Goal: Task Accomplishment & Management: Manage account settings

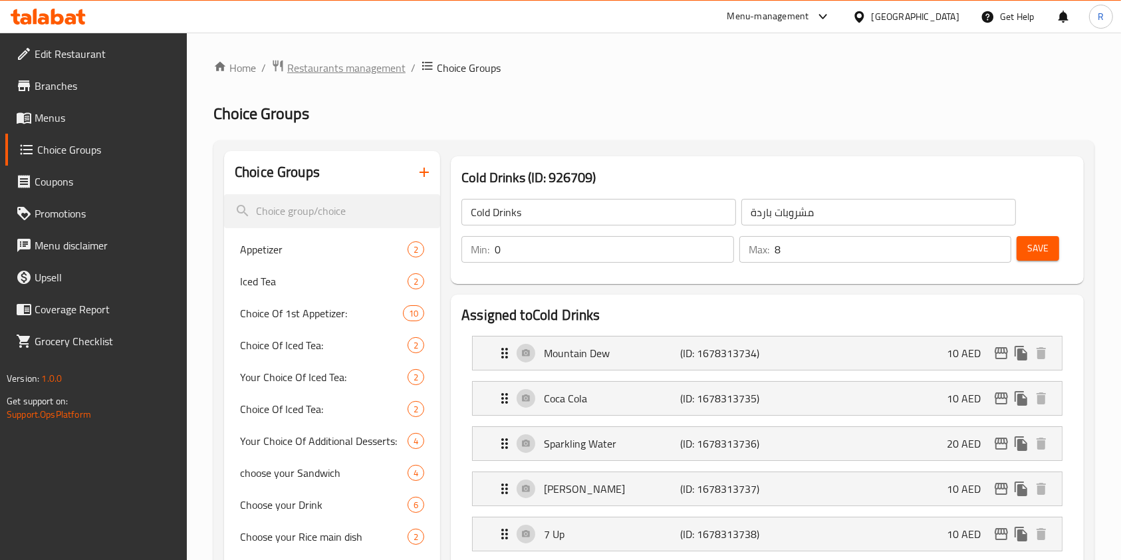
click at [344, 74] on span "Restaurants management" at bounding box center [346, 68] width 118 height 16
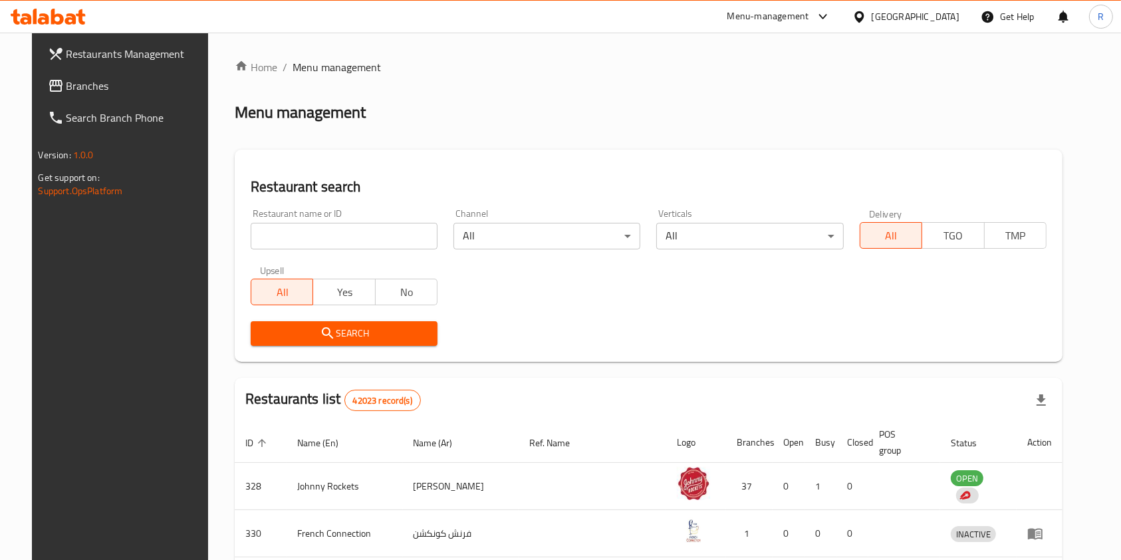
click at [329, 237] on div "Home / Menu management Menu management Restaurant search Restaurant name or ID …" at bounding box center [648, 492] width 827 height 867
click at [356, 237] on input "search" at bounding box center [344, 236] width 187 height 27
type input "i"
type input "pizza mizzza"
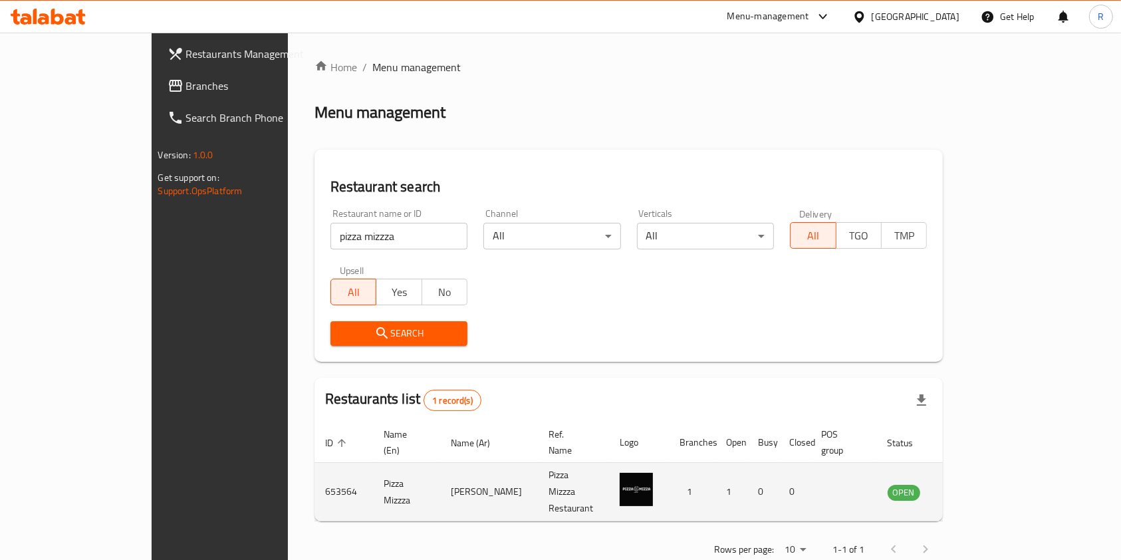
click at [973, 484] on icon "enhanced table" at bounding box center [965, 492] width 16 height 16
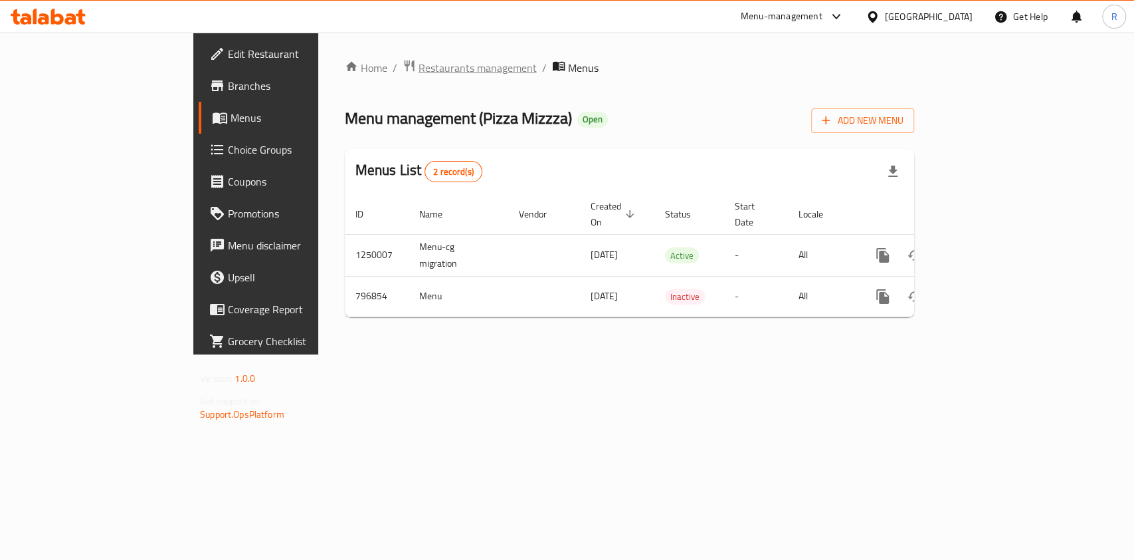
click at [419, 65] on span "Restaurants management" at bounding box center [478, 68] width 118 height 16
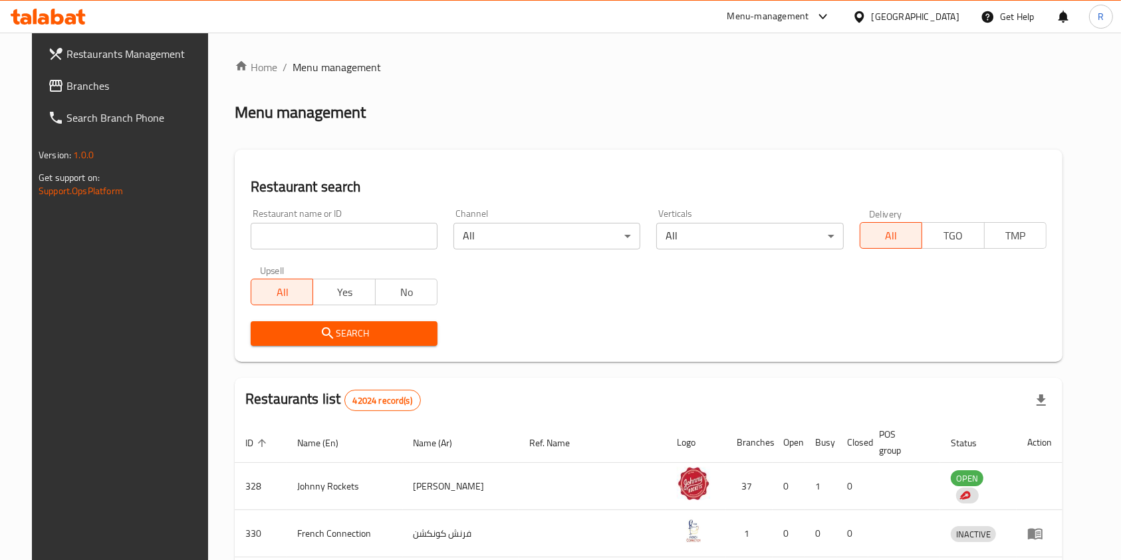
click at [335, 229] on div at bounding box center [560, 280] width 1121 height 560
click at [336, 239] on input "search" at bounding box center [344, 236] width 187 height 27
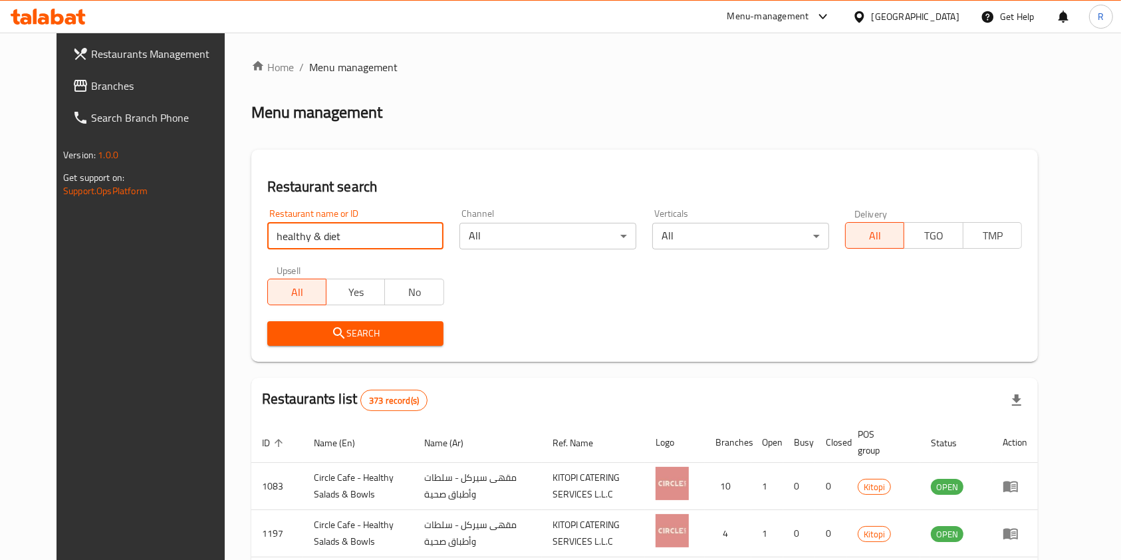
paste input "622801"
type input "622801"
click button "Search" at bounding box center [355, 333] width 177 height 25
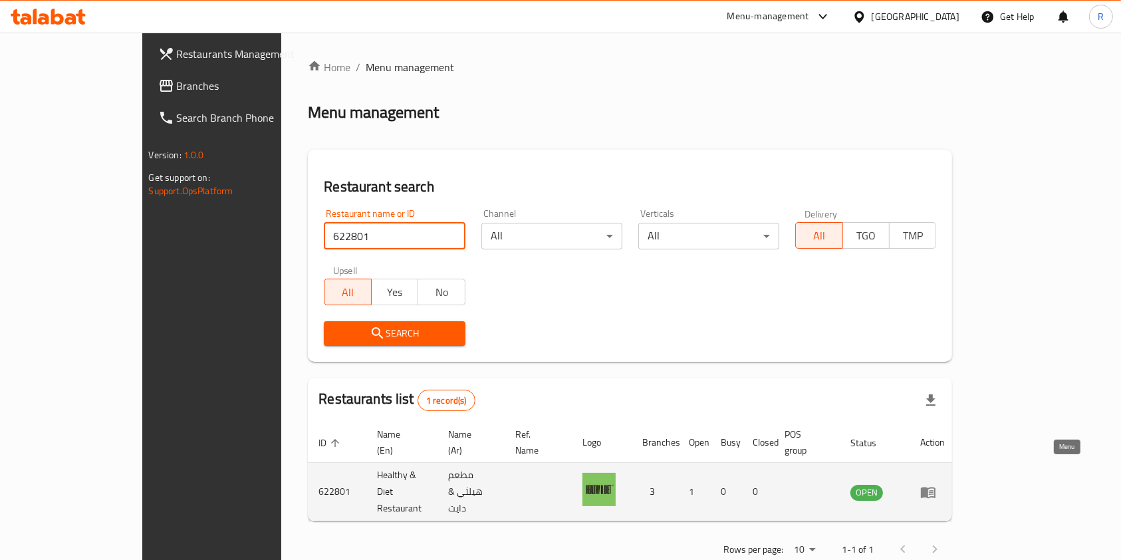
click at [935, 486] on icon "enhanced table" at bounding box center [927, 491] width 15 height 11
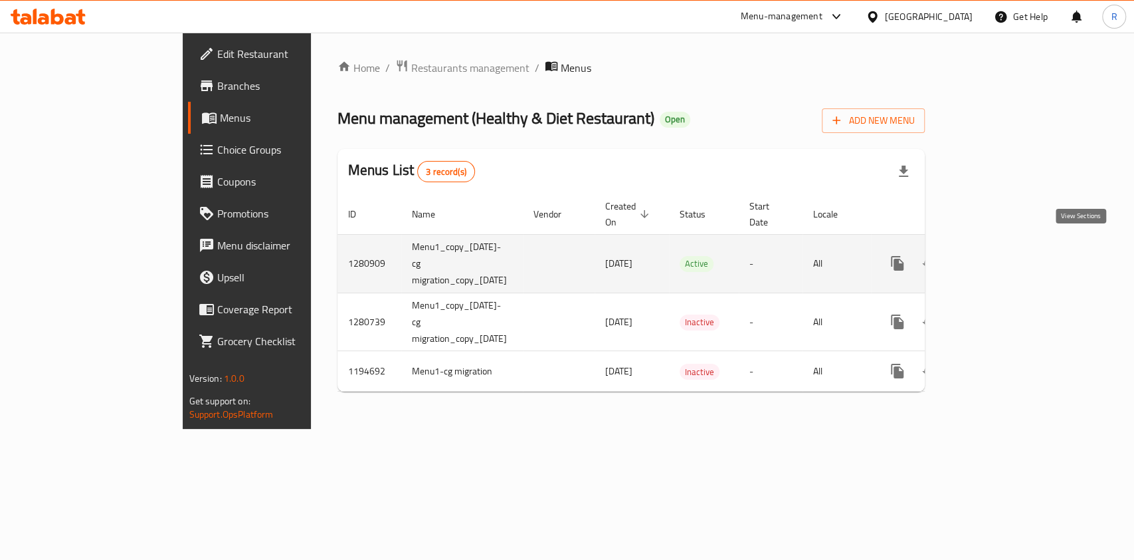
click at [1002, 255] on icon "enhanced table" at bounding box center [994, 263] width 16 height 16
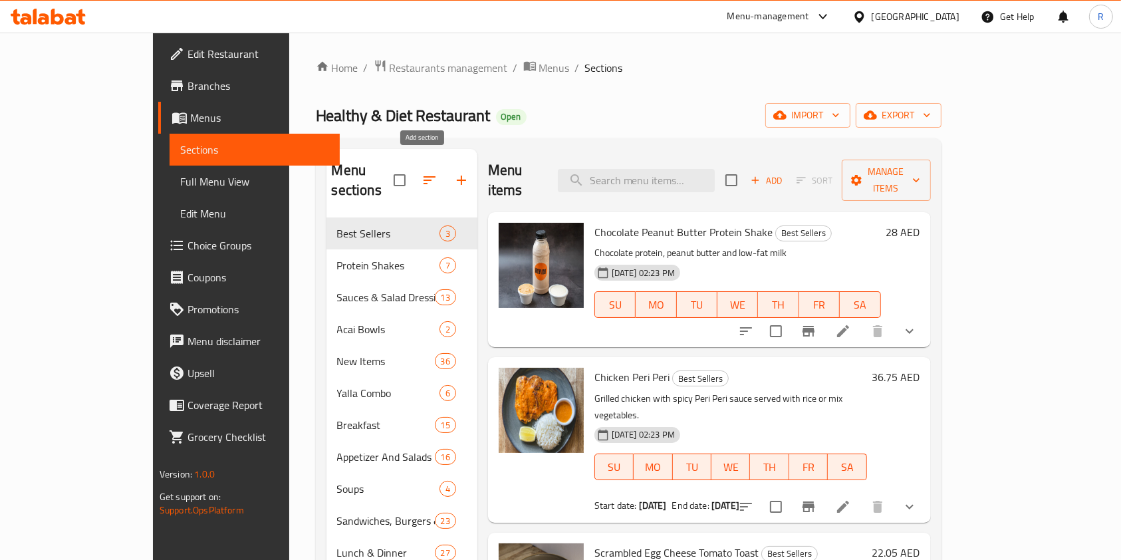
click at [453, 176] on icon "button" at bounding box center [461, 180] width 16 height 16
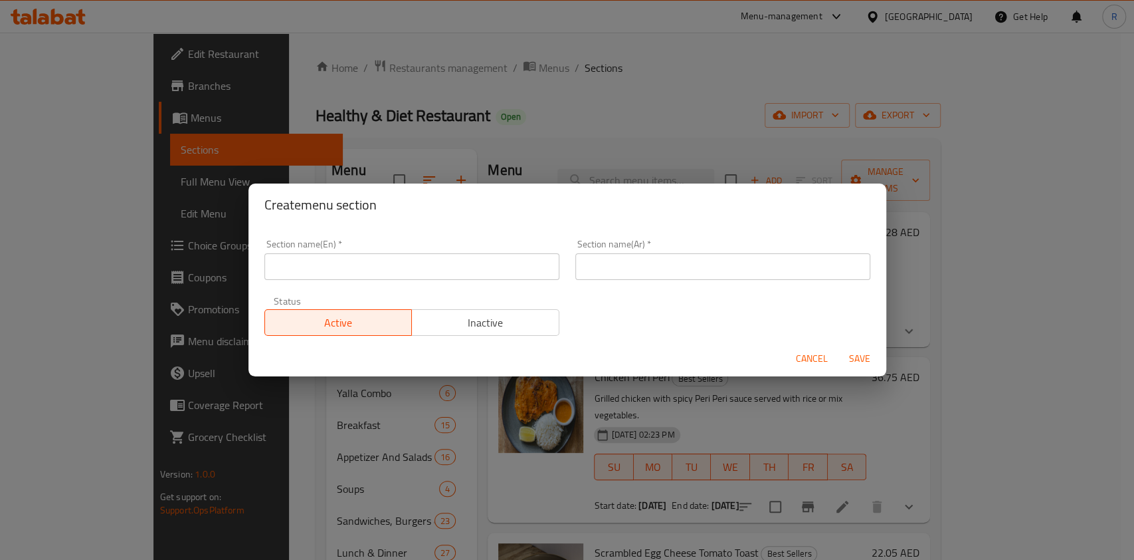
click at [399, 281] on div "Section name(En)   * Section name(En) *" at bounding box center [412, 259] width 311 height 56
click at [407, 269] on input "text" at bounding box center [412, 266] width 295 height 27
type input "M41"
click at [683, 264] on input "text" at bounding box center [723, 266] width 295 height 27
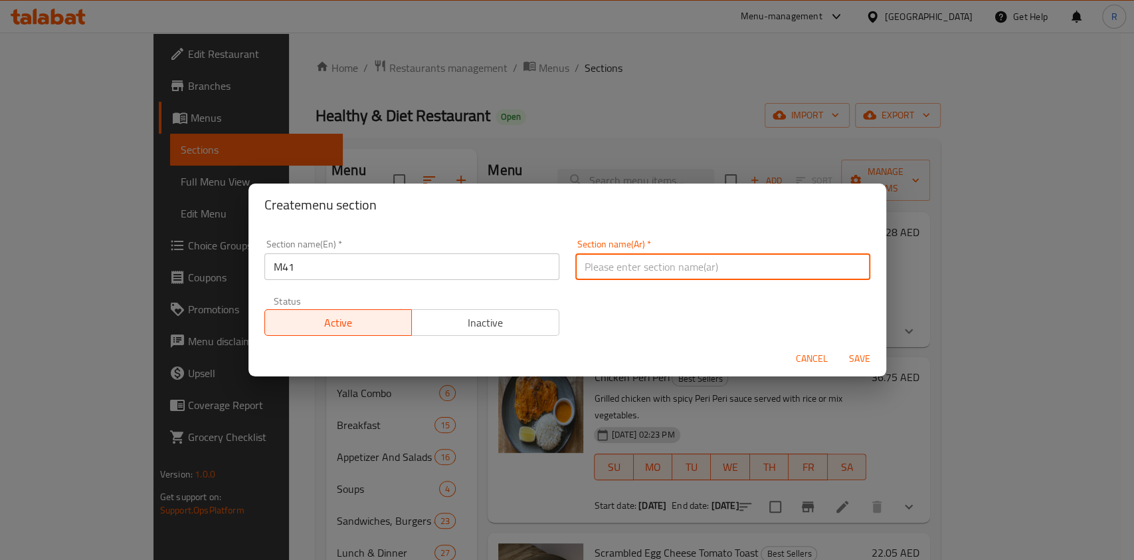
paste input "M41"
type input "M41"
click at [489, 316] on button "Inactive" at bounding box center [485, 322] width 148 height 27
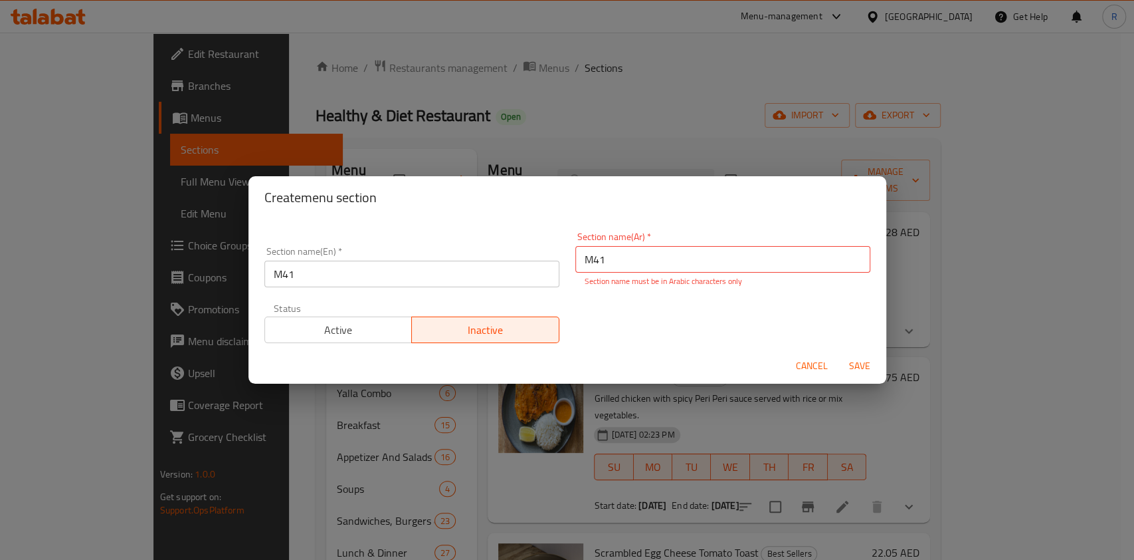
click at [633, 245] on div "Section name(Ar)   * M41 Section name(Ar) * Section name must be in Arabic char…" at bounding box center [723, 259] width 295 height 55
click at [642, 257] on input "M41" at bounding box center [723, 259] width 295 height 27
paste input "م41"
type input "م41"
click at [860, 364] on span "Save" at bounding box center [860, 366] width 32 height 17
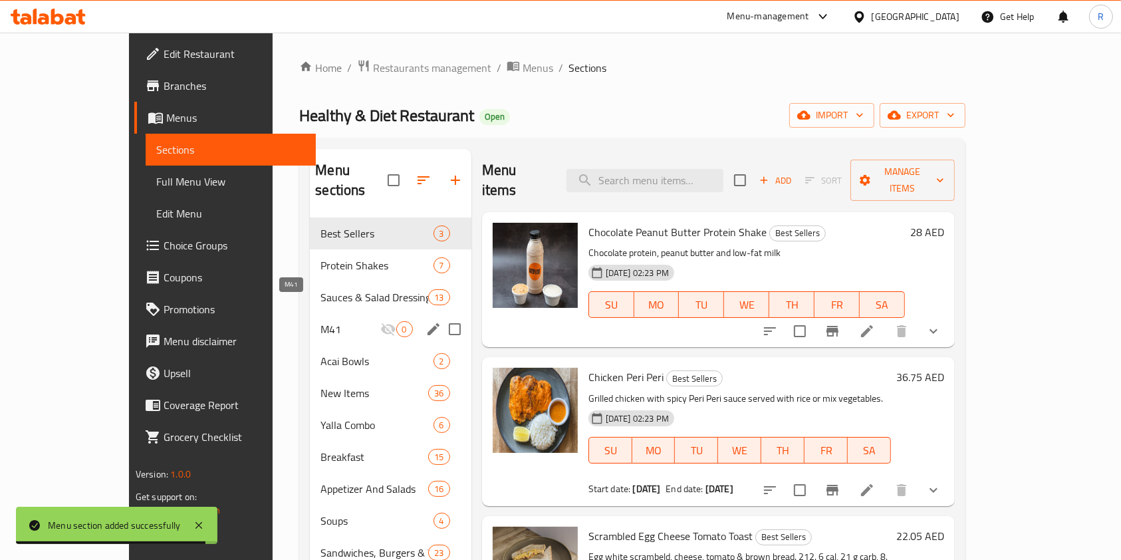
drag, startPoint x: 303, startPoint y: 301, endPoint x: 309, endPoint y: 304, distance: 6.8
click at [320, 321] on span "M41" at bounding box center [349, 329] width 59 height 16
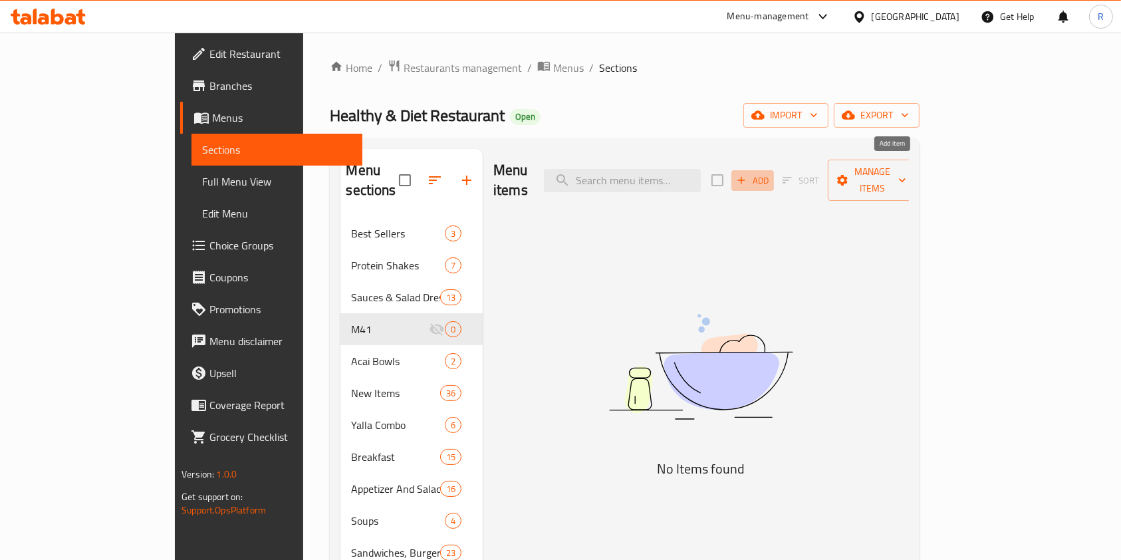
click at [770, 173] on span "Add" at bounding box center [752, 180] width 36 height 15
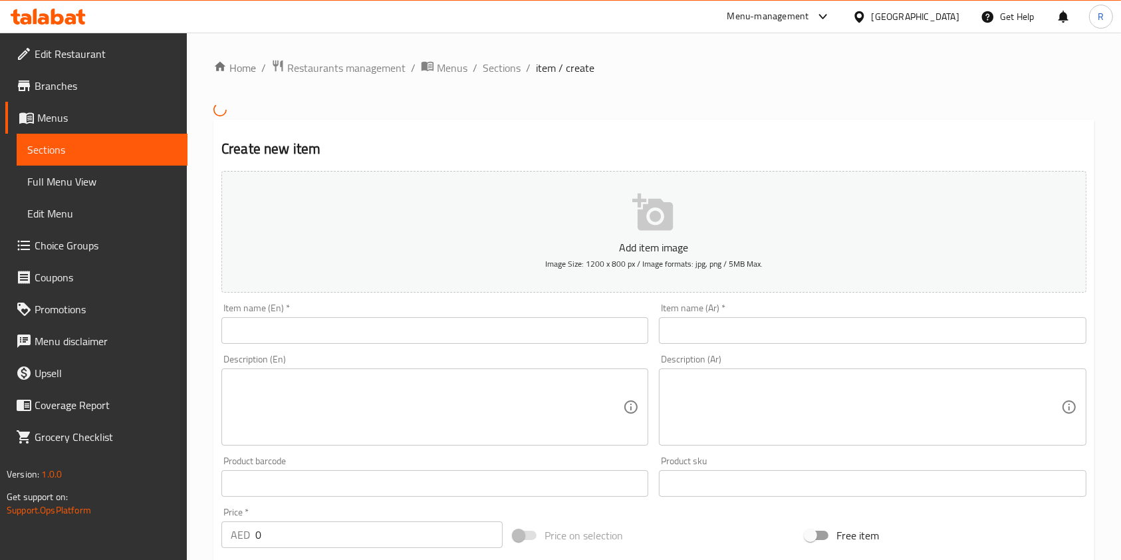
click at [387, 328] on input "text" at bounding box center [434, 330] width 427 height 27
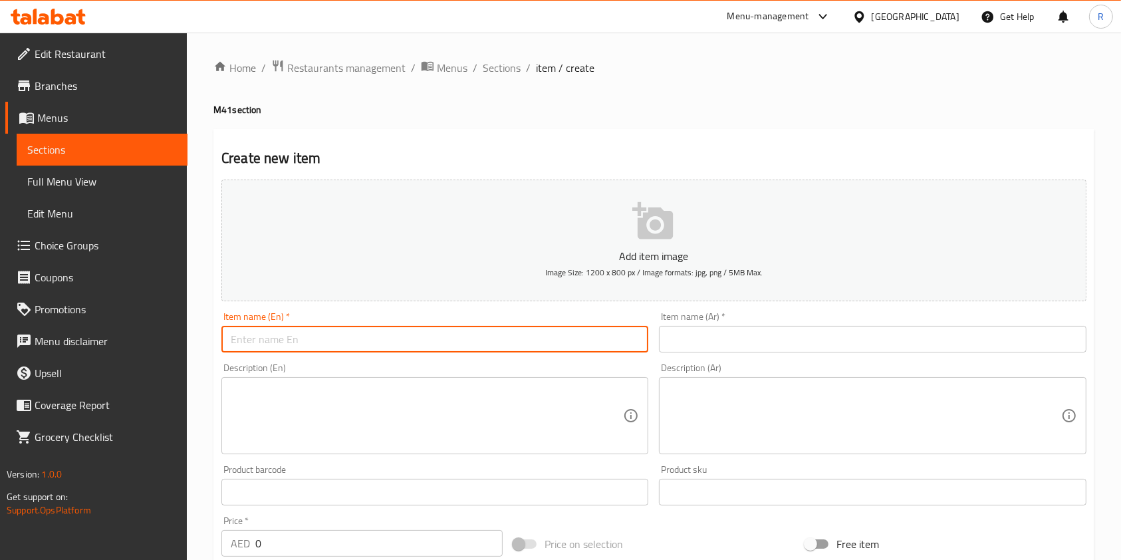
paste input "Club Sandwich with Fries and Soft Drink"
type input "Club Sandwich with Fries and Soft Drink"
click at [710, 344] on input "text" at bounding box center [872, 339] width 427 height 27
paste input "ساندويتش كلوب مع بطاطس مقلية ومشروب غازي"
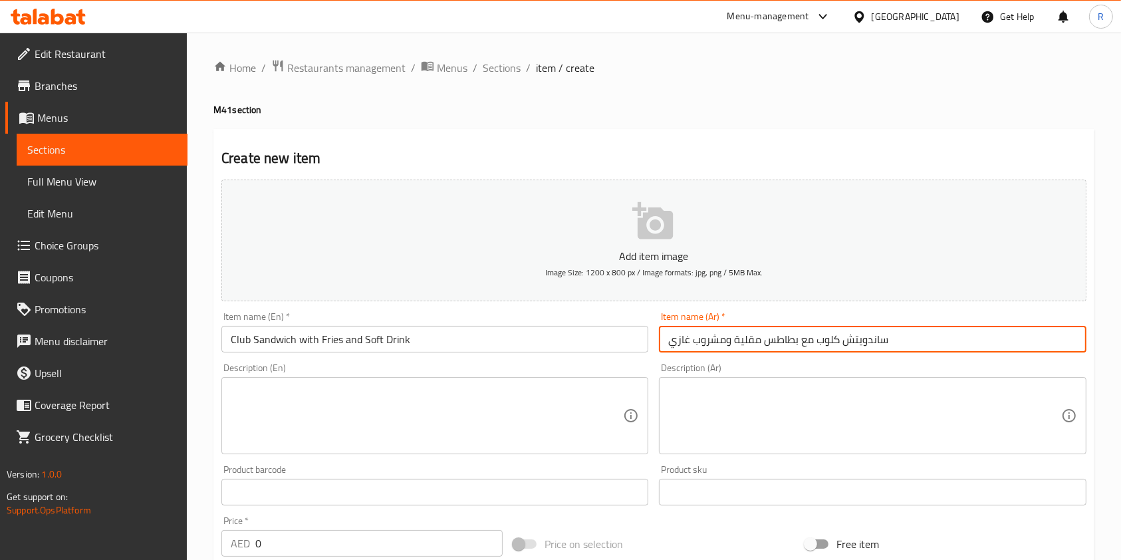
type input "ساندويتش كلوب مع بطاطس مقلية ومشروب غازي"
click at [404, 417] on textarea at bounding box center [427, 415] width 392 height 63
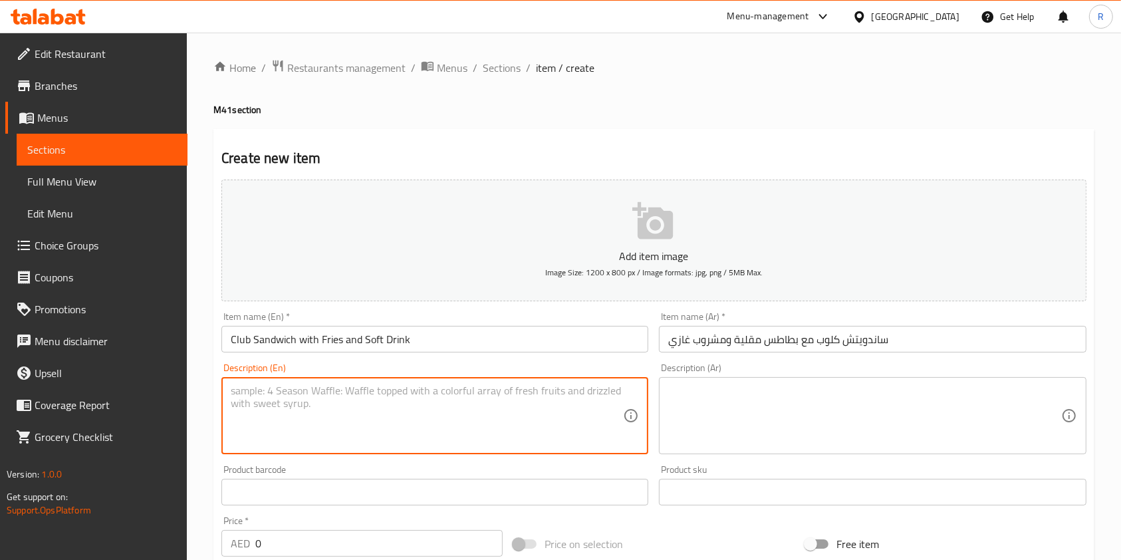
paste textarea "Three slices of brown bread layered with turkey bacon, eggs, lettuce, tomato, c…"
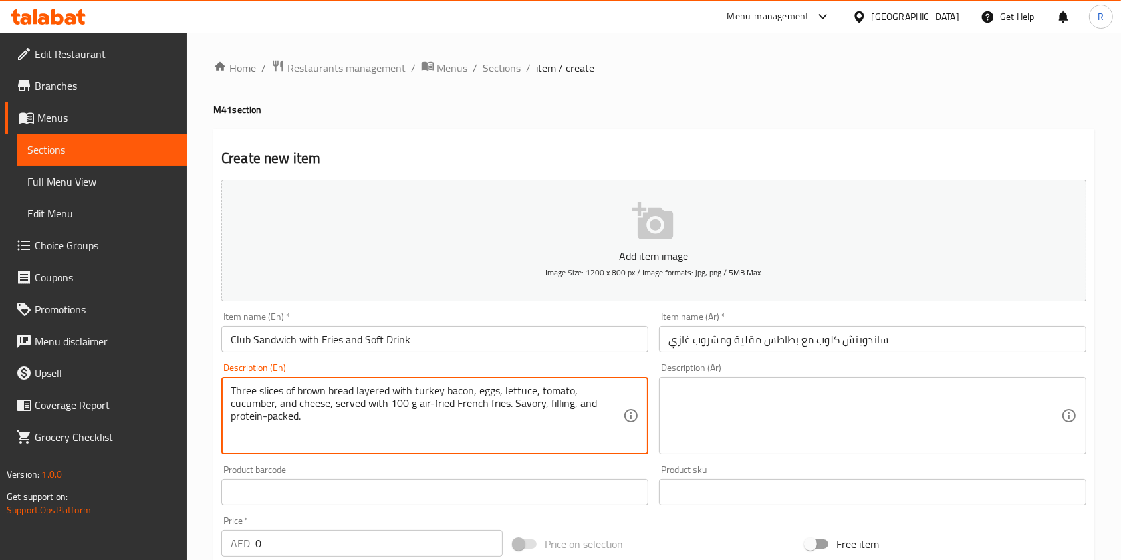
type textarea "Three slices of brown bread layered with turkey bacon, eggs, lettuce, tomato, c…"
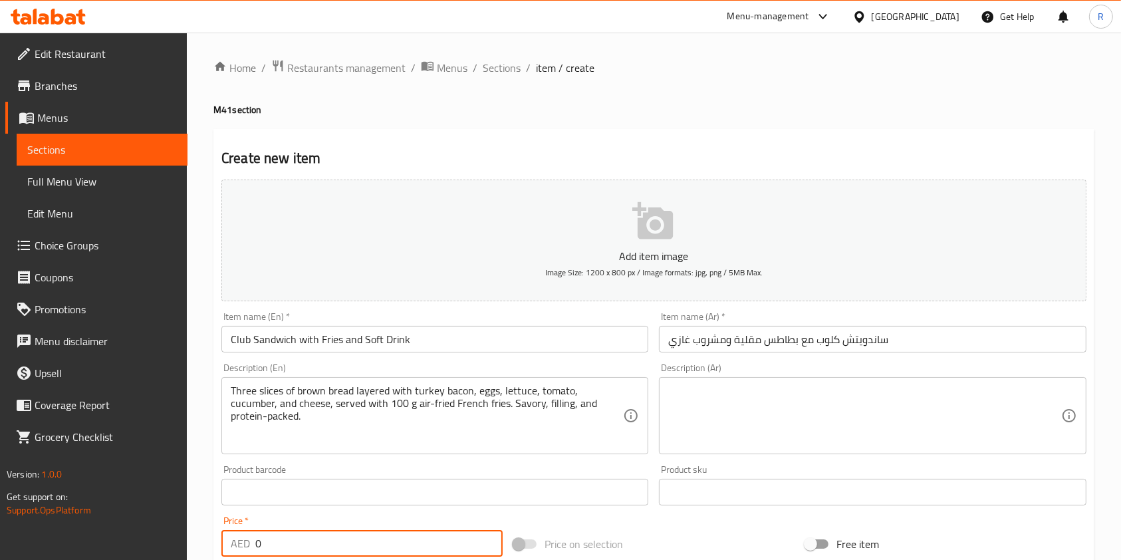
drag, startPoint x: 286, startPoint y: 541, endPoint x: 118, endPoint y: 502, distance: 172.7
click at [117, 502] on div "Edit Restaurant Branches Menus Sections Full Menu View Edit Menu Choice Groups …" at bounding box center [560, 486] width 1121 height 907
paste input "39"
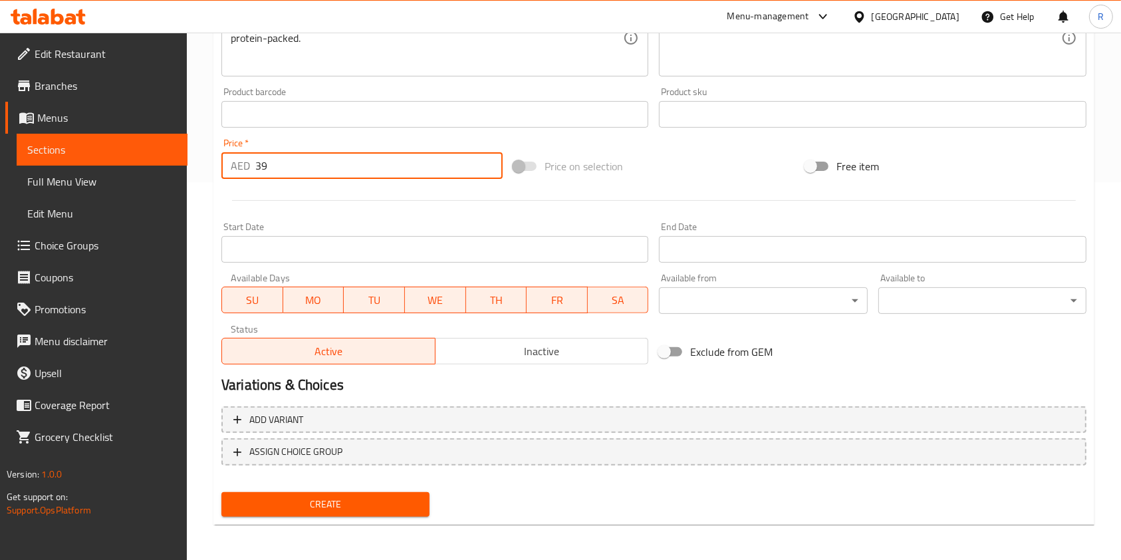
scroll to position [379, 0]
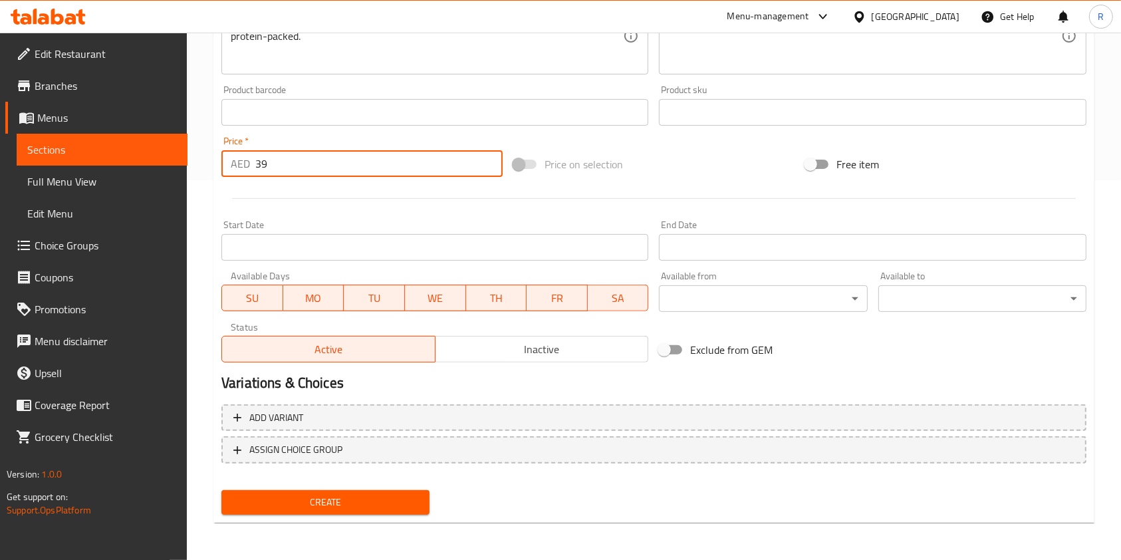
type input "39"
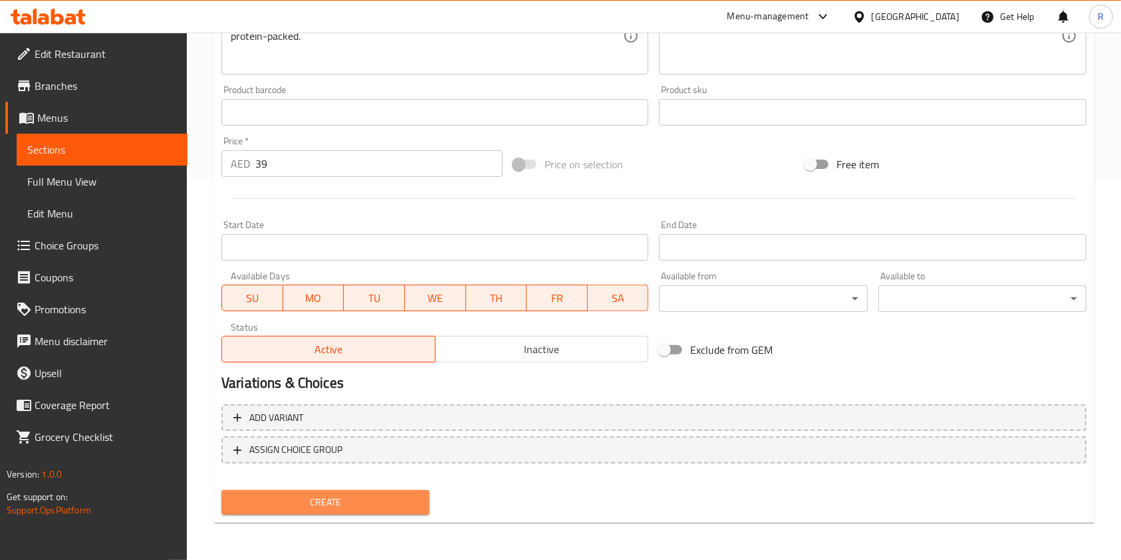
click at [324, 504] on span "Create" at bounding box center [325, 502] width 187 height 17
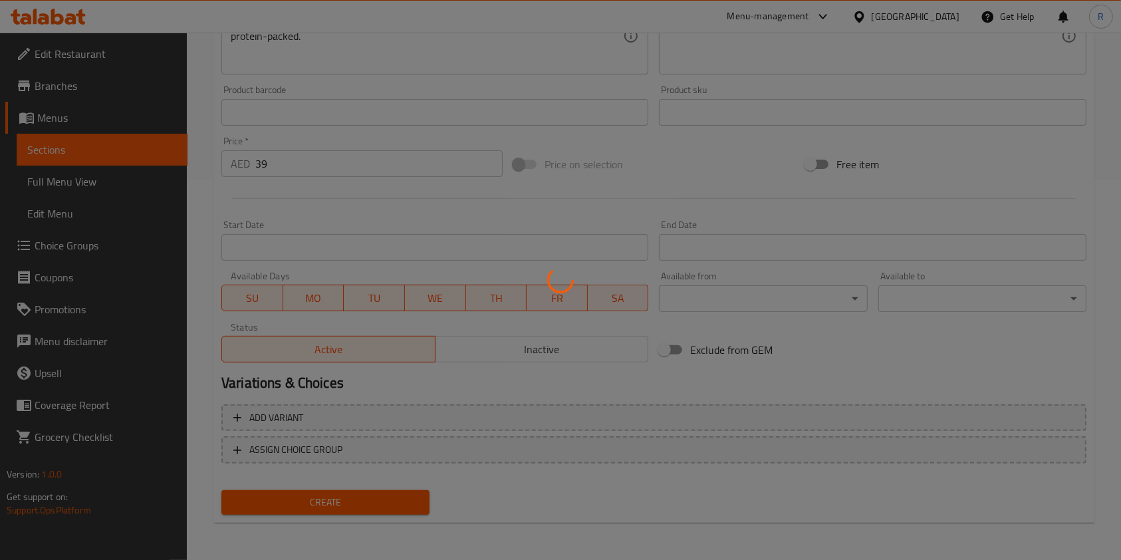
type input "0"
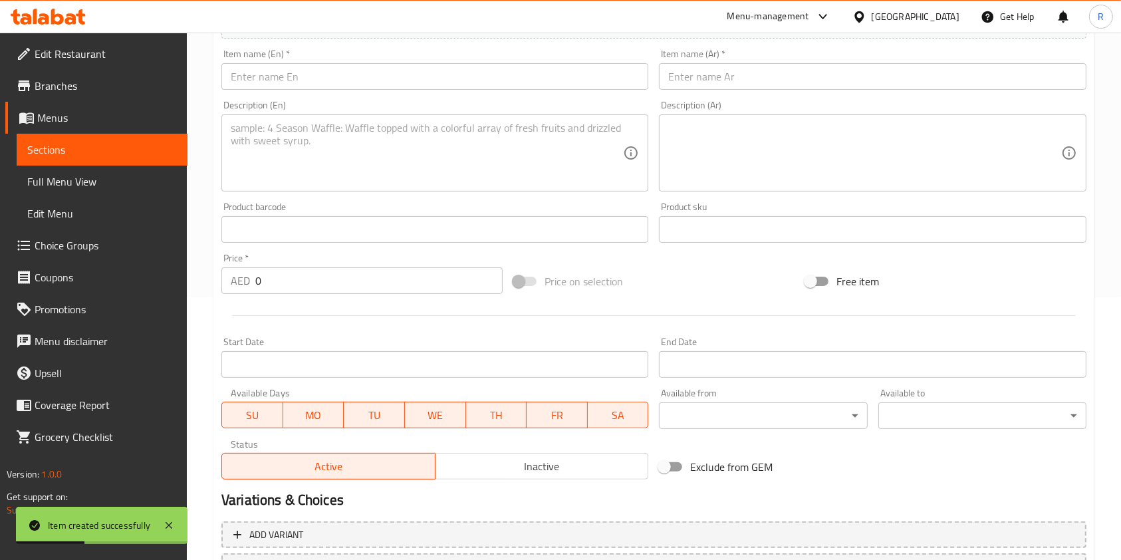
scroll to position [25, 0]
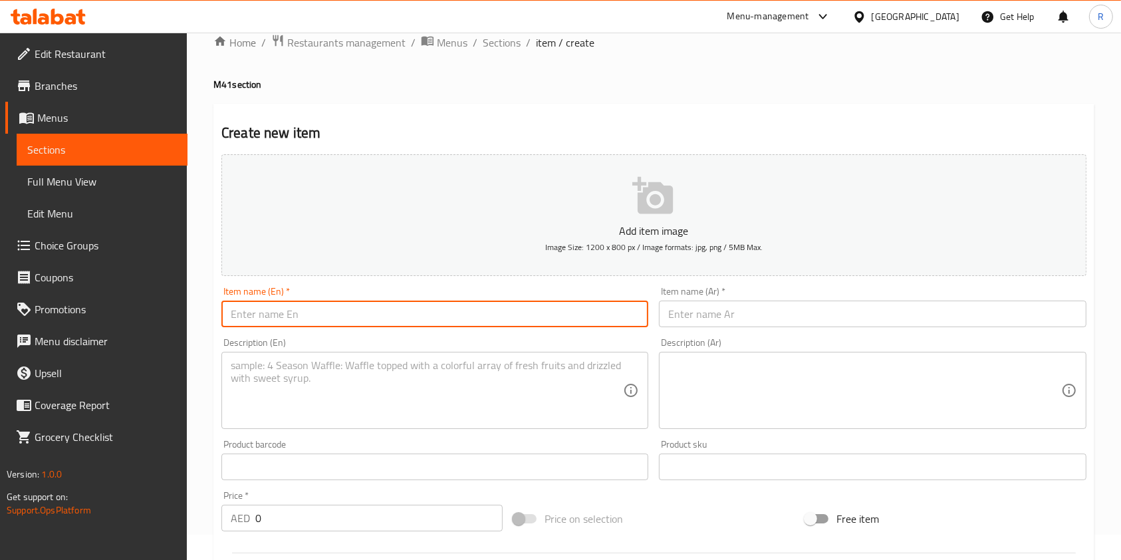
click at [288, 312] on input "text" at bounding box center [434, 313] width 427 height 27
paste input "Tuna Wrap with Steamed Vegetables"
type input "Tuna Wrap with Steamed Vegetables"
drag, startPoint x: 820, startPoint y: 315, endPoint x: 796, endPoint y: 327, distance: 27.3
click at [820, 315] on input "text" at bounding box center [872, 313] width 427 height 27
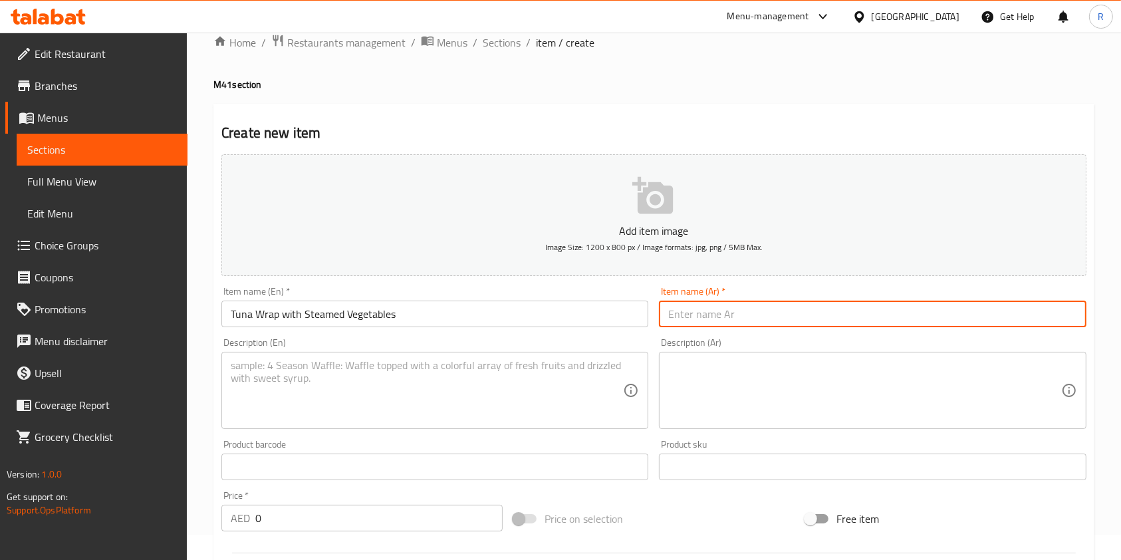
paste input "لفّة تونة مع خضار مطهية على البخار"
type input "لفّة تونة مع خضار مطهية على البخار"
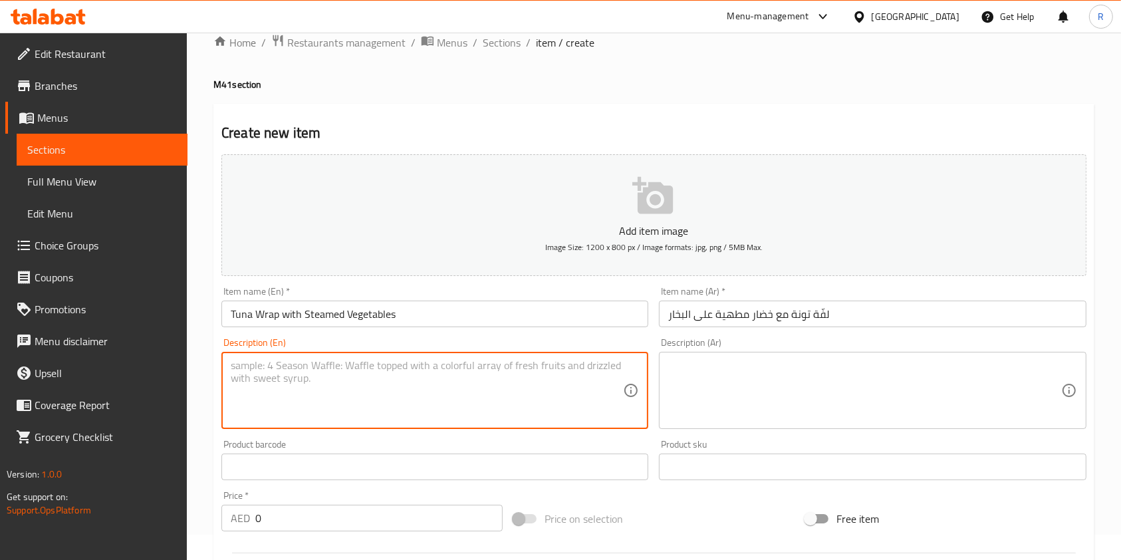
click at [351, 370] on textarea at bounding box center [427, 390] width 392 height 63
paste textarea "Healthy tuna wrap with lettuce and onion, paired with 100 g lightly cooked mixe…"
type textarea "Healthy tuna wrap with lettuce and onion, paired with 100 g lightly cooked mixe…"
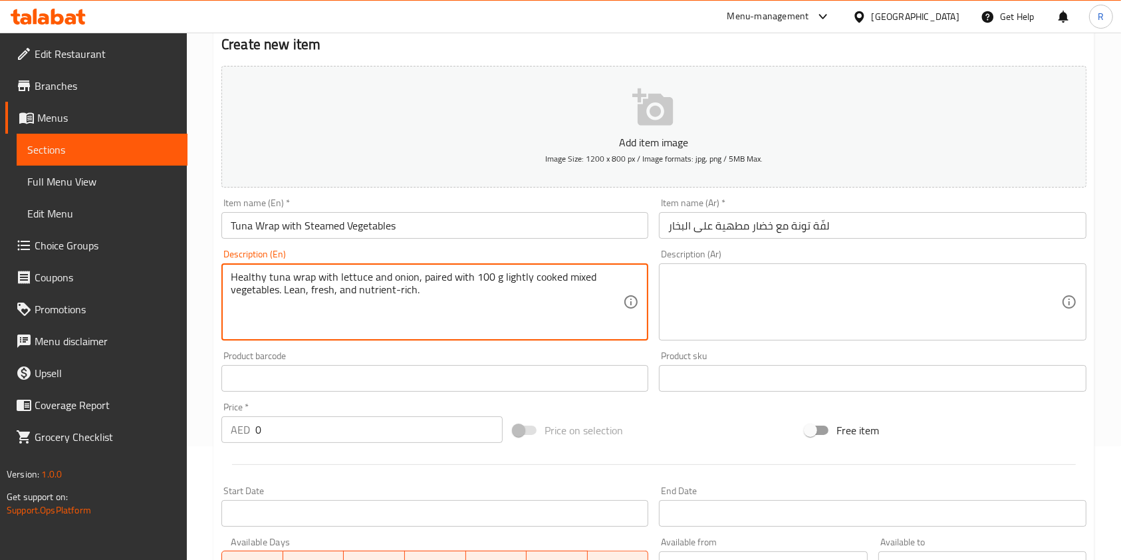
drag, startPoint x: 322, startPoint y: 427, endPoint x: 87, endPoint y: 404, distance: 236.4
click at [87, 404] on div "Edit Restaurant Branches Menus Sections Full Menu View Edit Menu Choice Groups …" at bounding box center [560, 372] width 1121 height 907
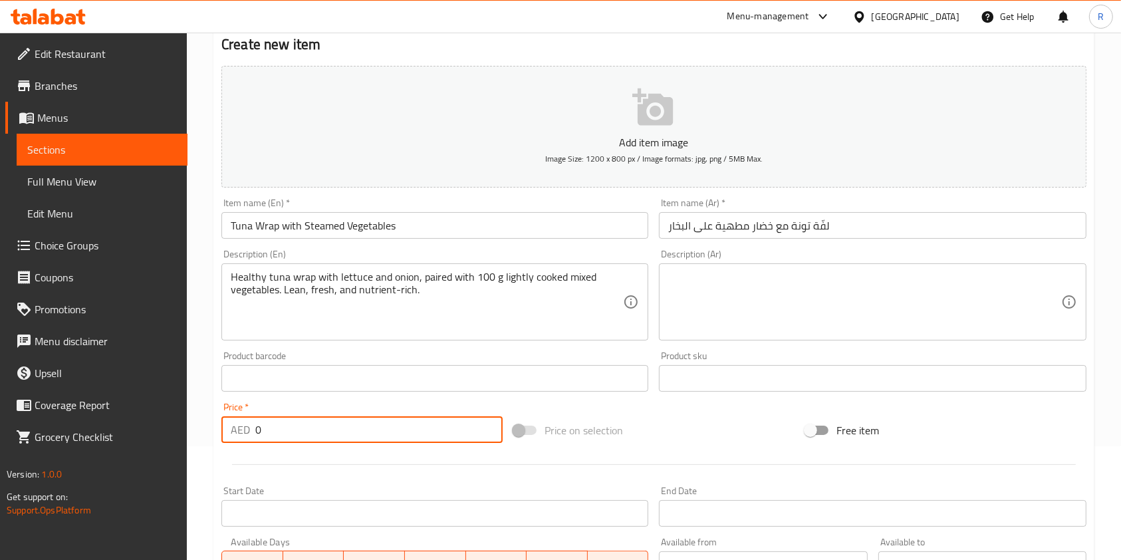
paste input "29"
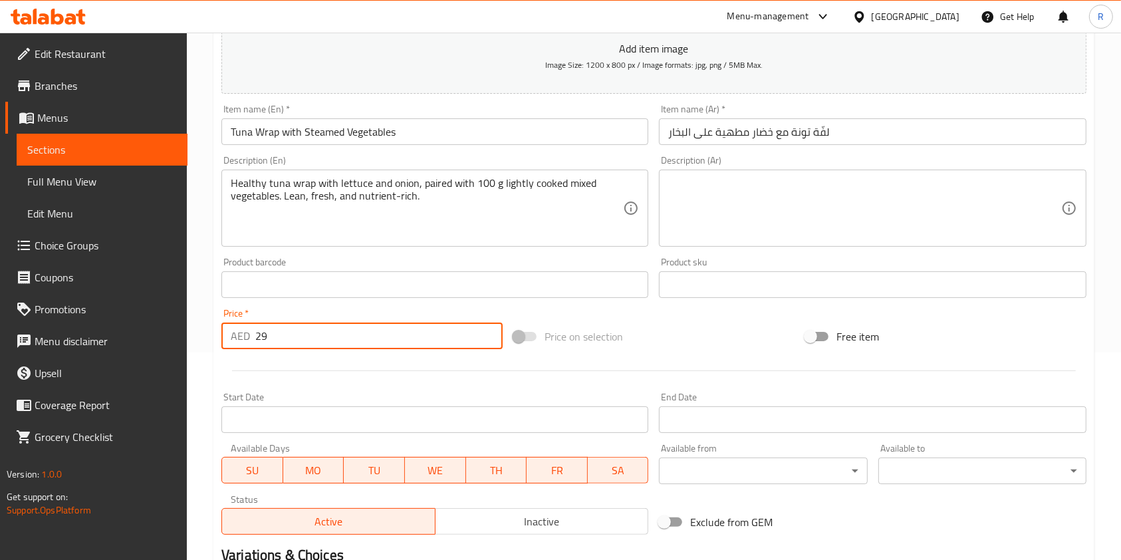
scroll to position [379, 0]
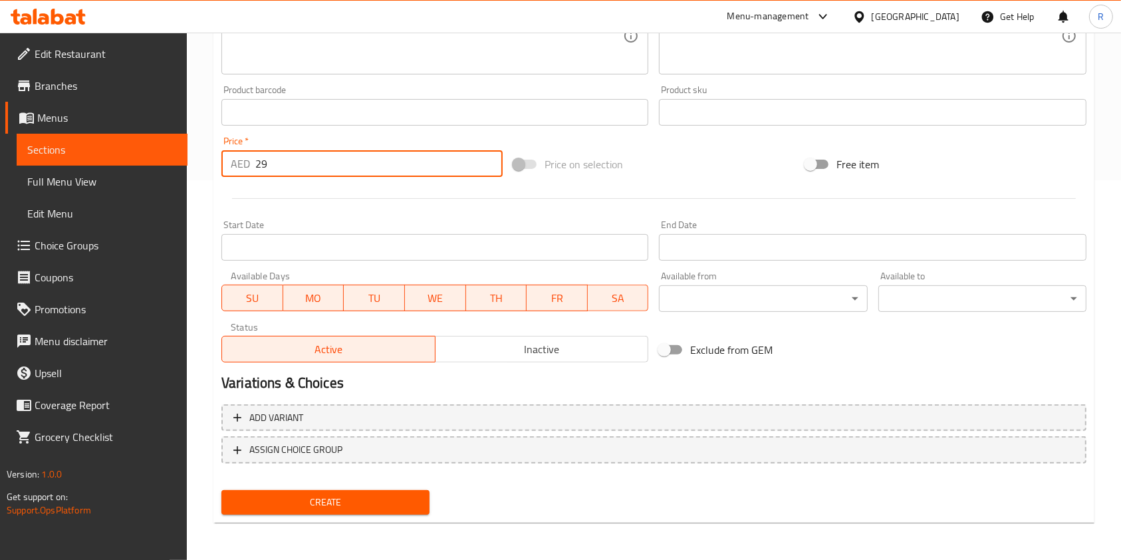
type input "29"
click at [314, 500] on span "Create" at bounding box center [325, 502] width 187 height 17
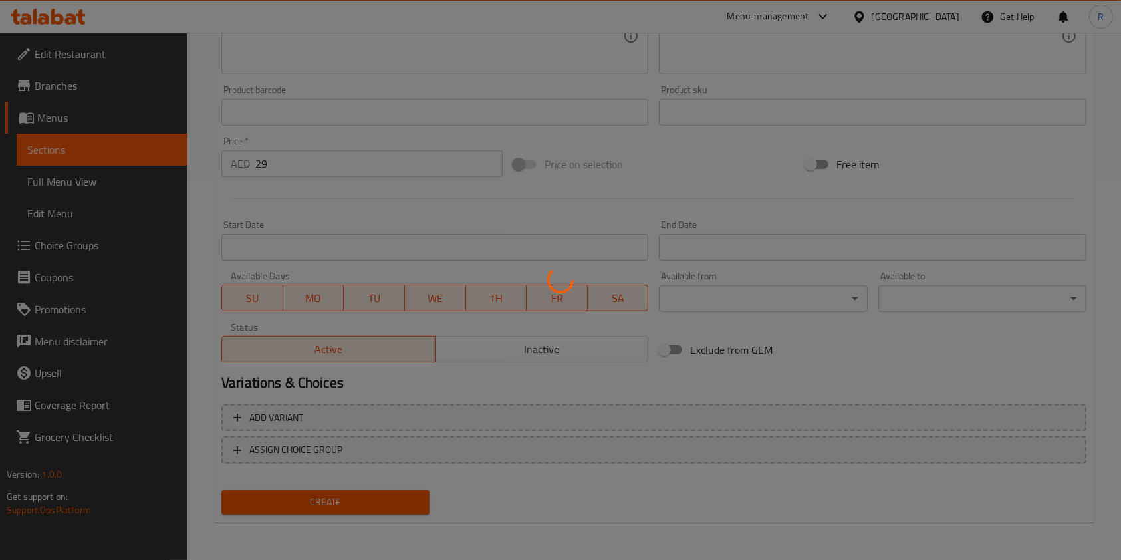
type input "0"
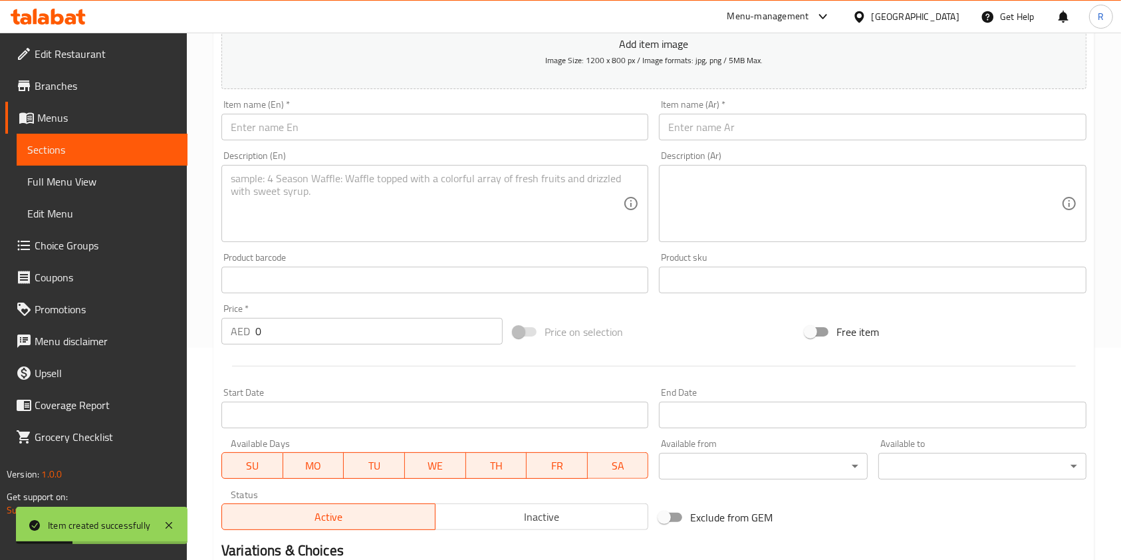
scroll to position [0, 0]
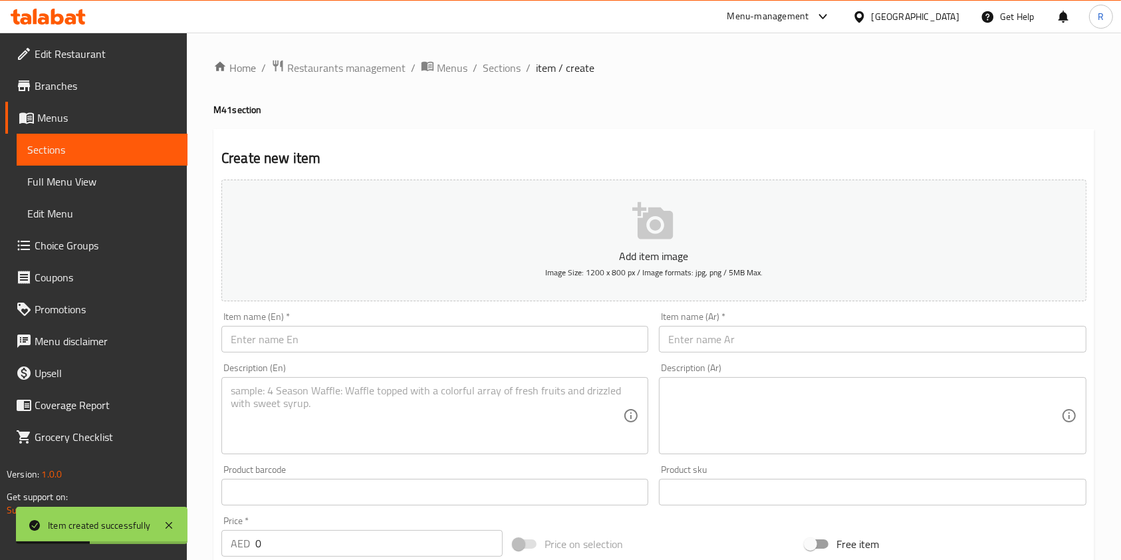
drag, startPoint x: 287, startPoint y: 340, endPoint x: 294, endPoint y: 339, distance: 6.7
click at [287, 340] on input "text" at bounding box center [434, 339] width 427 height 27
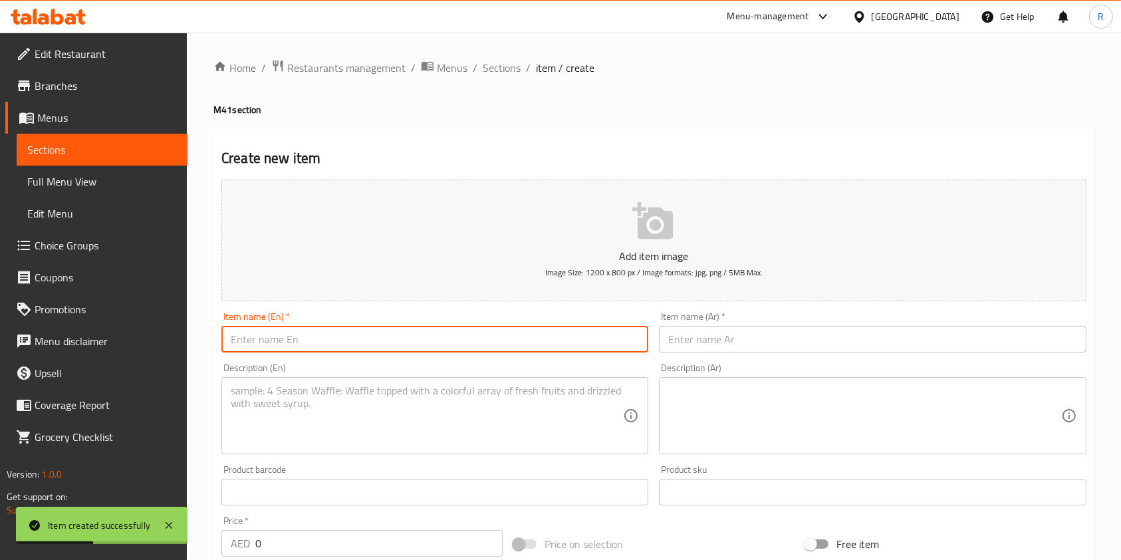
paste input "Butter Chicken Masala with Rice and Soft Drink"
type input "Butter Chicken Masala with Rice and Soft Drink"
click at [724, 346] on input "text" at bounding box center [872, 339] width 427 height 27
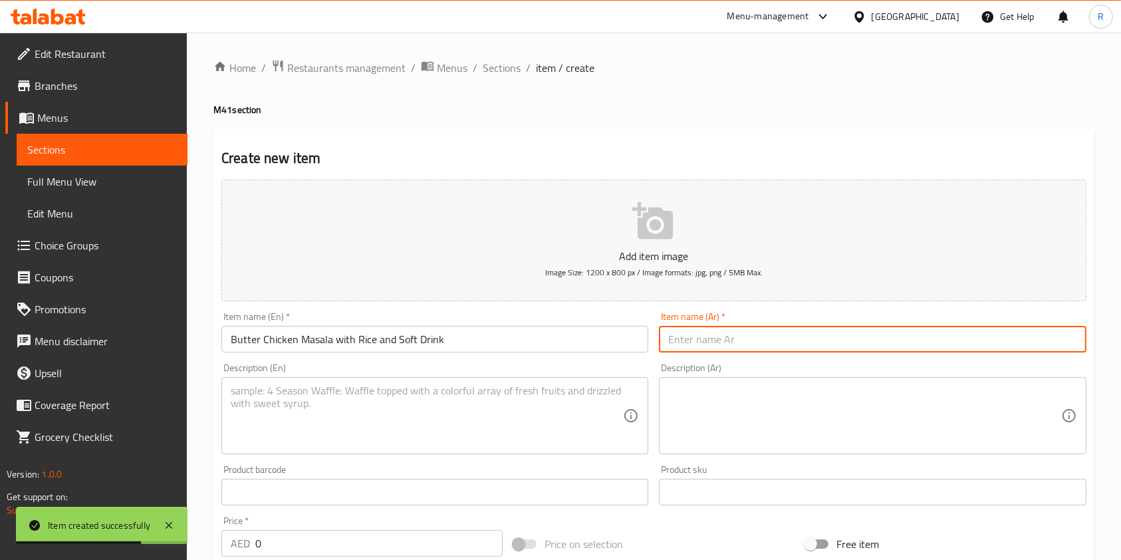
paste input "دجاج بالزبدة ماسالا مع الأرز ومشروب غازي"
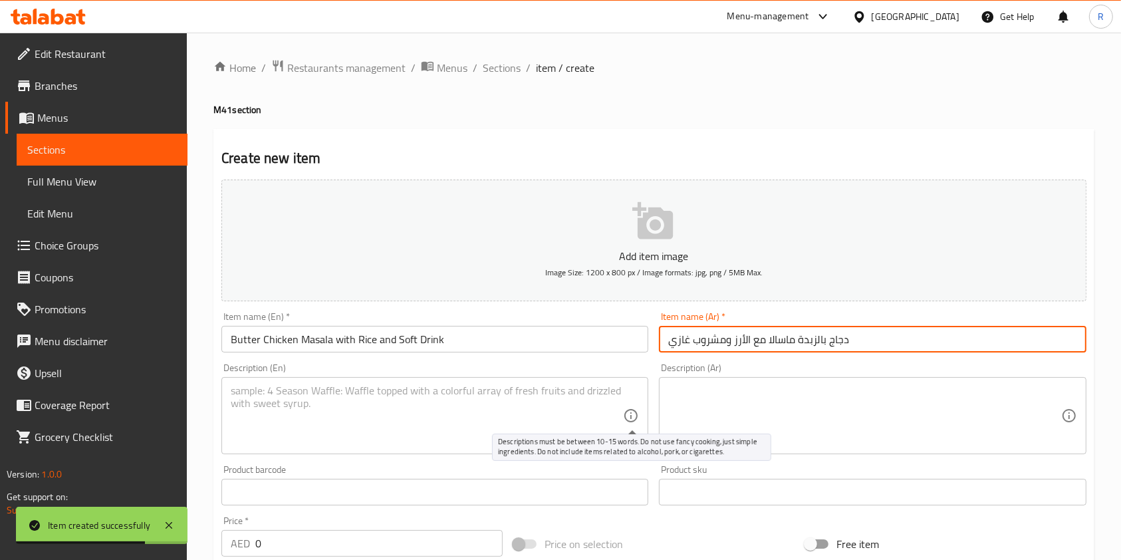
type input "دجاج بالزبدة ماسالا مع الأرز ومشروب غازي"
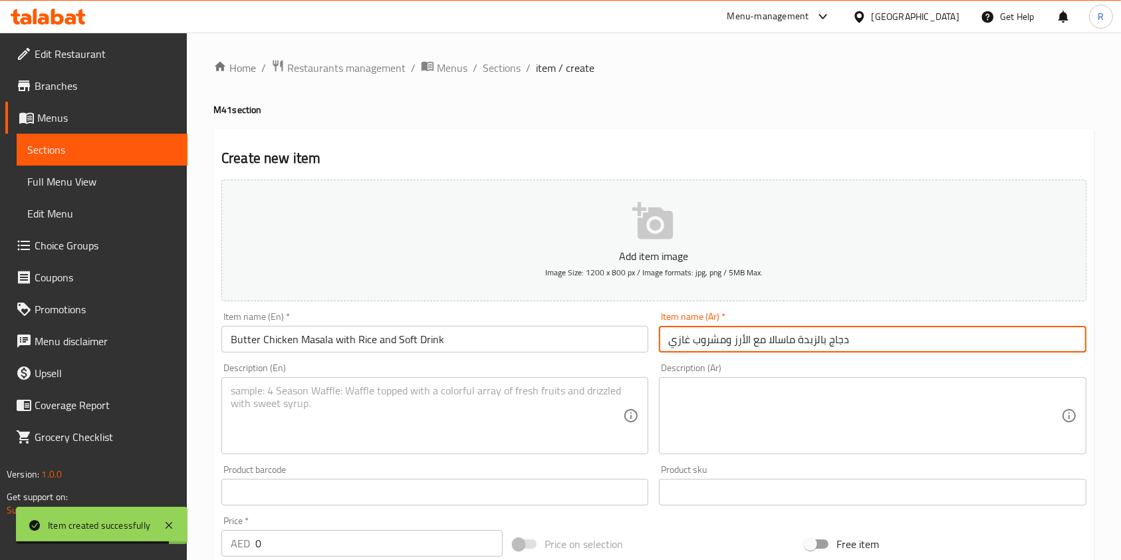
click at [404, 411] on textarea at bounding box center [427, 415] width 392 height 63
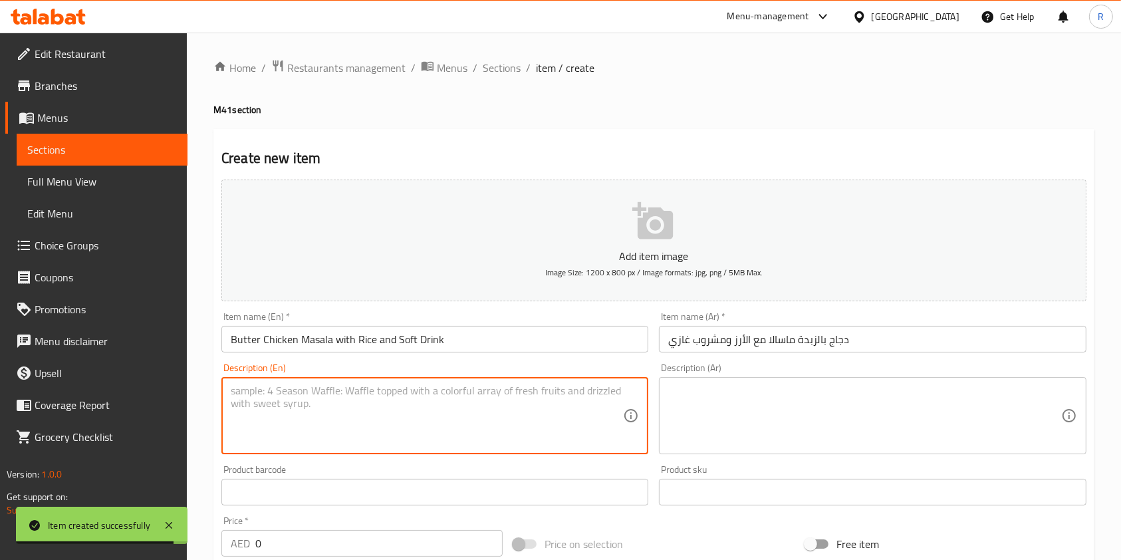
paste textarea "Tender chicken in rich butter tomato sauce served with rice and soft drink. Cre…"
type textarea "Tender chicken in rich butter tomato sauce served with rice and soft drink. Cre…"
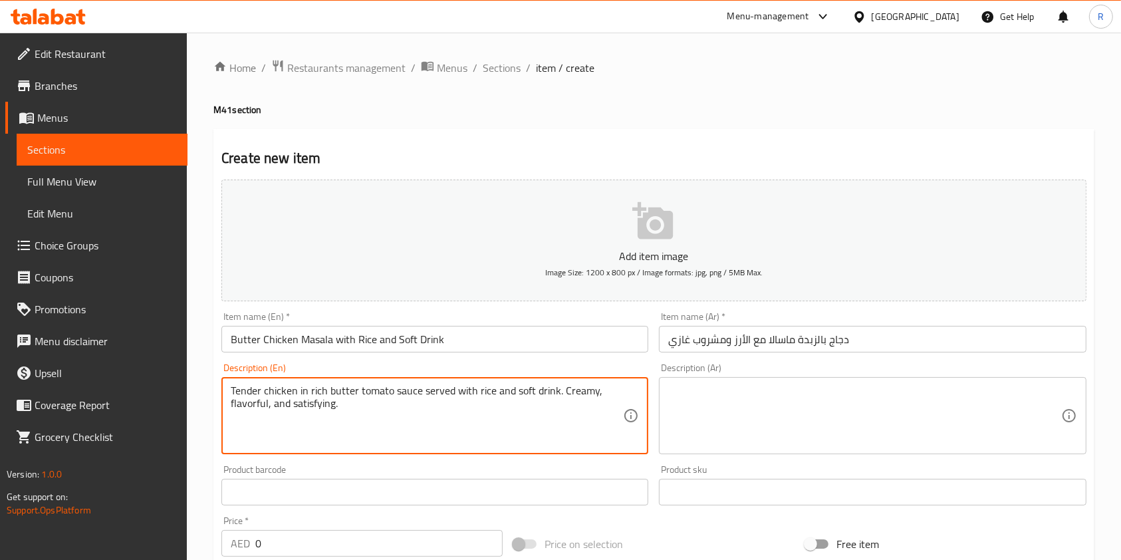
click at [452, 344] on input "Butter Chicken Masala with Rice and Soft Drink" at bounding box center [434, 339] width 427 height 27
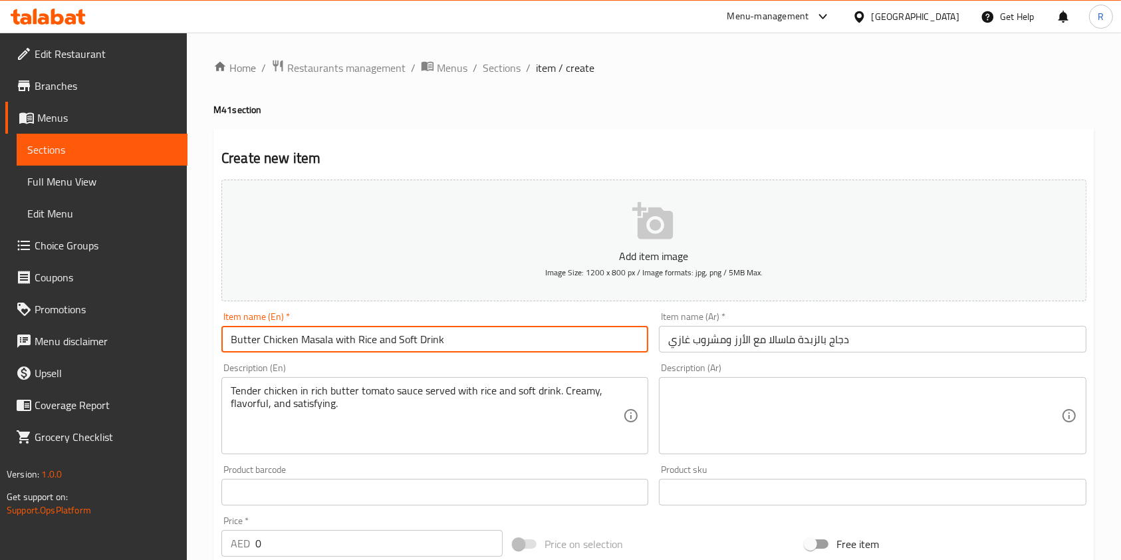
paste input "- 475 cal"
type input "Butter Chicken Masala with Rice and Soft Drink - 475 cal"
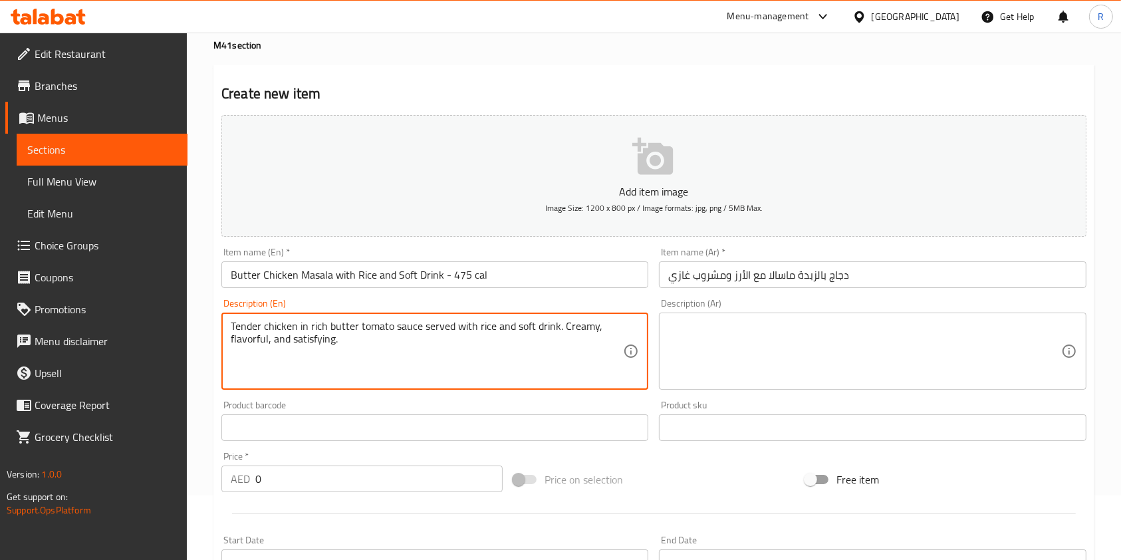
scroll to position [88, 0]
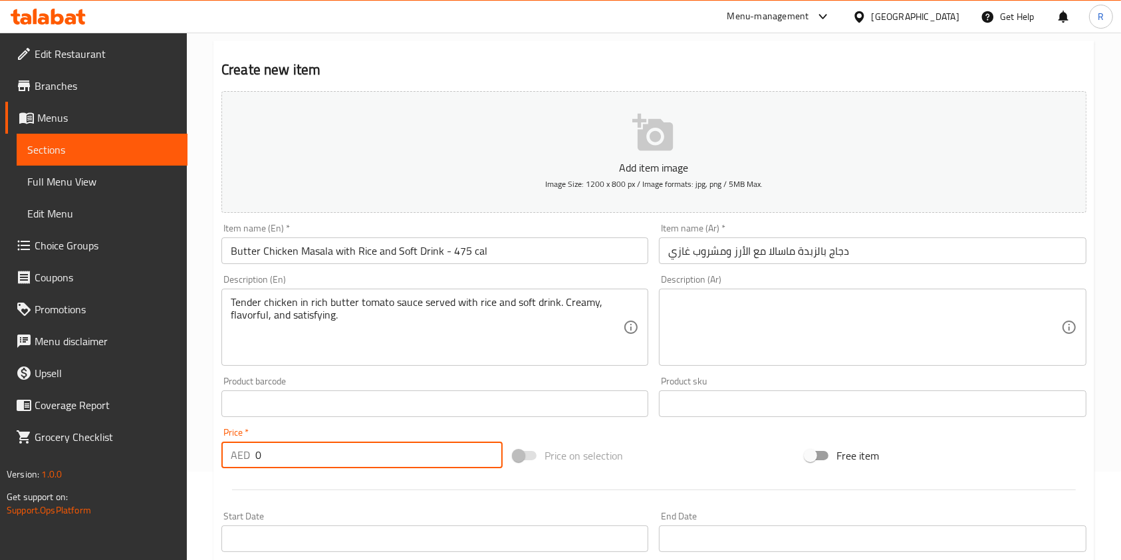
drag, startPoint x: 292, startPoint y: 455, endPoint x: 4, endPoint y: 421, distance: 290.3
click at [4, 421] on div "Edit Restaurant Branches Menus Sections Full Menu View Edit Menu Choice Groups …" at bounding box center [560, 397] width 1121 height 907
type input "49"
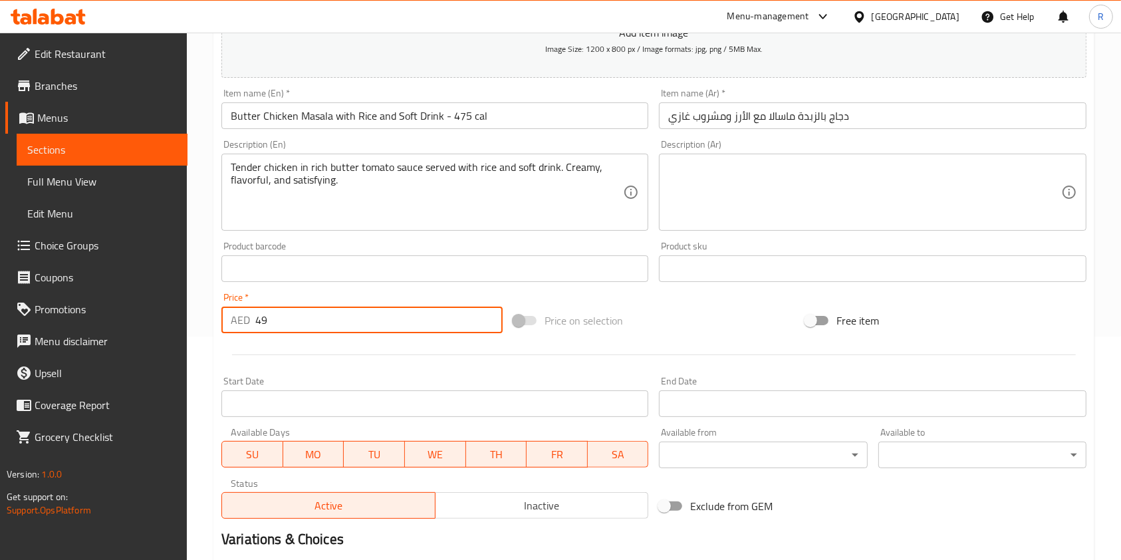
scroll to position [379, 0]
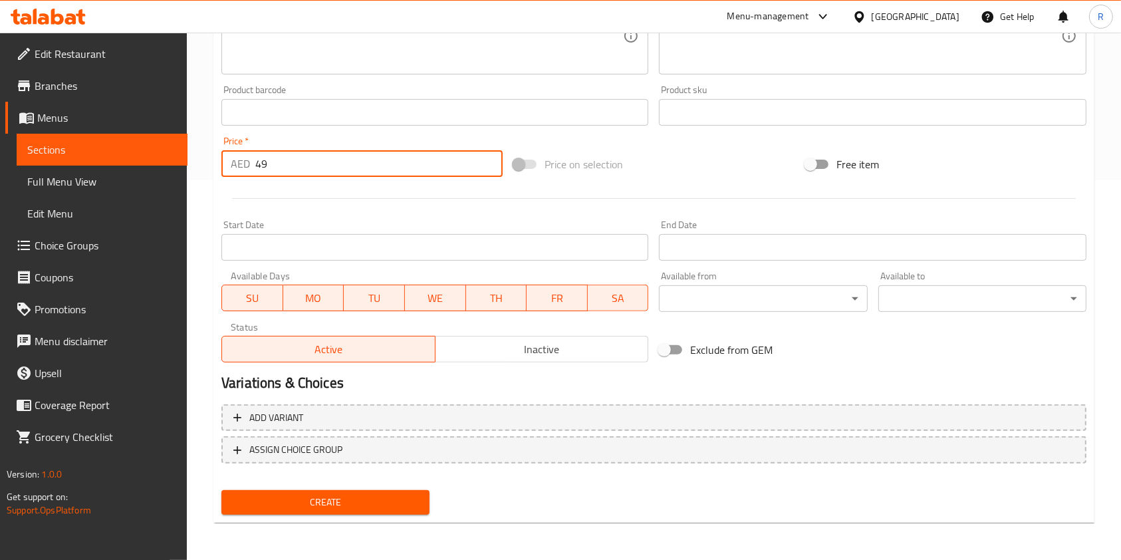
click at [324, 498] on span "Create" at bounding box center [325, 502] width 187 height 17
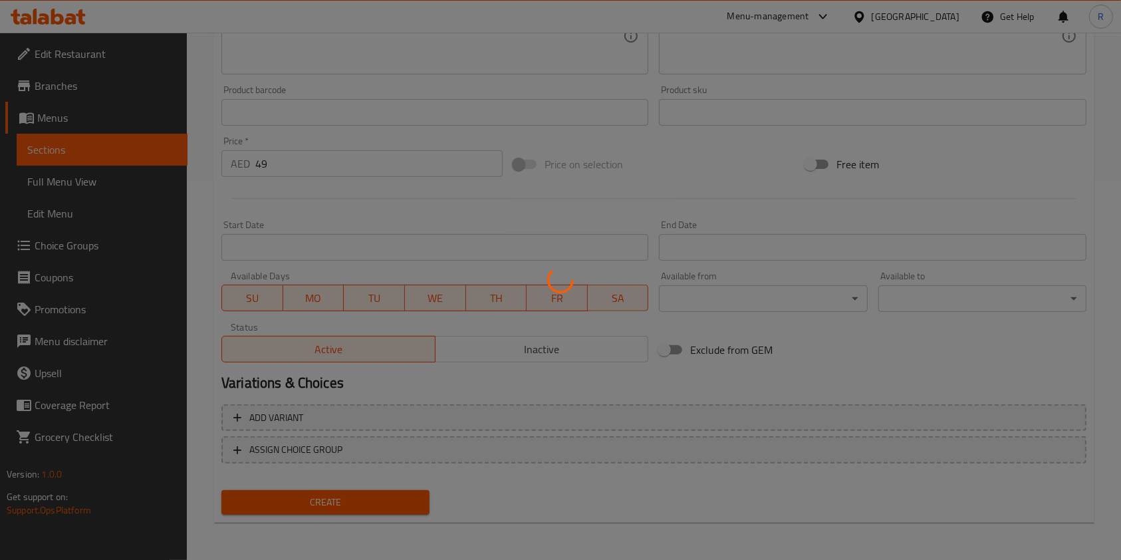
type input "0"
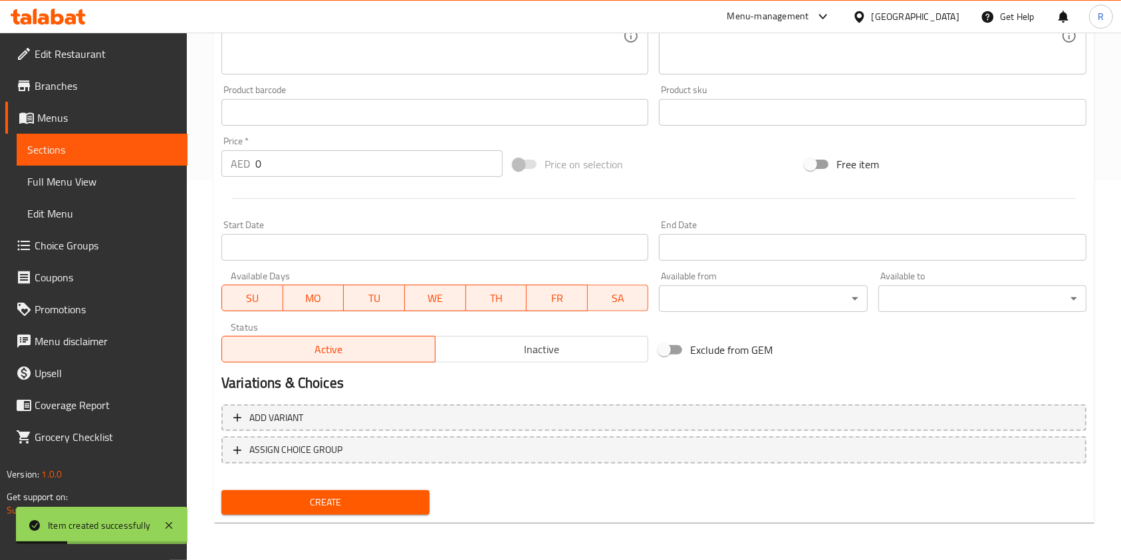
scroll to position [0, 0]
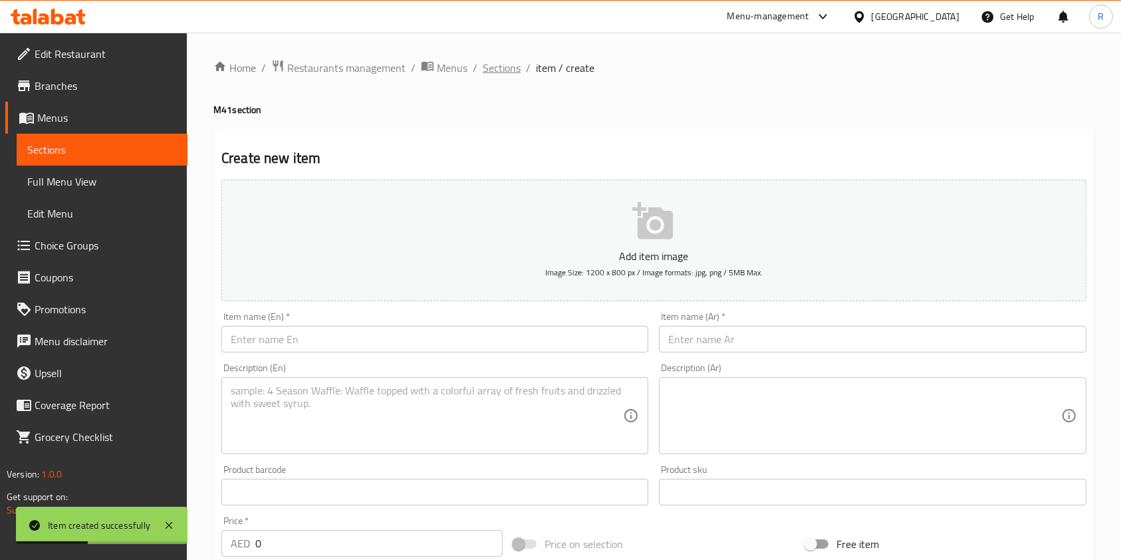
click at [498, 68] on span "Sections" at bounding box center [502, 68] width 38 height 16
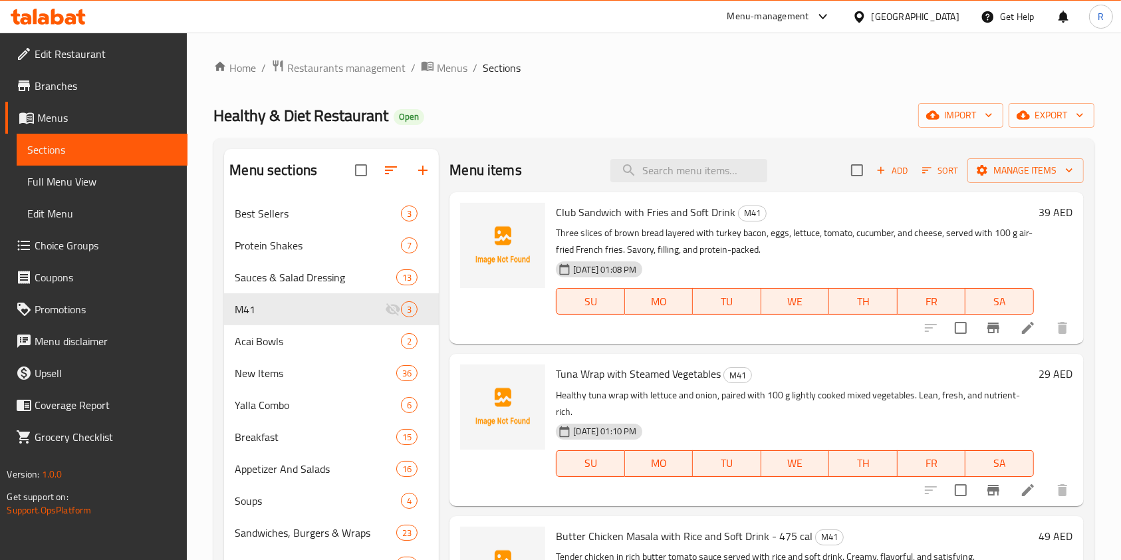
click at [92, 241] on span "Choice Groups" at bounding box center [106, 245] width 142 height 16
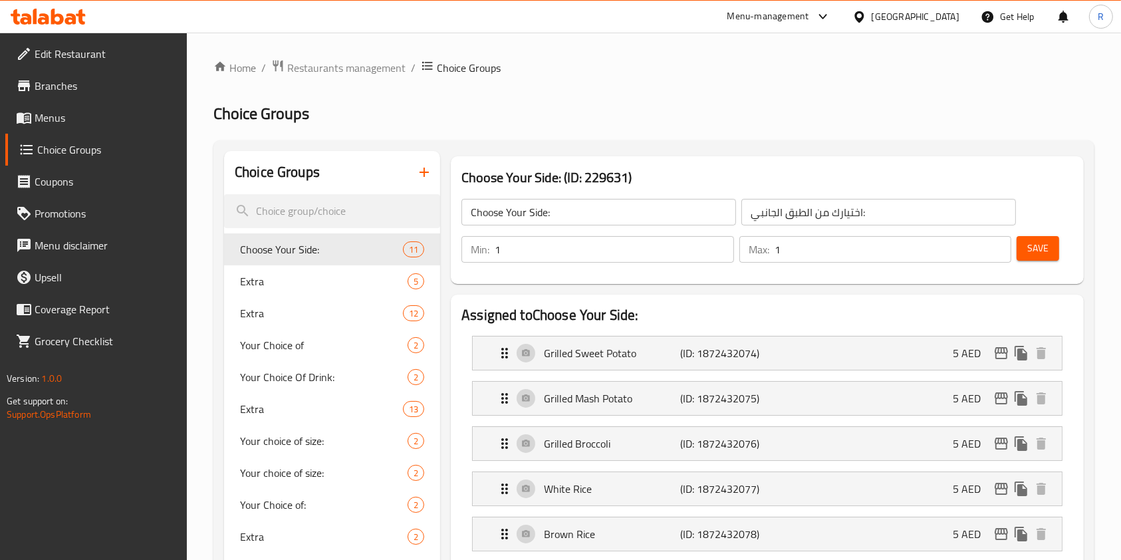
click at [430, 173] on icon "button" at bounding box center [424, 172] width 16 height 16
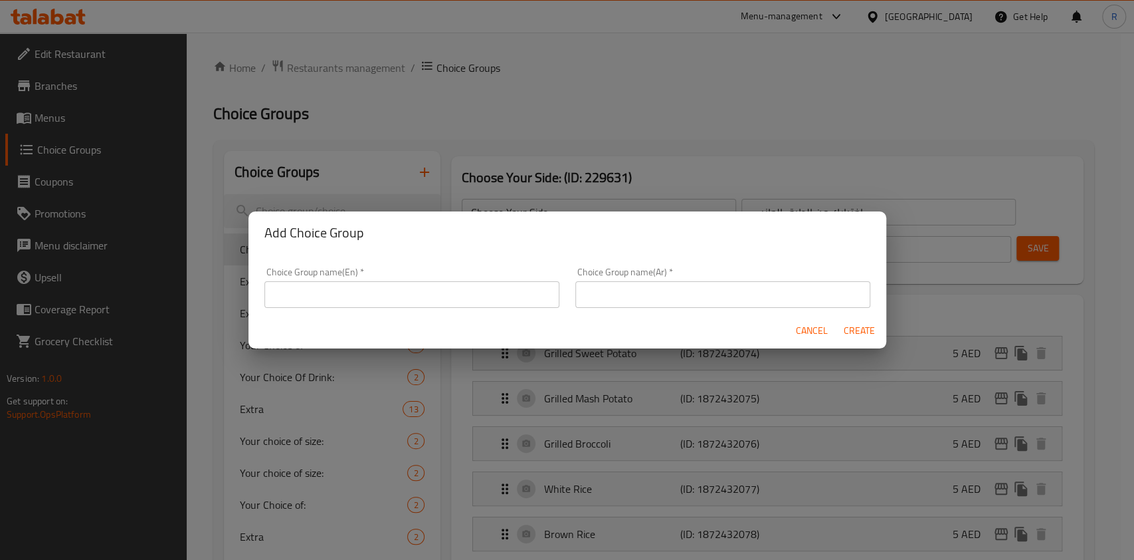
drag, startPoint x: 383, startPoint y: 292, endPoint x: 442, endPoint y: 300, distance: 59.8
click at [383, 291] on input "text" at bounding box center [412, 294] width 295 height 27
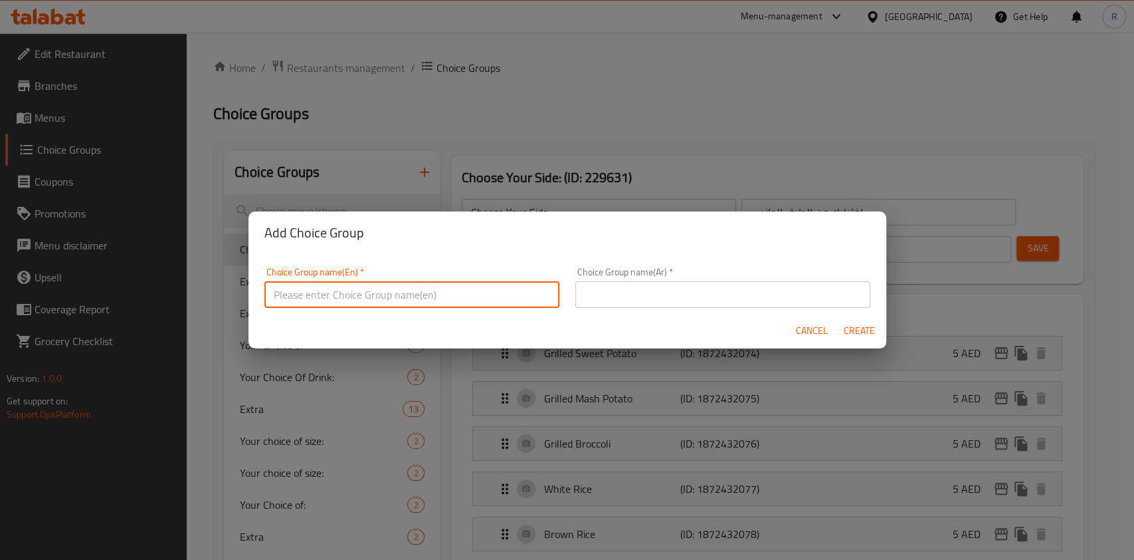
paste input "Choice of Drink for M41:"
type input "Choice of Drink for M41:"
click at [626, 296] on input "text" at bounding box center [723, 294] width 295 height 27
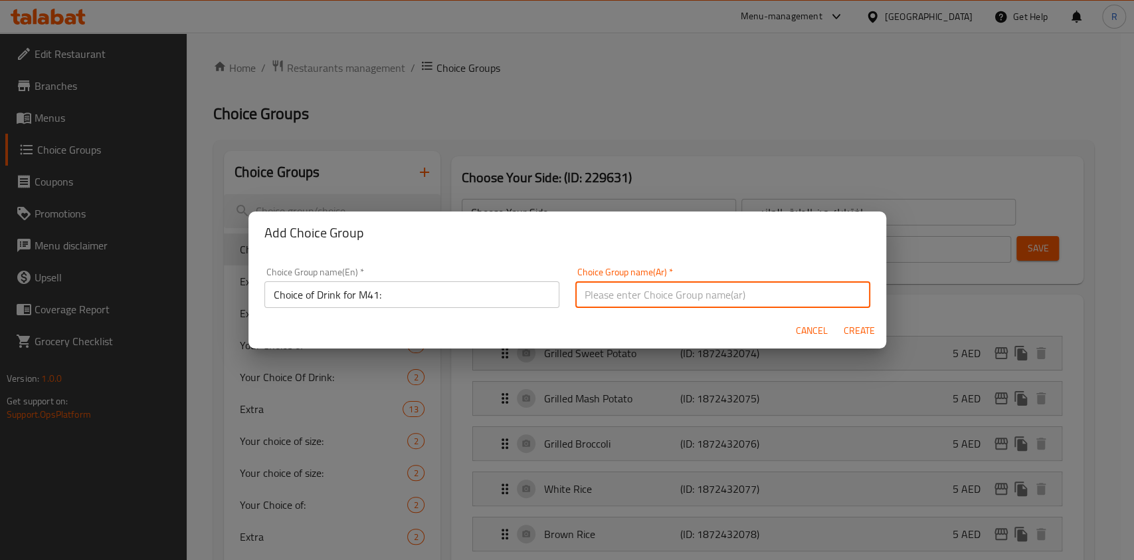
paste input "Choice of Drink for M41:"
type input "Choice of Drink for M41:"
drag, startPoint x: 867, startPoint y: 334, endPoint x: 659, endPoint y: 284, distance: 213.9
click at [867, 334] on span "Create" at bounding box center [860, 330] width 32 height 17
type input "Choice of Drink for M41:"
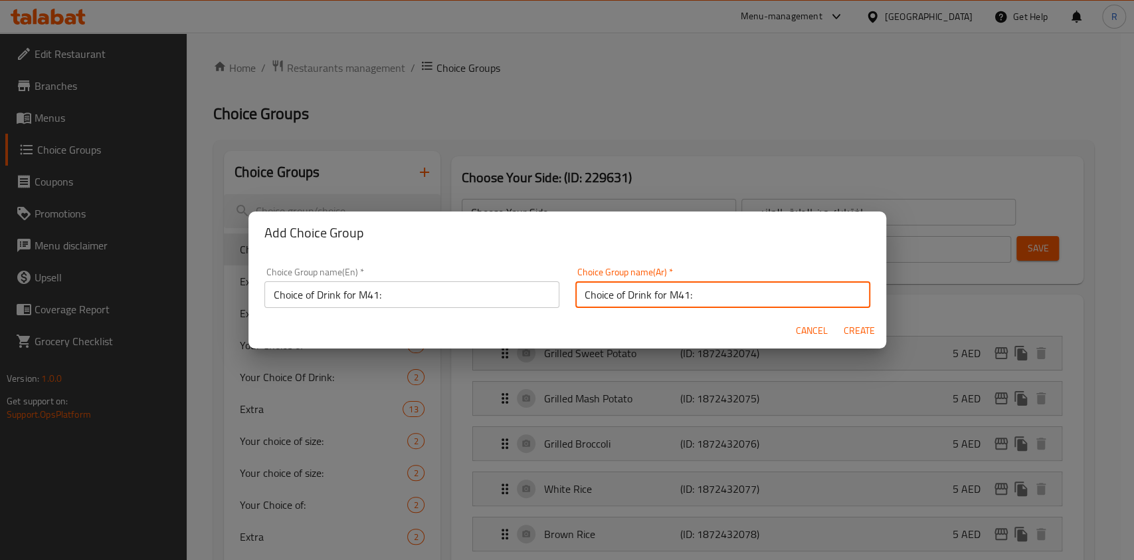
type input "Choice of Drink for M41:"
type input "0"
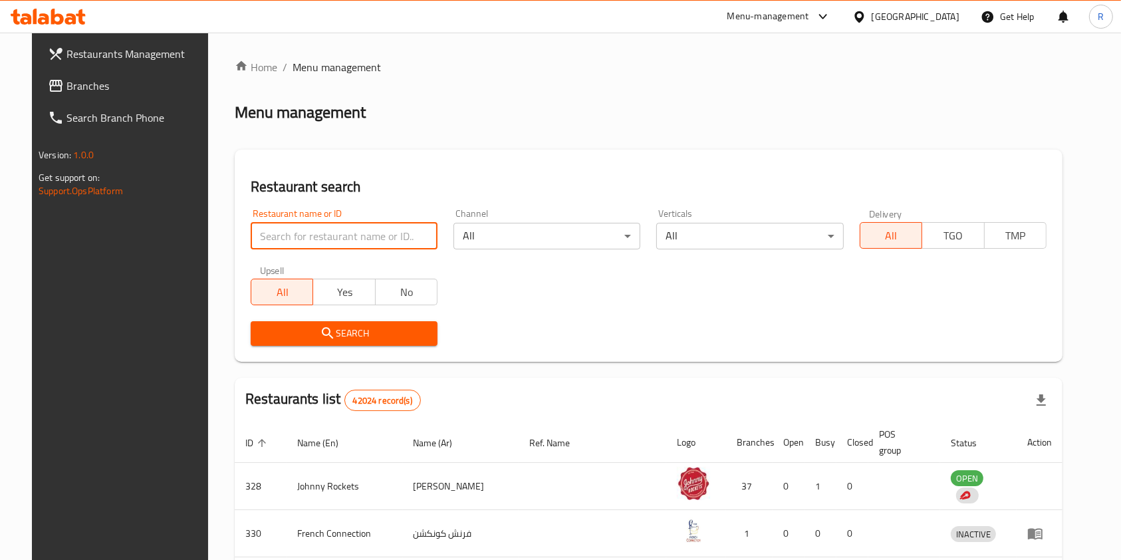
click at [304, 231] on input "search" at bounding box center [344, 236] width 187 height 27
paste input "602838"
type input "602838"
click button "Search" at bounding box center [344, 333] width 187 height 25
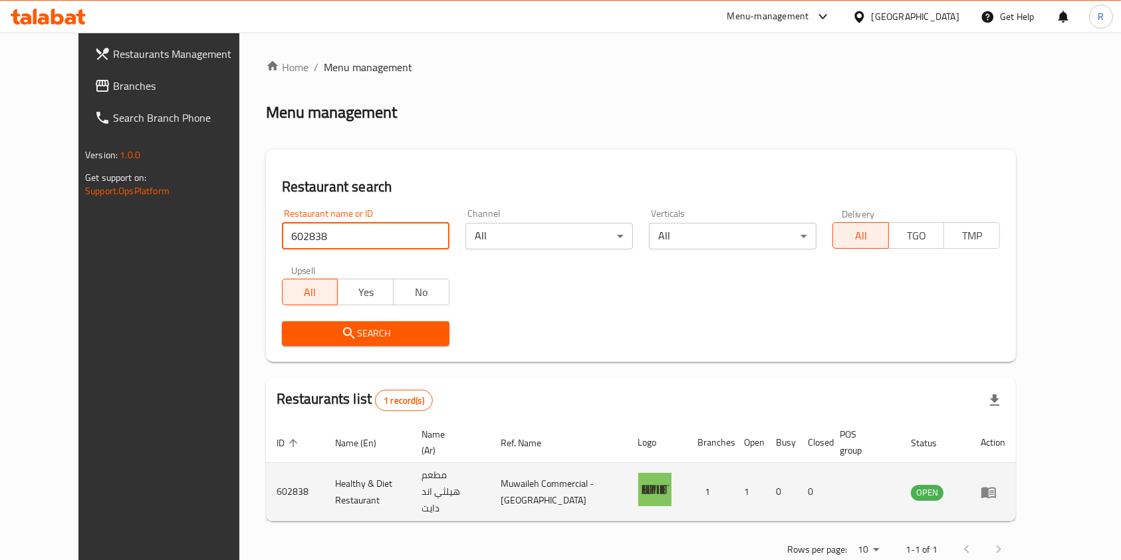
click at [996, 484] on icon "enhanced table" at bounding box center [988, 492] width 16 height 16
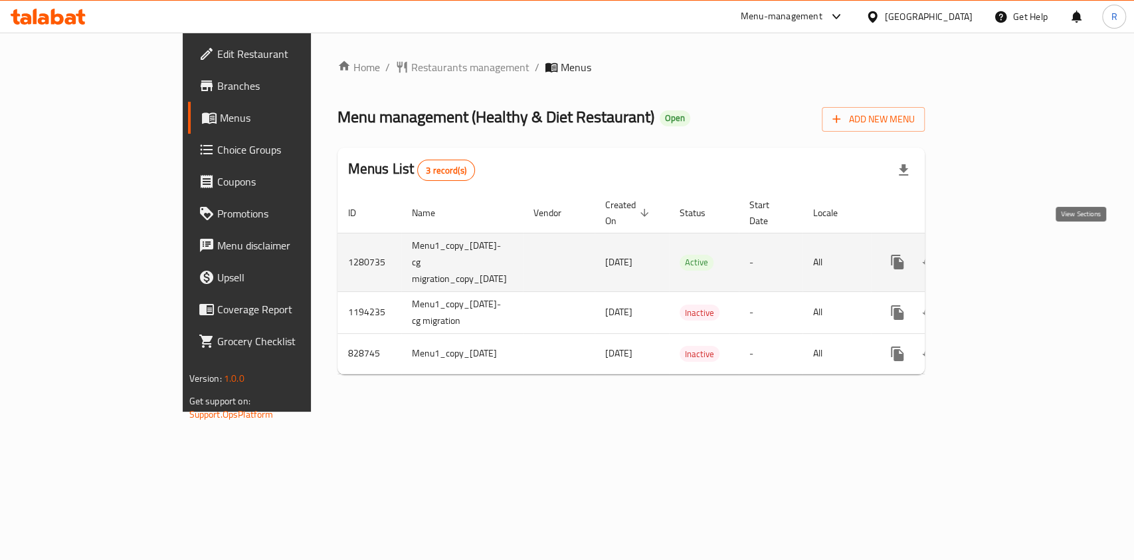
click at [1002, 254] on icon "enhanced table" at bounding box center [994, 262] width 16 height 16
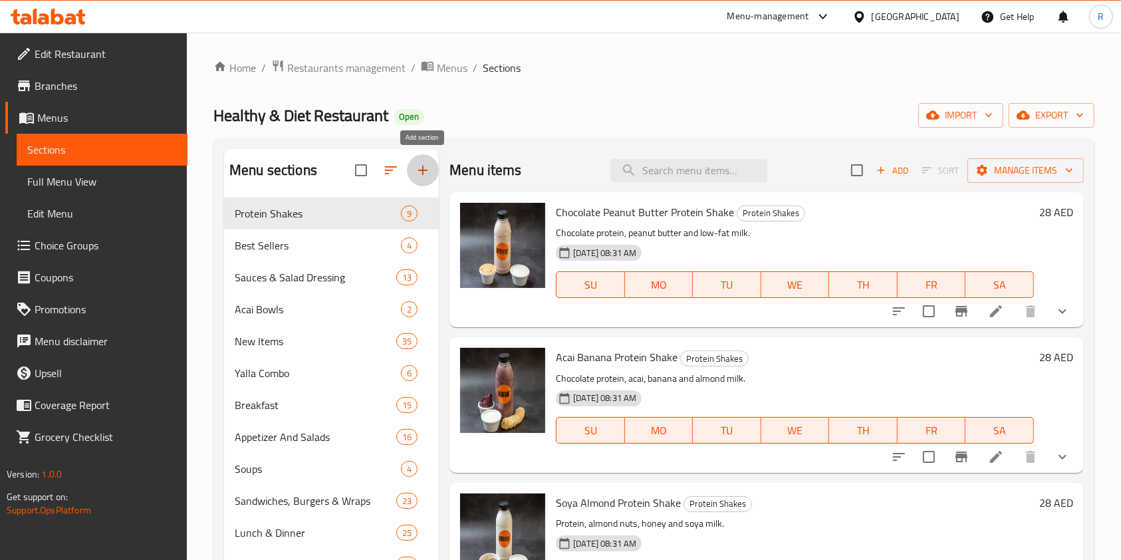
click at [421, 167] on icon "button" at bounding box center [423, 170] width 16 height 16
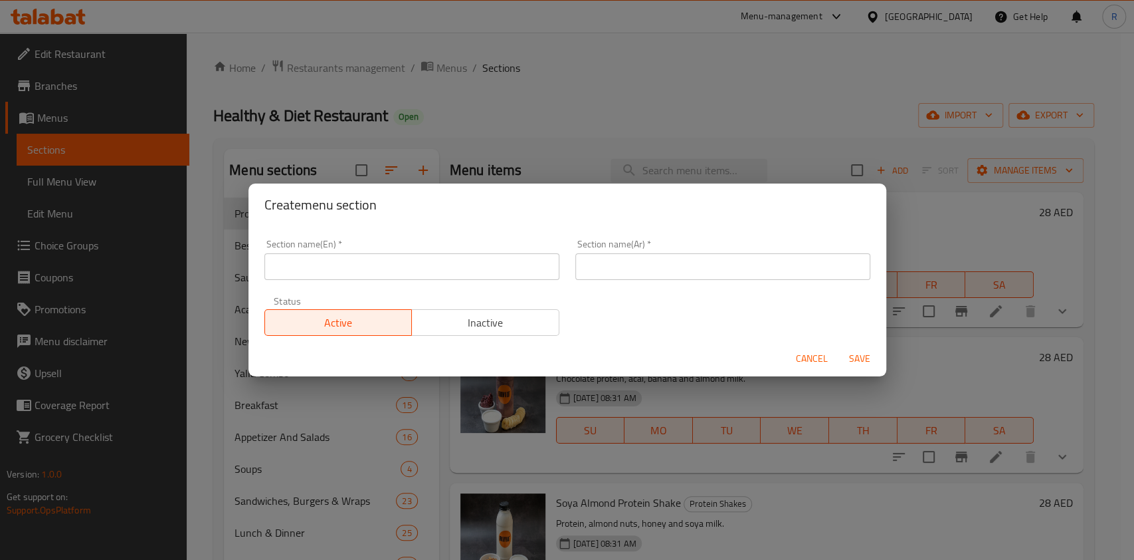
click at [393, 269] on input "text" at bounding box center [412, 266] width 295 height 27
type input "M41"
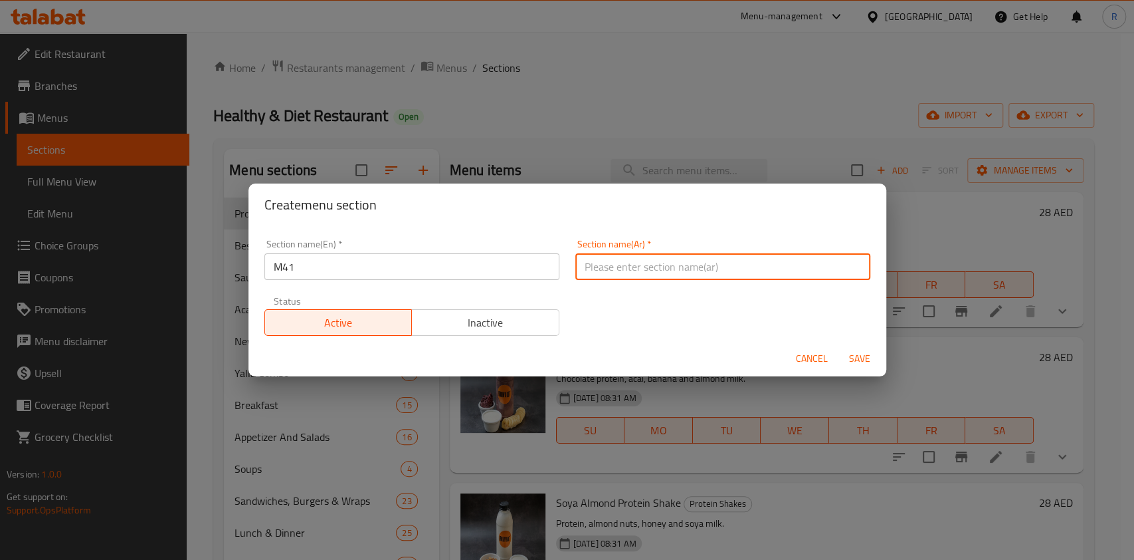
paste input "م41"
type input "م41"
click at [479, 313] on span "Inactive" at bounding box center [485, 322] width 137 height 19
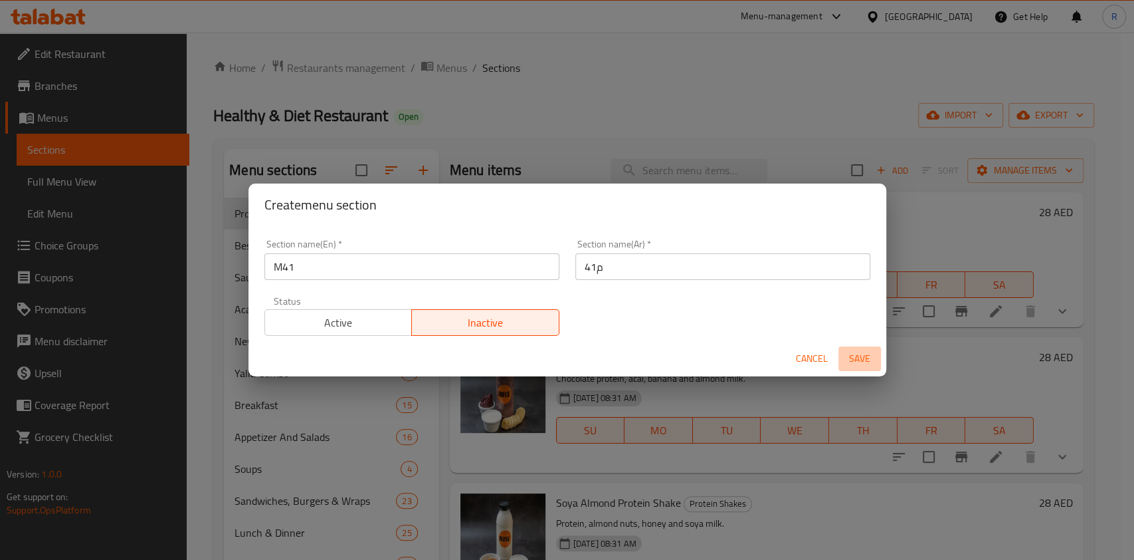
drag, startPoint x: 875, startPoint y: 364, endPoint x: 867, endPoint y: 363, distance: 8.0
click at [873, 364] on span "Save" at bounding box center [860, 358] width 32 height 17
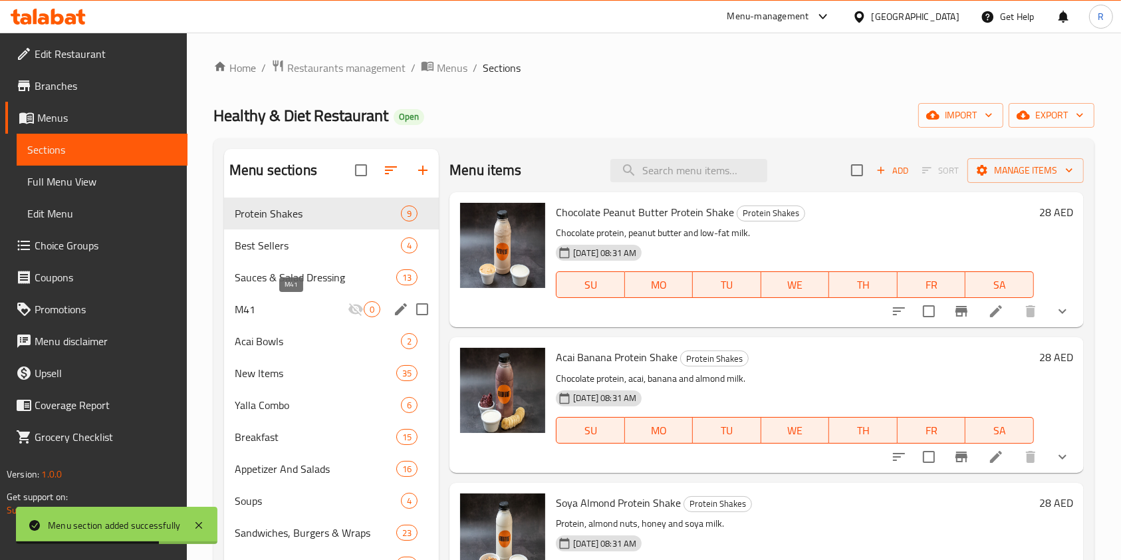
click at [284, 306] on span "M41" at bounding box center [291, 309] width 113 height 16
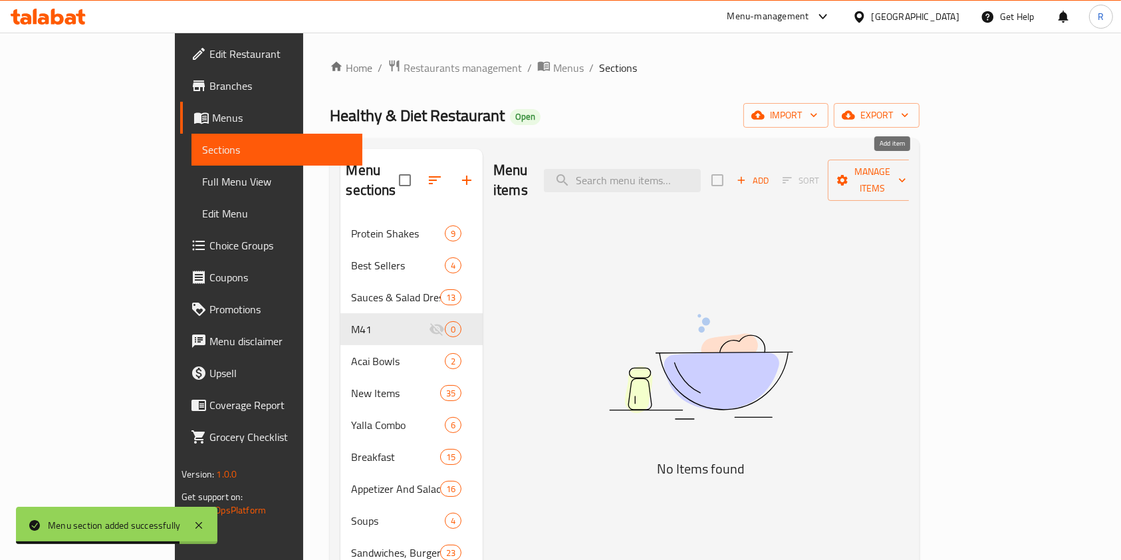
click at [747, 174] on icon "button" at bounding box center [741, 180] width 12 height 12
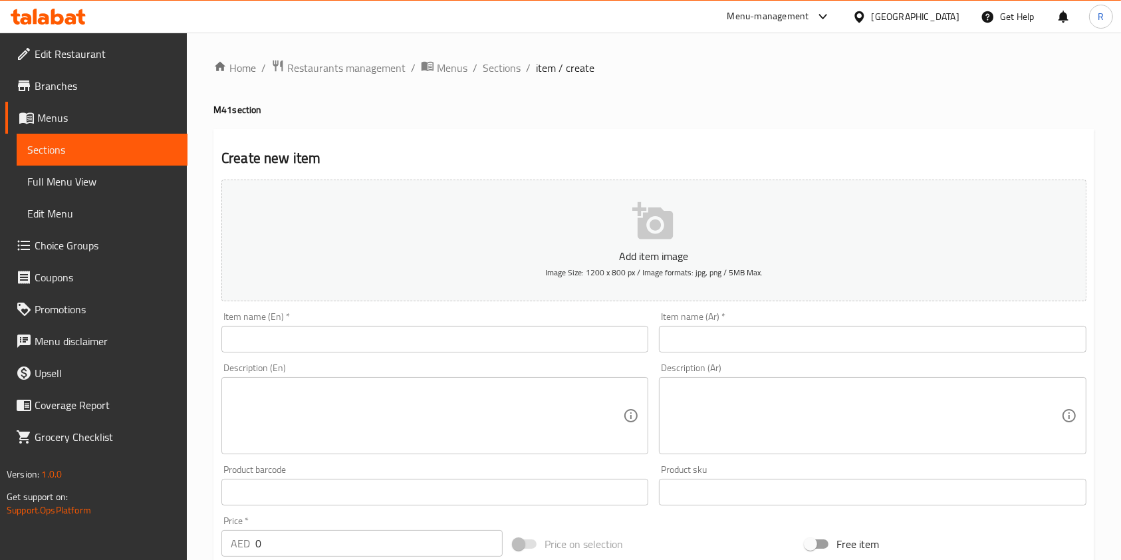
click at [318, 354] on div "Item name (En)   * Item name (En) *" at bounding box center [434, 331] width 437 height 51
click at [346, 328] on input "text" at bounding box center [434, 339] width 427 height 27
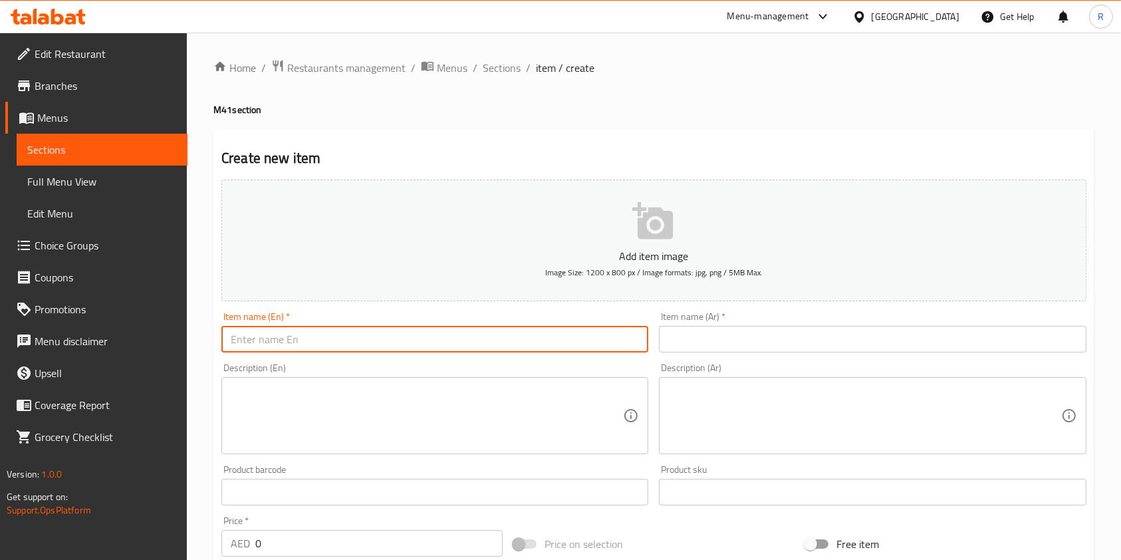
paste input "Club Sandwich with Fries and Soft Drink"
type input "Club Sandwich with Fries and Soft Drink"
drag, startPoint x: 752, startPoint y: 344, endPoint x: 730, endPoint y: 343, distance: 21.9
click at [752, 344] on input "text" at bounding box center [872, 339] width 427 height 27
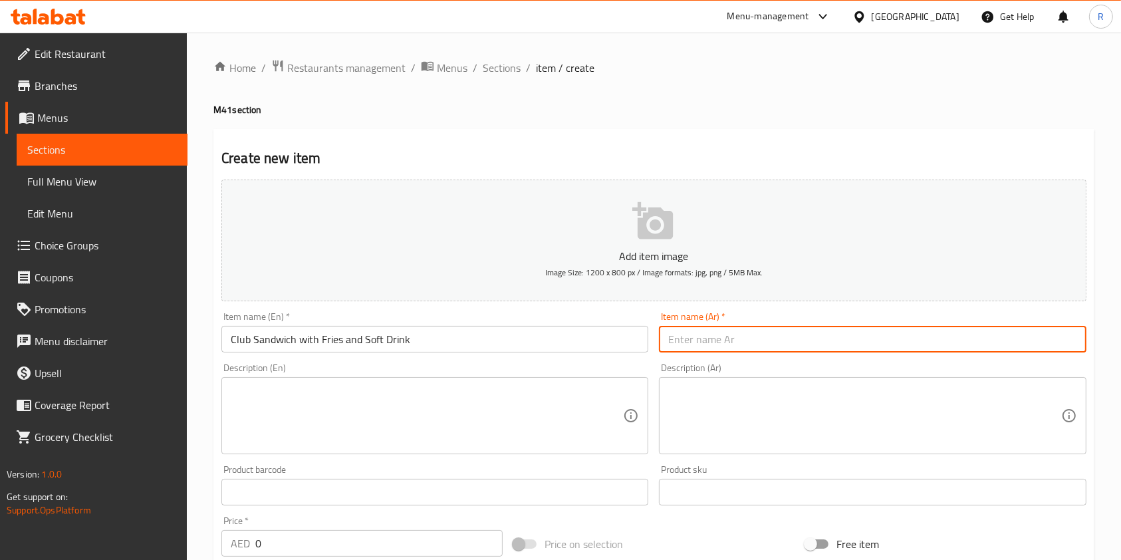
paste input "ساندويتش كلوب مع بطاطس مقلية ومشروب غازي"
type input "ساندويتش كلوب مع بطاطس مقلية ومشروب غازي"
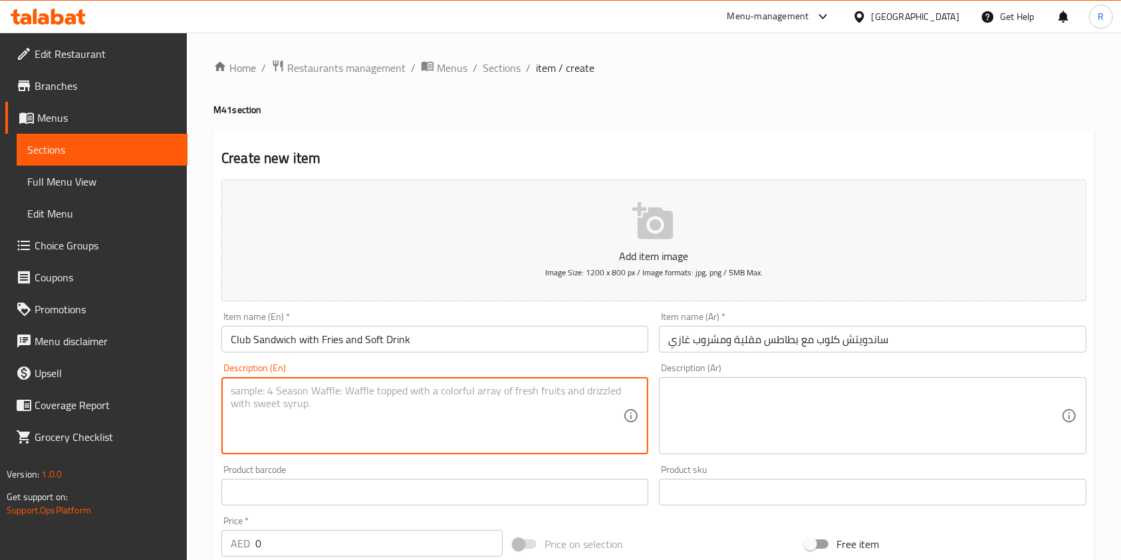
click at [348, 397] on textarea at bounding box center [427, 415] width 392 height 63
paste textarea "Three slices of brown bread layered with turkey bacon, eggs, lettuce, tomato, c…"
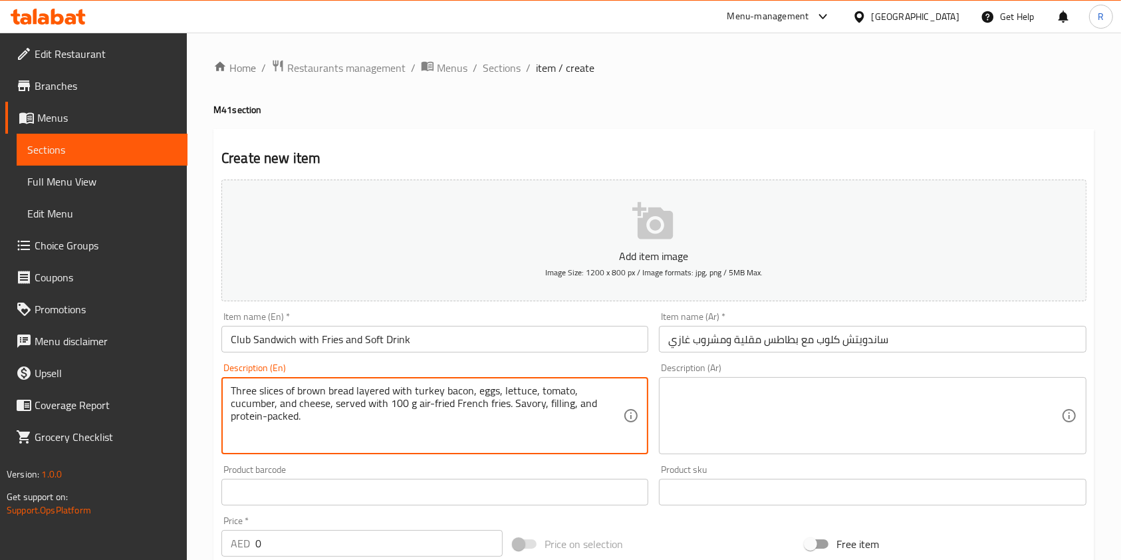
type textarea "Three slices of brown bread layered with turkey bacon, eggs, lettuce, tomato, c…"
drag, startPoint x: 165, startPoint y: 527, endPoint x: 158, endPoint y: 522, distance: 8.7
click at [158, 524] on div "Edit Restaurant Branches Menus Sections Full Menu View Edit Menu Choice Groups …" at bounding box center [560, 486] width 1121 height 907
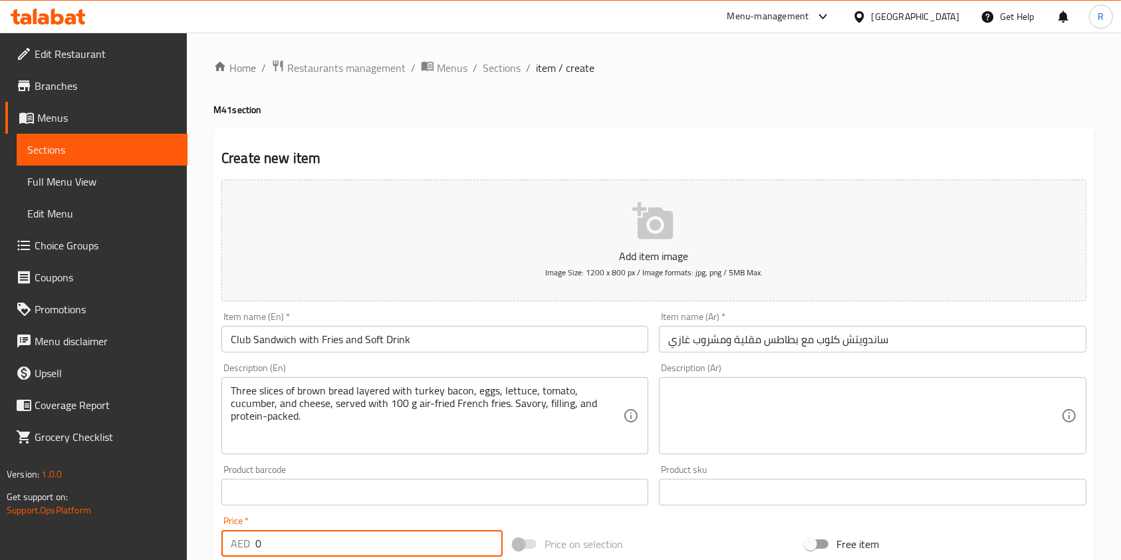
paste input "39"
type input "39"
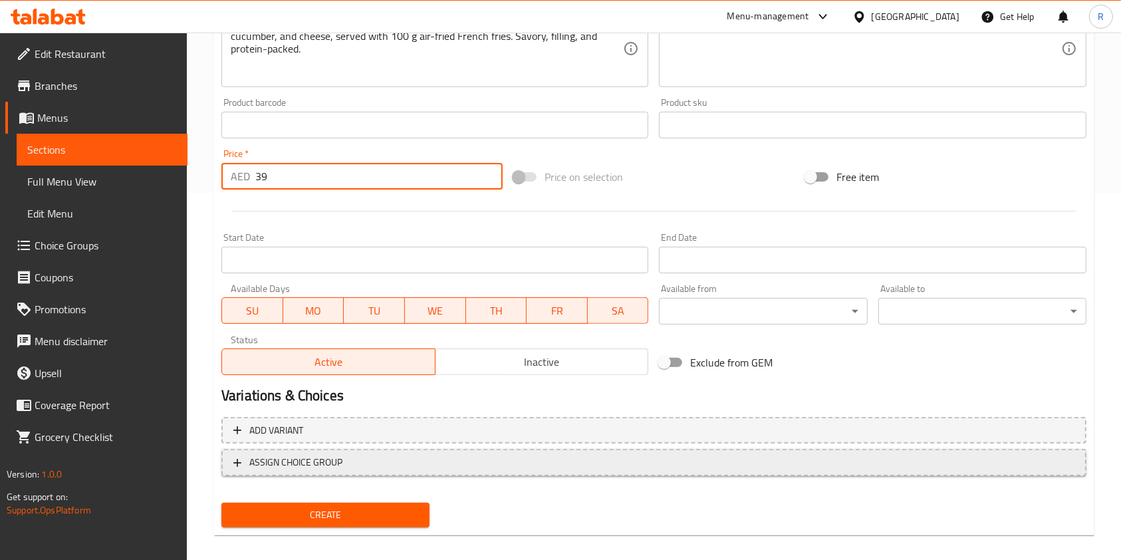
scroll to position [379, 0]
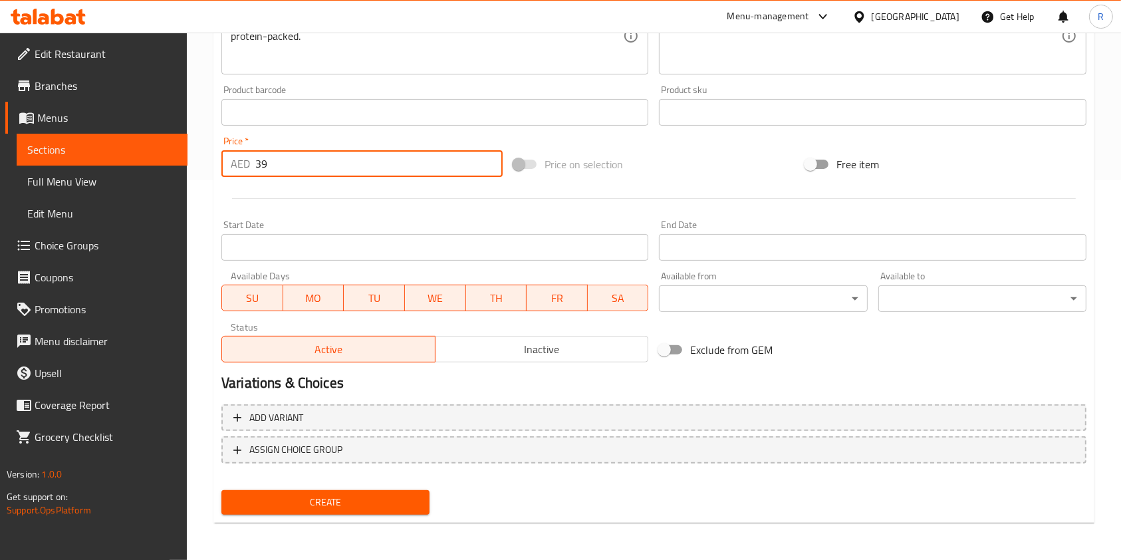
click at [319, 496] on span "Create" at bounding box center [325, 502] width 187 height 17
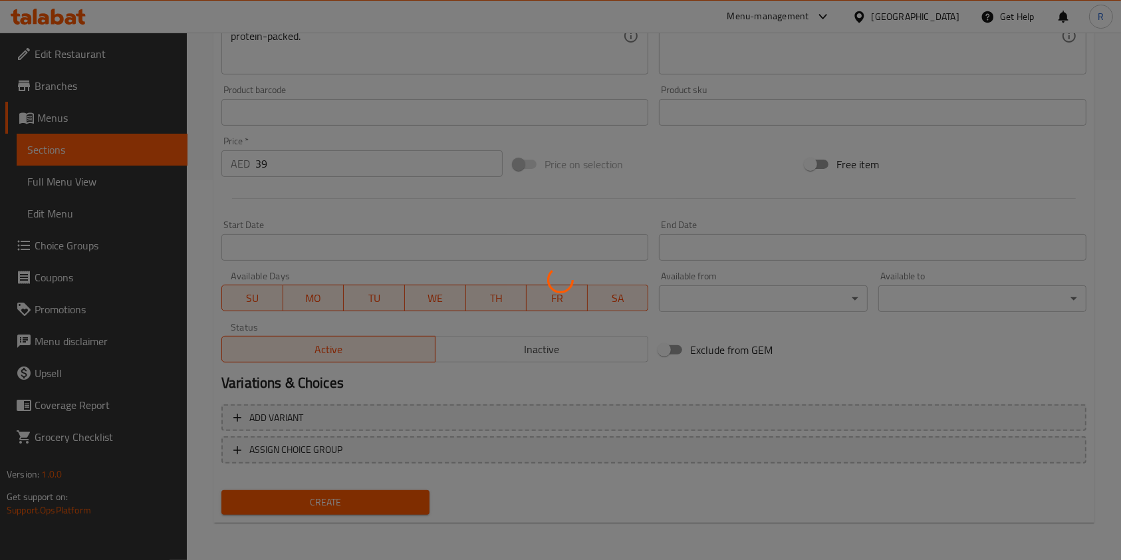
type input "0"
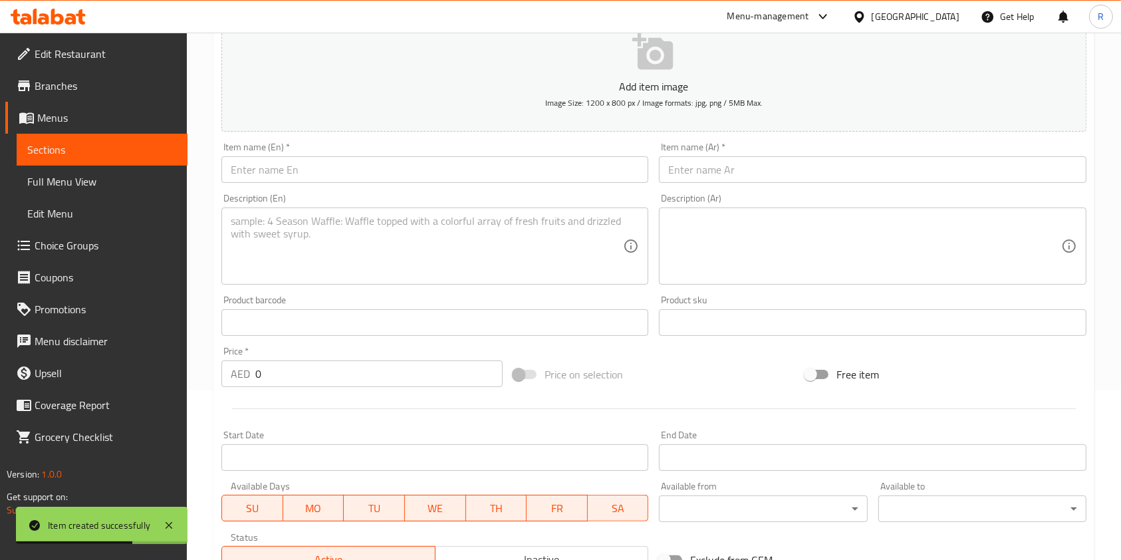
scroll to position [0, 0]
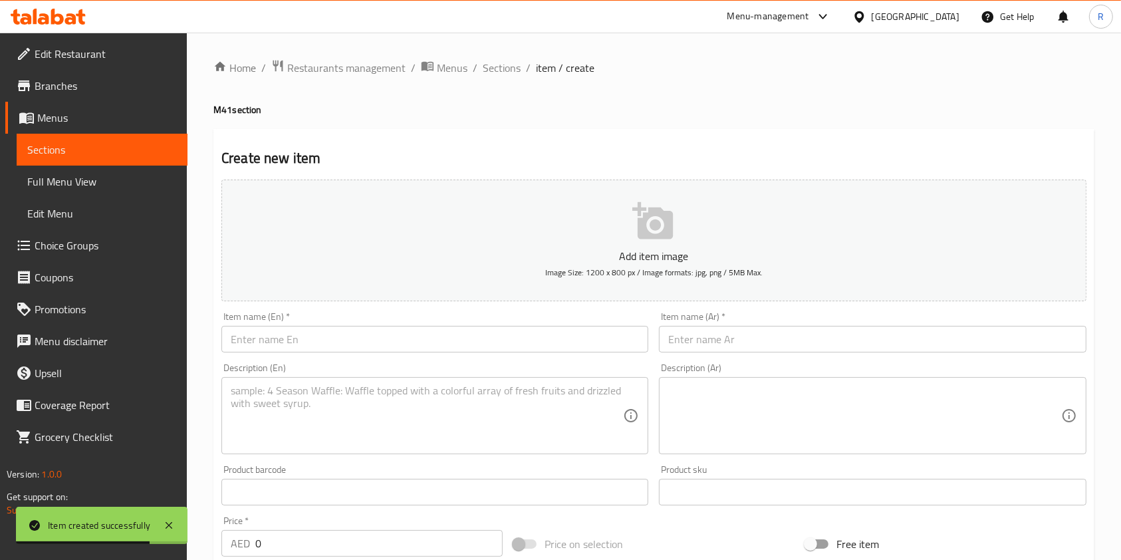
click at [298, 343] on input "text" at bounding box center [434, 339] width 427 height 27
paste input "Tuna Wrap with Steamed Vegetables"
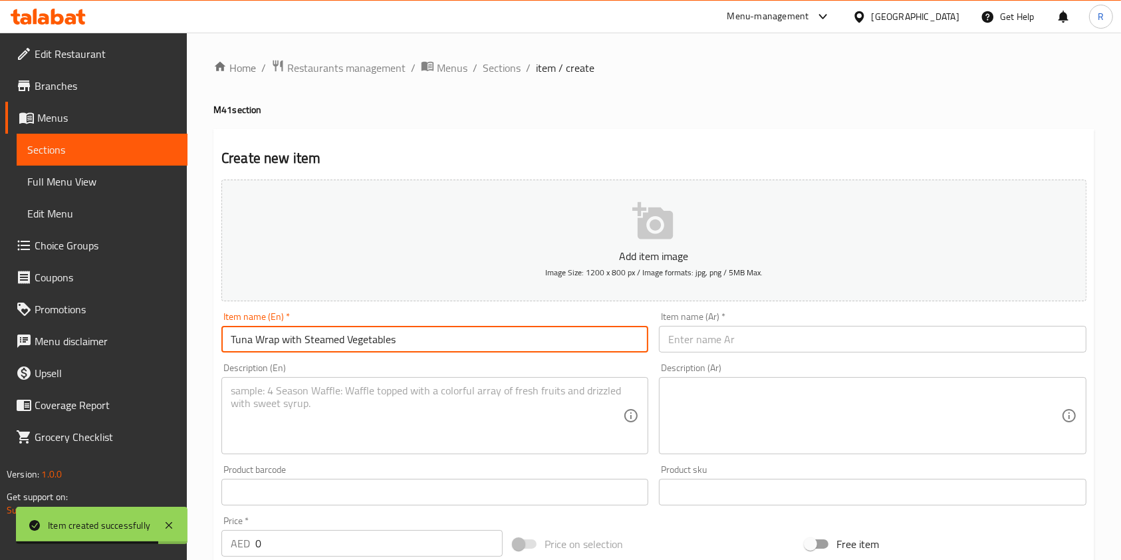
type input "Tuna Wrap with Steamed Vegetables"
click at [778, 348] on input "text" at bounding box center [872, 339] width 427 height 27
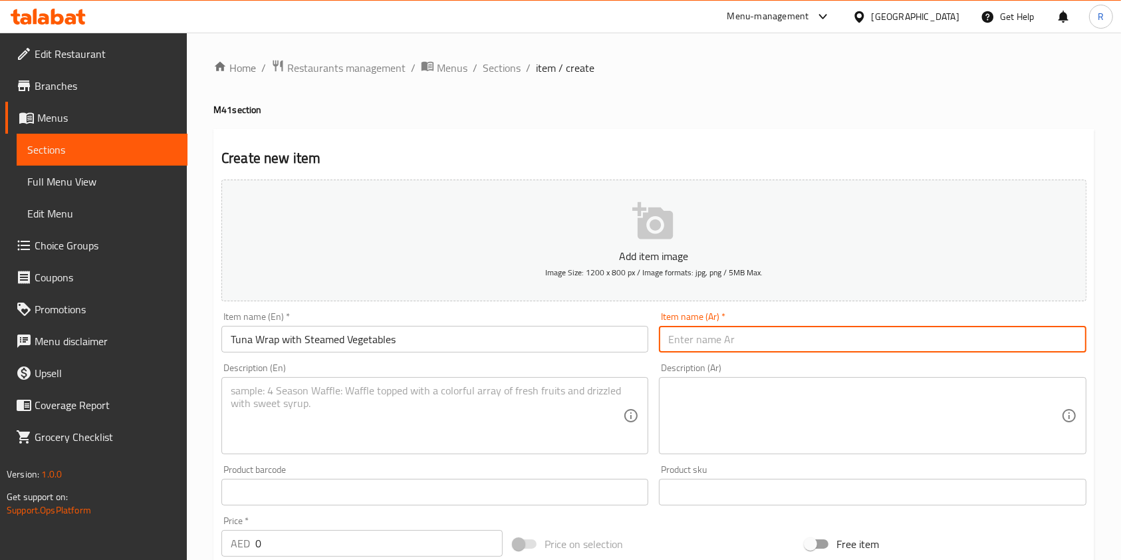
paste input "لفّة تونة مع خضار مطهية على البخار"
type input "لفّة تونة مع خضار مطهية على البخار"
click at [380, 402] on textarea at bounding box center [427, 415] width 392 height 63
paste textarea "Healthy tuna wrap with lettuce and onion, paired with 100 g lightly cooked mixe…"
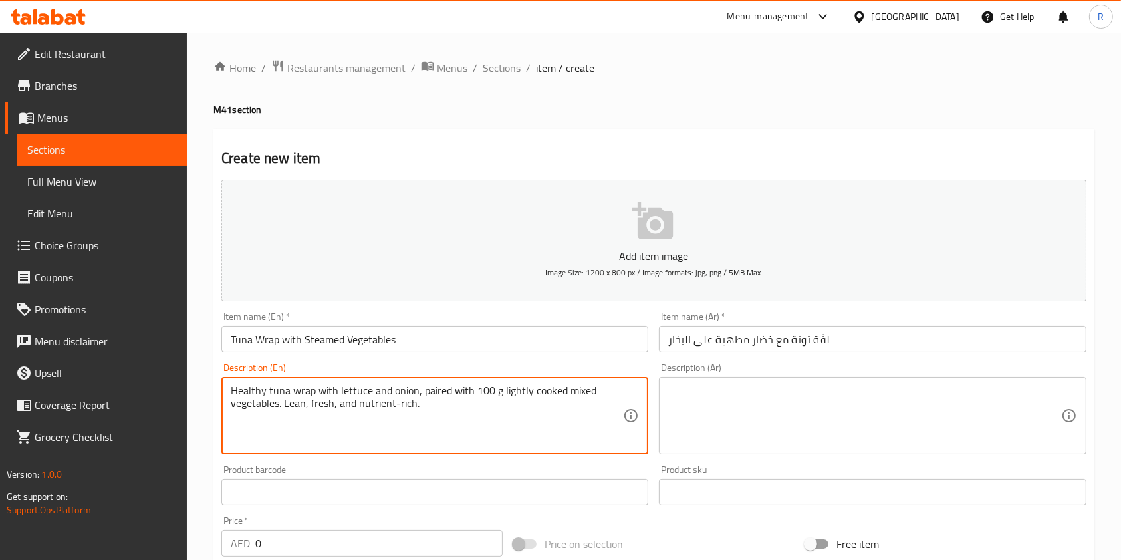
type textarea "Healthy tuna wrap with lettuce and onion, paired with 100 g lightly cooked mixe…"
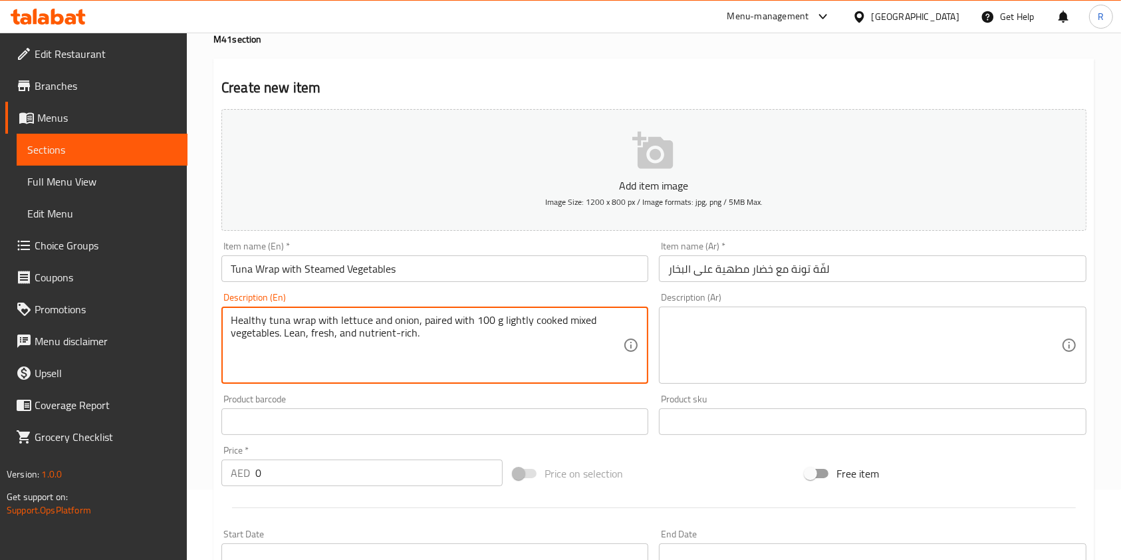
scroll to position [354, 0]
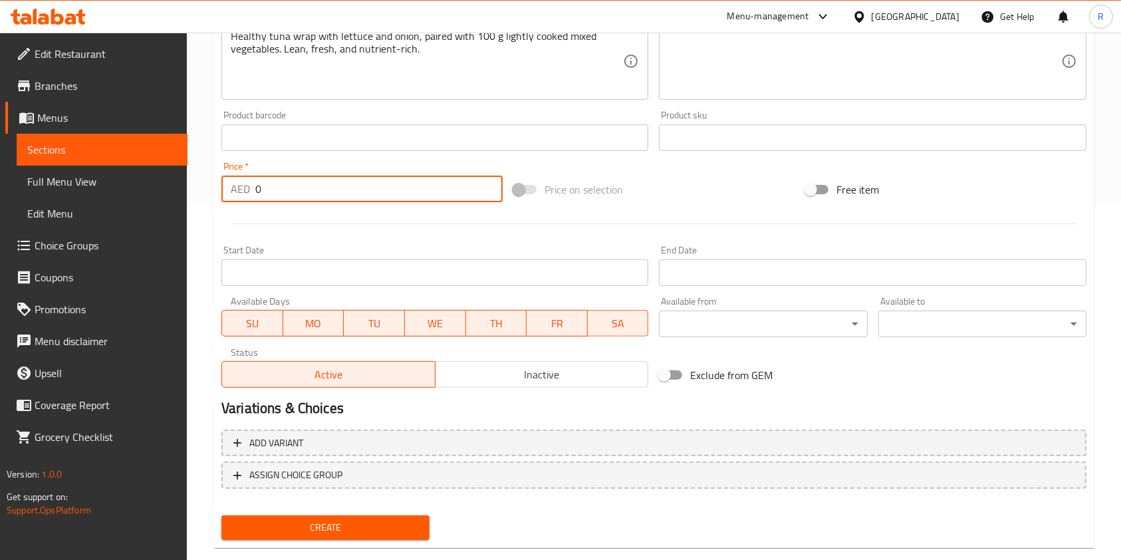
drag, startPoint x: 219, startPoint y: 204, endPoint x: 152, endPoint y: 208, distance: 67.9
click at [176, 207] on div "Edit Restaurant Branches Menus Sections Full Menu View Edit Menu Choice Groups …" at bounding box center [560, 131] width 1121 height 907
paste input "29"
type input "29"
drag, startPoint x: 338, startPoint y: 514, endPoint x: 332, endPoint y: 522, distance: 9.0
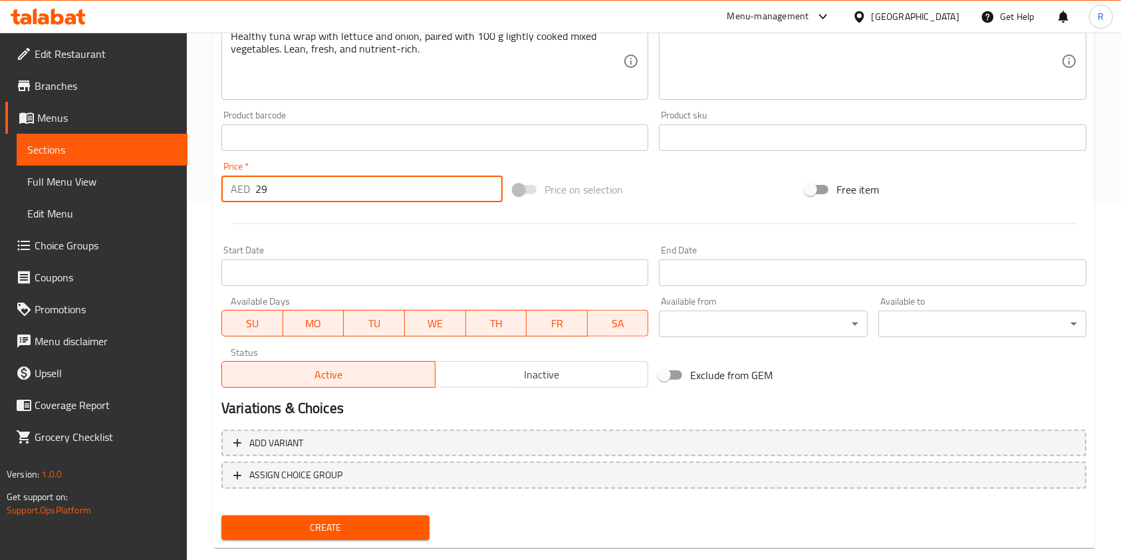
click at [338, 516] on button "Create" at bounding box center [325, 527] width 208 height 25
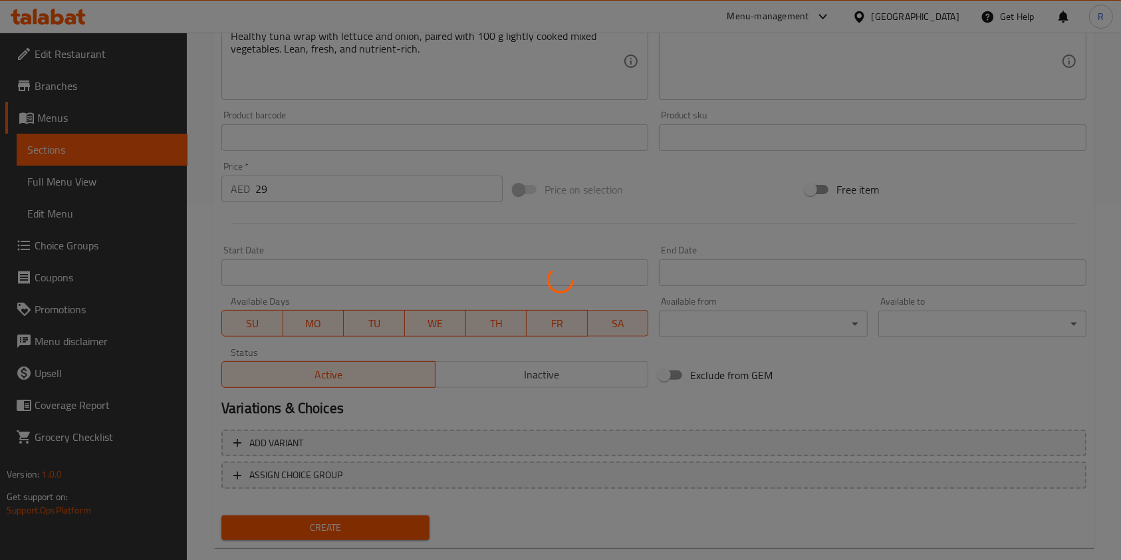
type input "0"
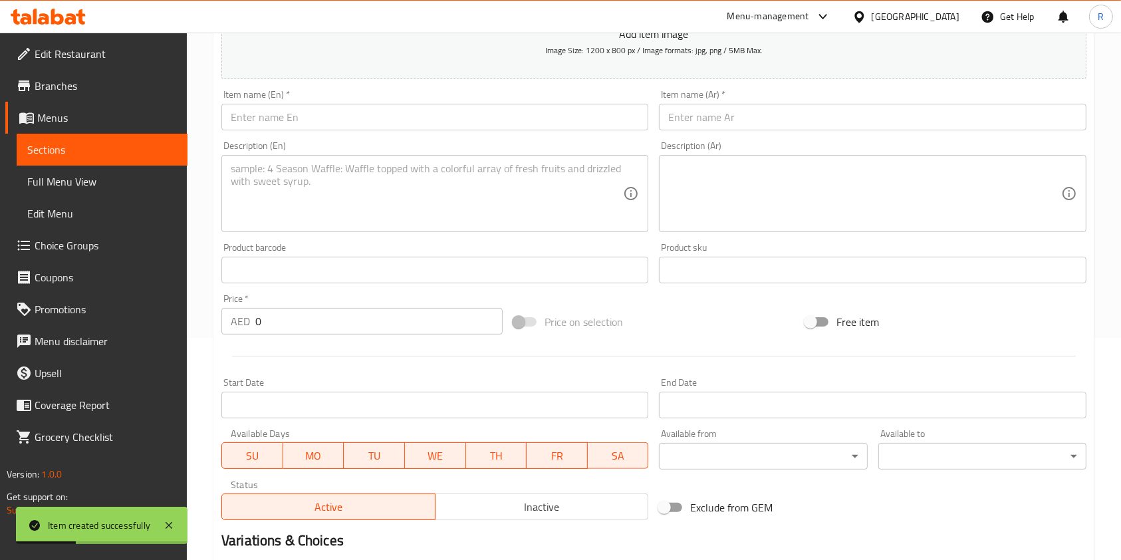
scroll to position [0, 0]
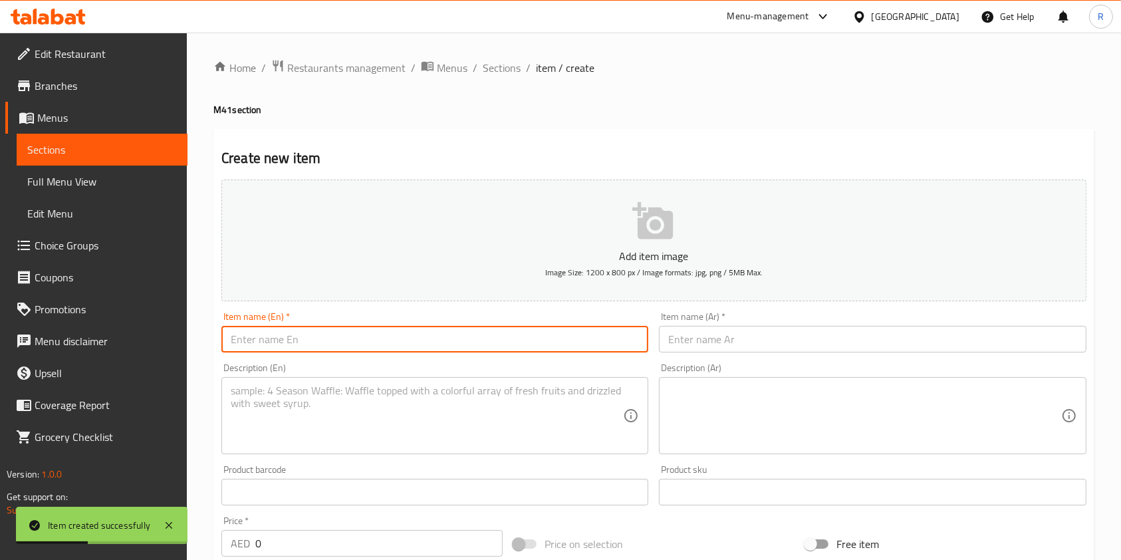
click at [325, 330] on input "text" at bounding box center [434, 339] width 427 height 27
paste input "Butter Chicken Masala with Rice and Soft Drink"
type input "Butter Chicken Masala with Rice and Soft Drink"
click at [735, 338] on input "text" at bounding box center [872, 339] width 427 height 27
paste input "دجاج بالزبدة ماسالا مع الأرز ومشروب غازي"
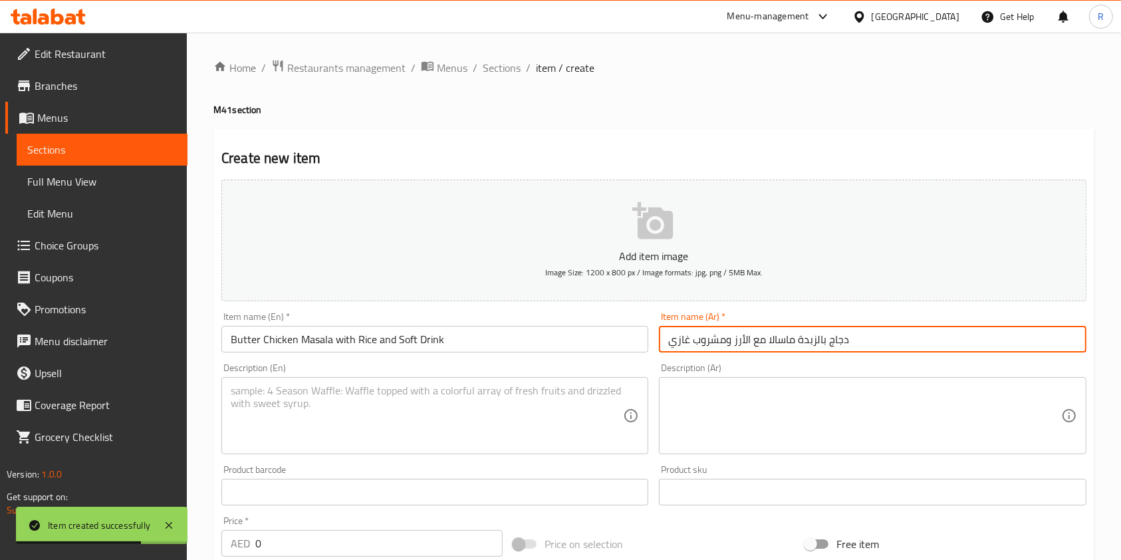
type input "دجاج بالزبدة ماسالا مع الأرز ومشروب غازي"
click at [363, 394] on textarea at bounding box center [427, 415] width 392 height 63
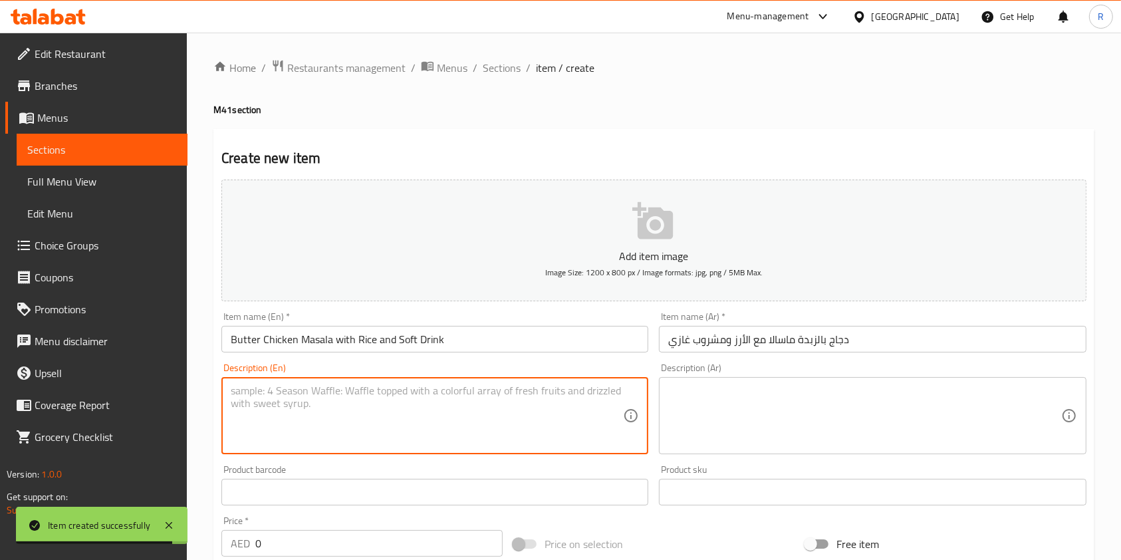
paste textarea "Tender chicken in rich butter tomato sauce served with rice and soft drink. Cre…"
type textarea "Tender chicken in rich butter tomato sauce served with rice and soft drink. Cre…"
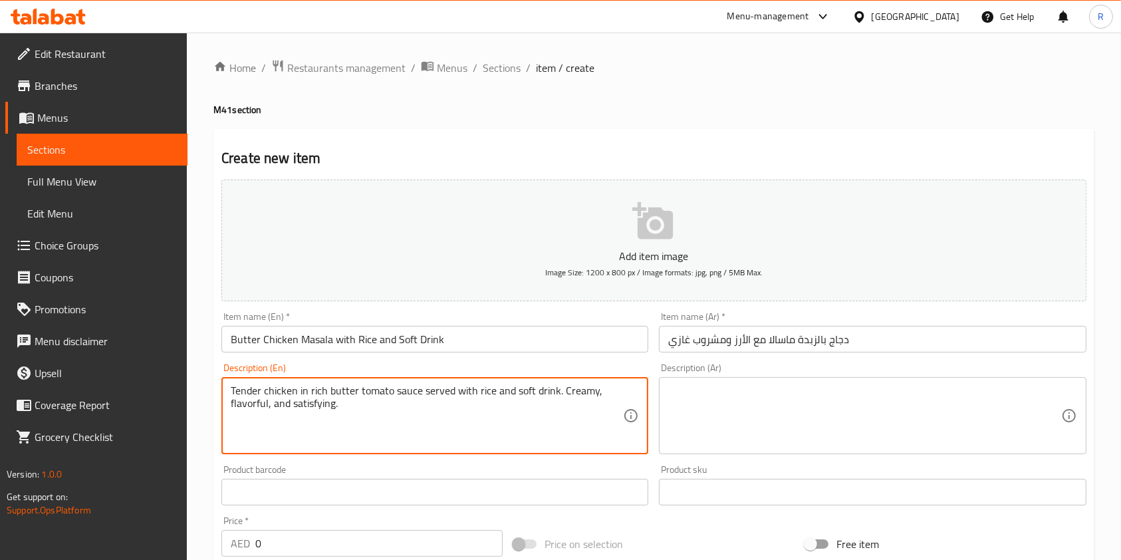
click at [474, 335] on input "Butter Chicken Masala with Rice and Soft Drink" at bounding box center [434, 339] width 427 height 27
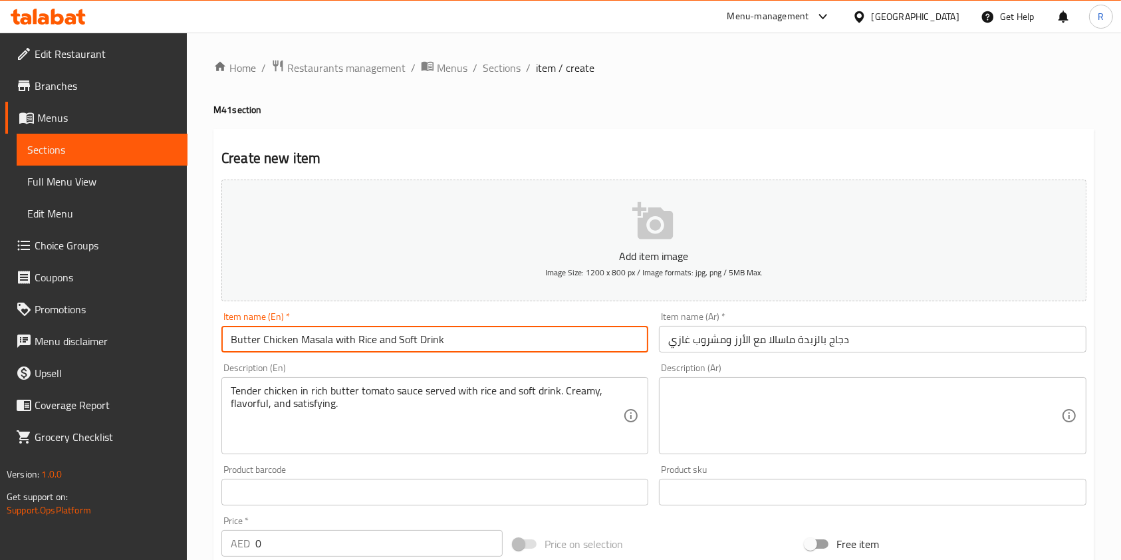
paste input "- 475 cal"
type input "Butter Chicken Masala with Rice and Soft Drink - 475 cal"
click at [202, 549] on div "Home / Restaurants management / Menus / Sections / item / create M41 section Cr…" at bounding box center [654, 486] width 934 height 907
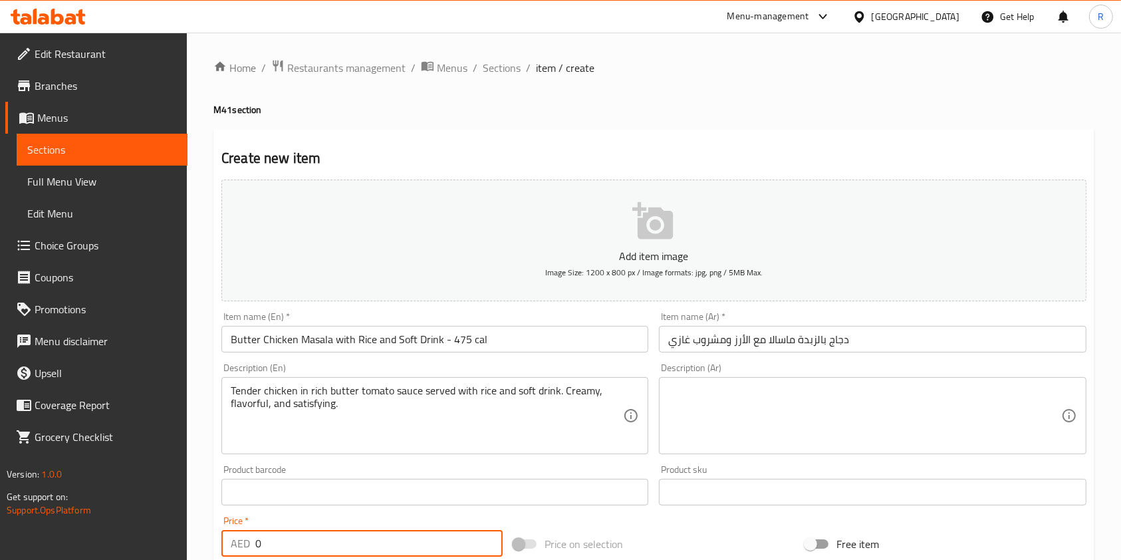
scroll to position [5, 0]
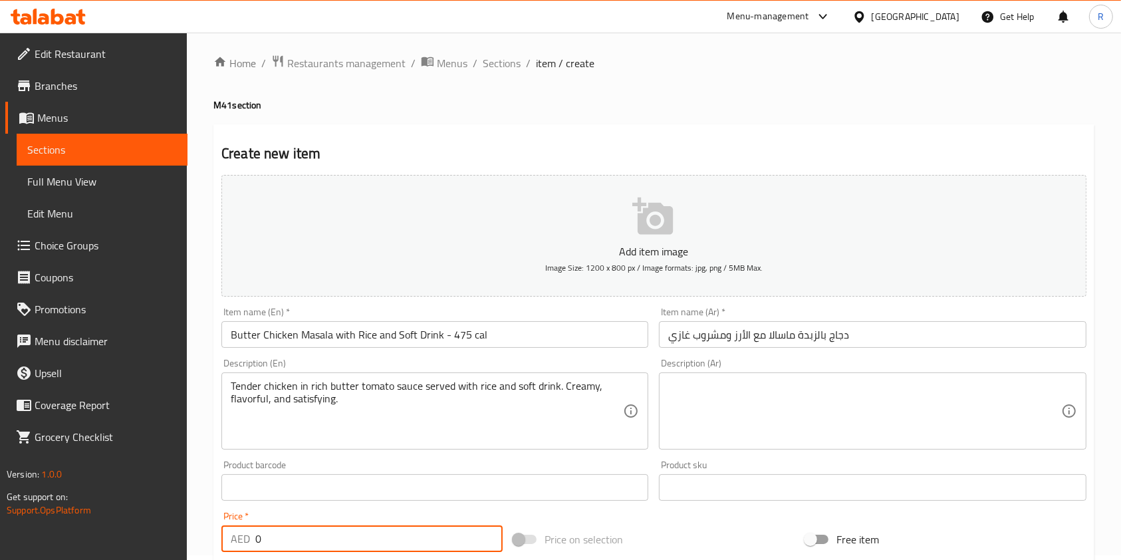
paste input "49"
type input "49"
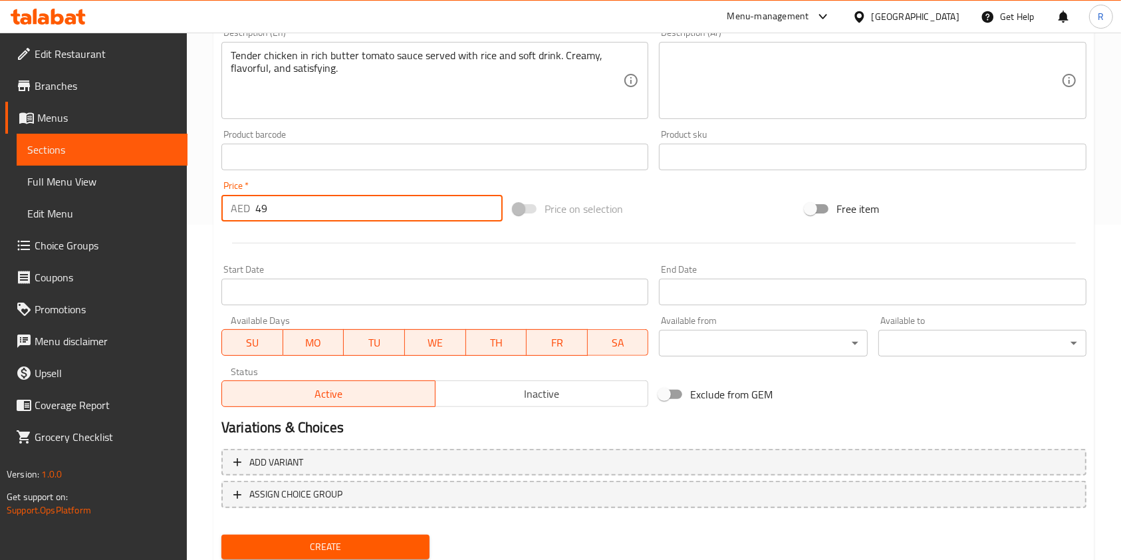
scroll to position [359, 0]
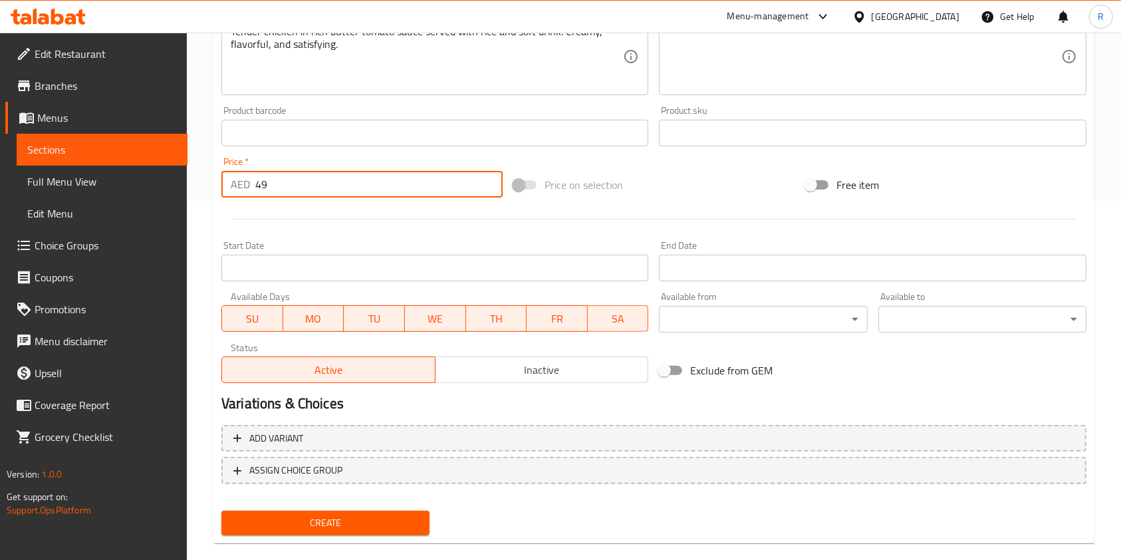
click at [341, 519] on span "Create" at bounding box center [325, 522] width 187 height 17
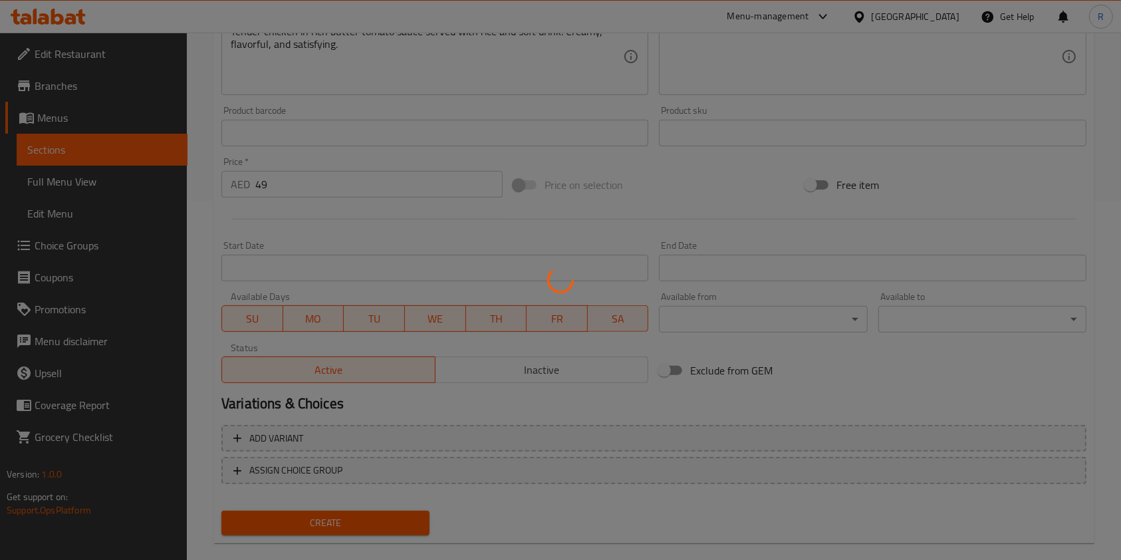
type input "0"
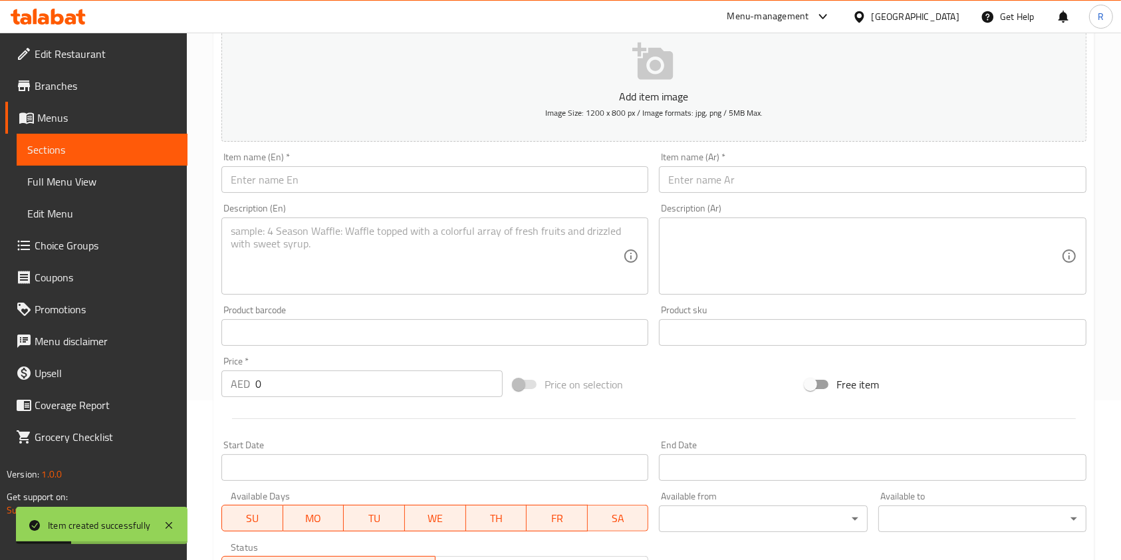
scroll to position [0, 0]
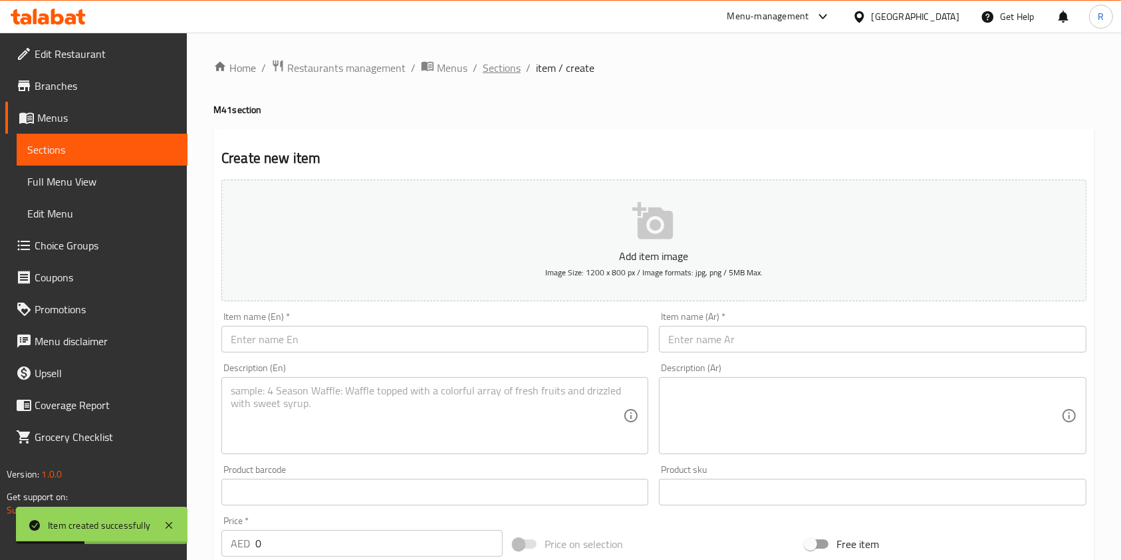
click at [503, 63] on span "Sections" at bounding box center [502, 68] width 38 height 16
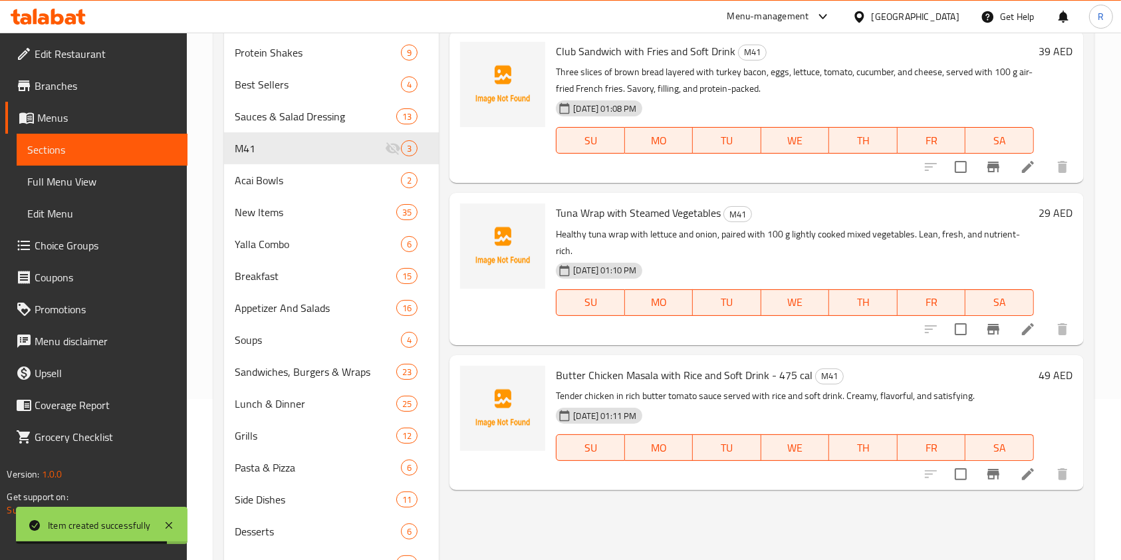
scroll to position [134, 0]
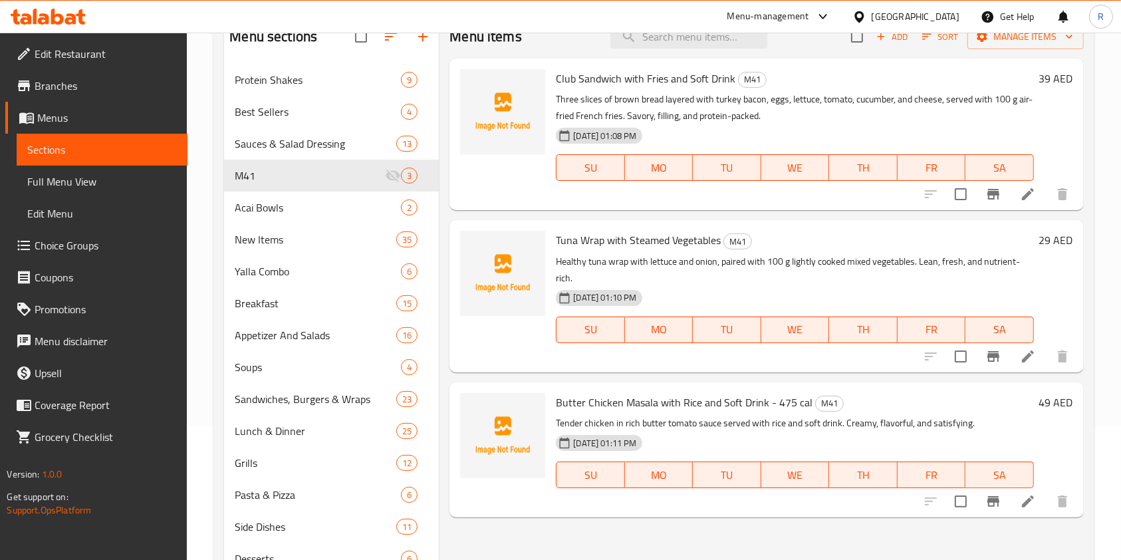
click at [99, 247] on span "Choice Groups" at bounding box center [106, 245] width 142 height 16
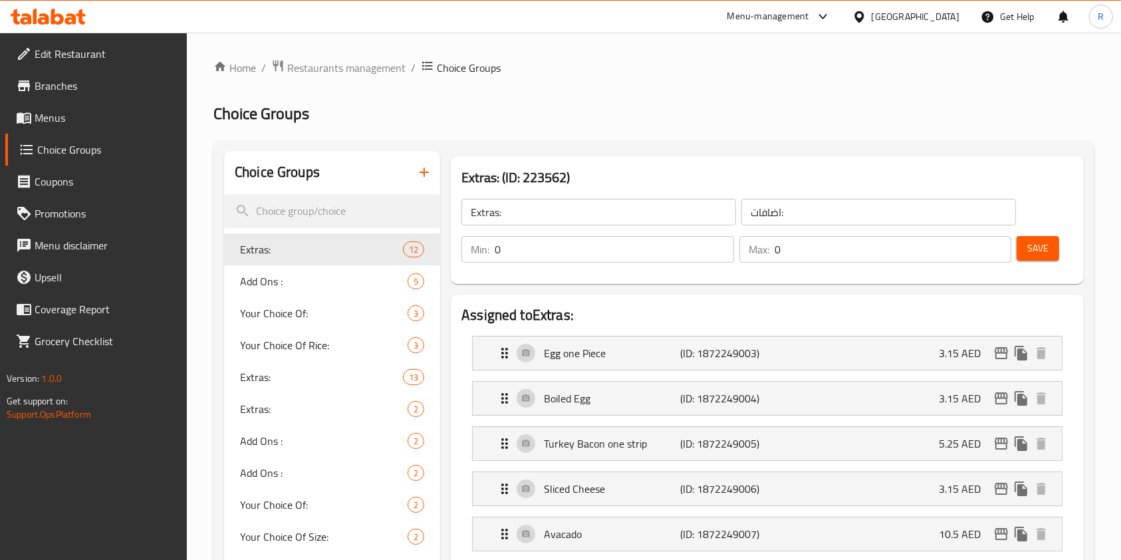
click at [417, 169] on icon "button" at bounding box center [424, 172] width 16 height 16
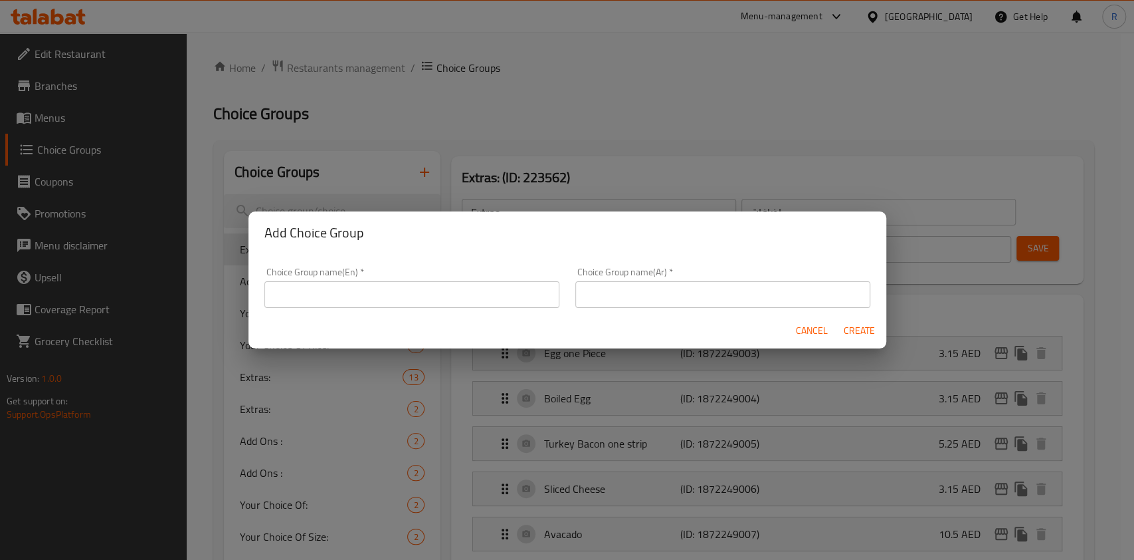
click at [482, 288] on input "text" at bounding box center [412, 294] width 295 height 27
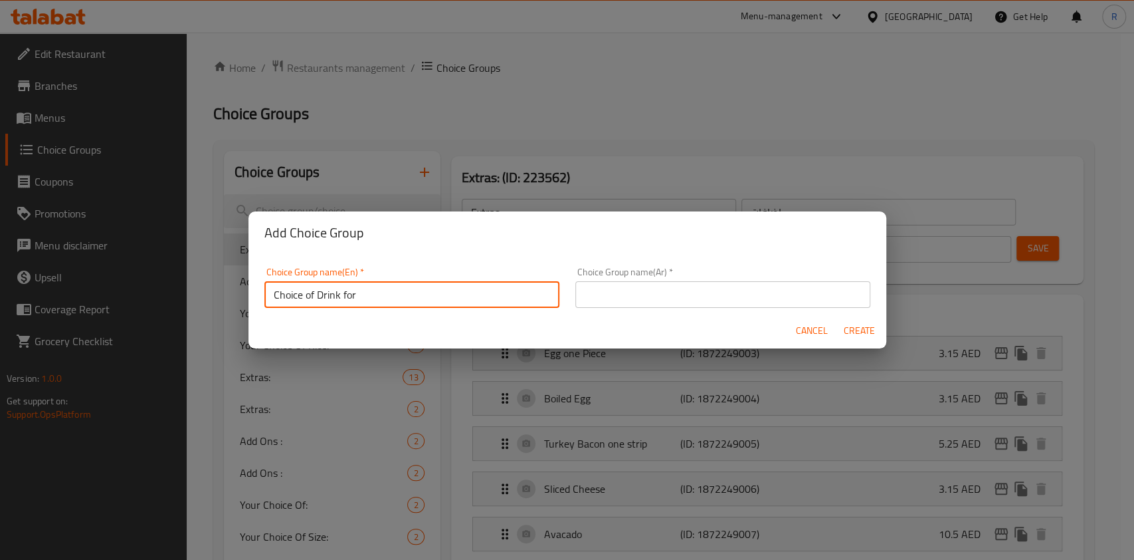
click at [483, 290] on input "Choice of Drink for" at bounding box center [412, 294] width 295 height 27
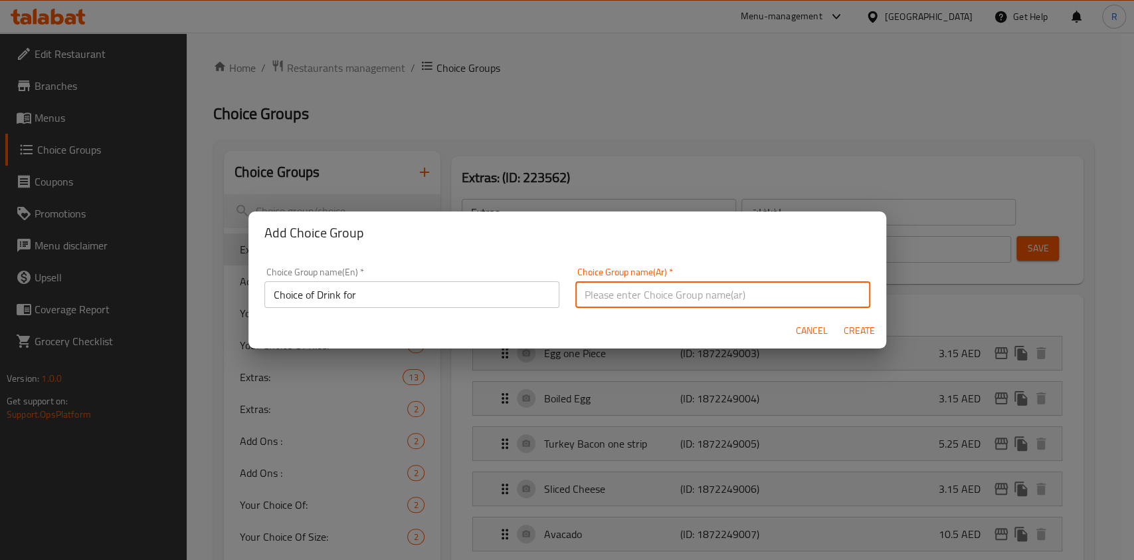
click at [665, 284] on input "text" at bounding box center [723, 294] width 295 height 27
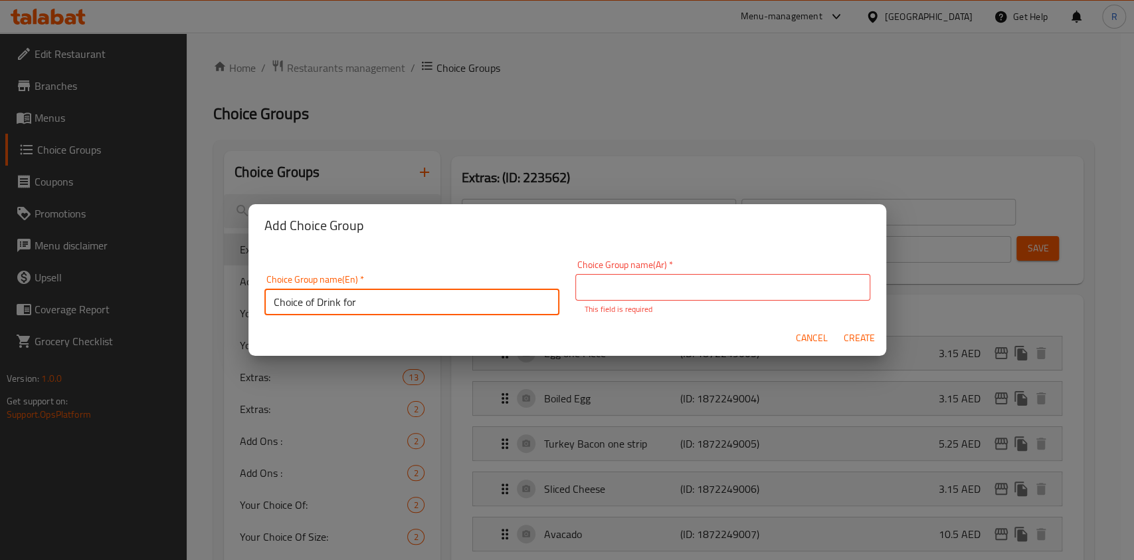
click at [379, 290] on input "Choice of Drink for" at bounding box center [412, 301] width 295 height 27
type input "Choice of Drink for M41:"
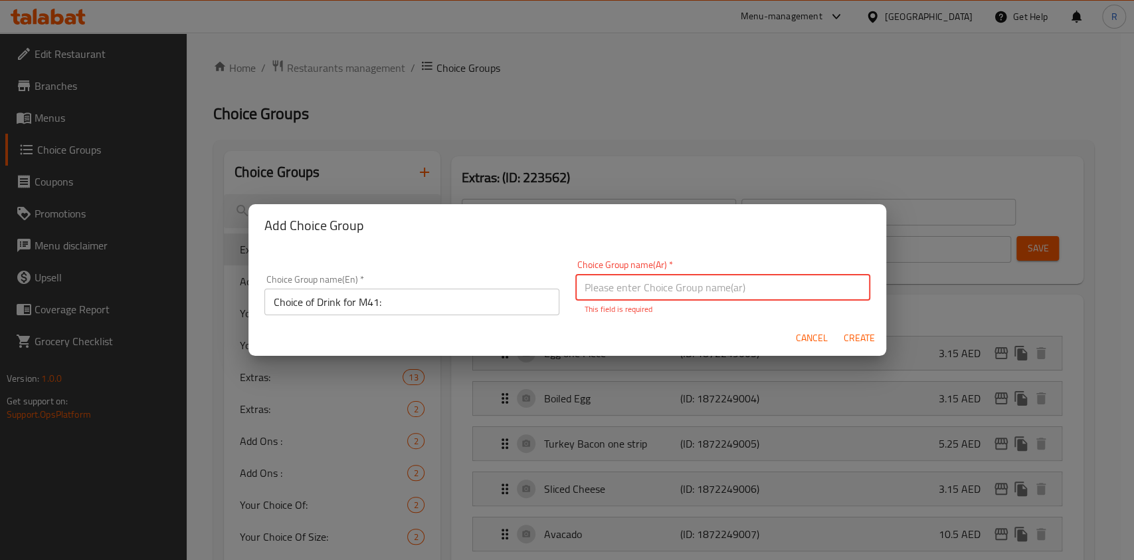
paste input "Choice of Drink for M41:"
type input "Choice of Drink for M41:"
drag, startPoint x: 881, startPoint y: 334, endPoint x: 873, endPoint y: 334, distance: 8.0
click at [880, 334] on div "Cancel Create" at bounding box center [568, 337] width 638 height 35
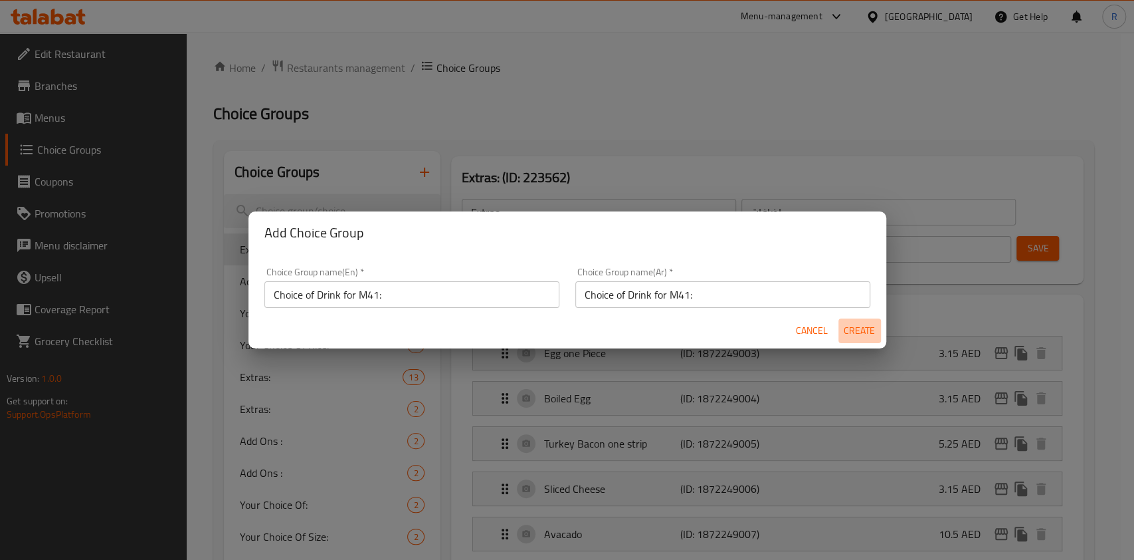
click at [869, 338] on span "Create" at bounding box center [860, 330] width 32 height 17
type input "Choice of Drink for M41:"
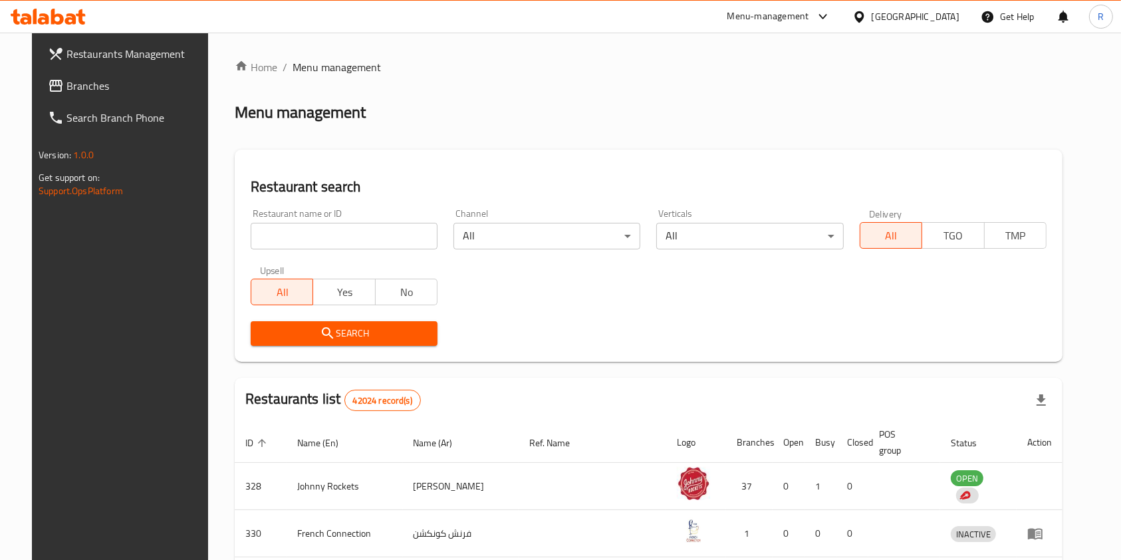
click at [301, 241] on input "search" at bounding box center [344, 236] width 187 height 27
paste input "6672"
type input "6672"
click button "Search" at bounding box center [344, 333] width 187 height 25
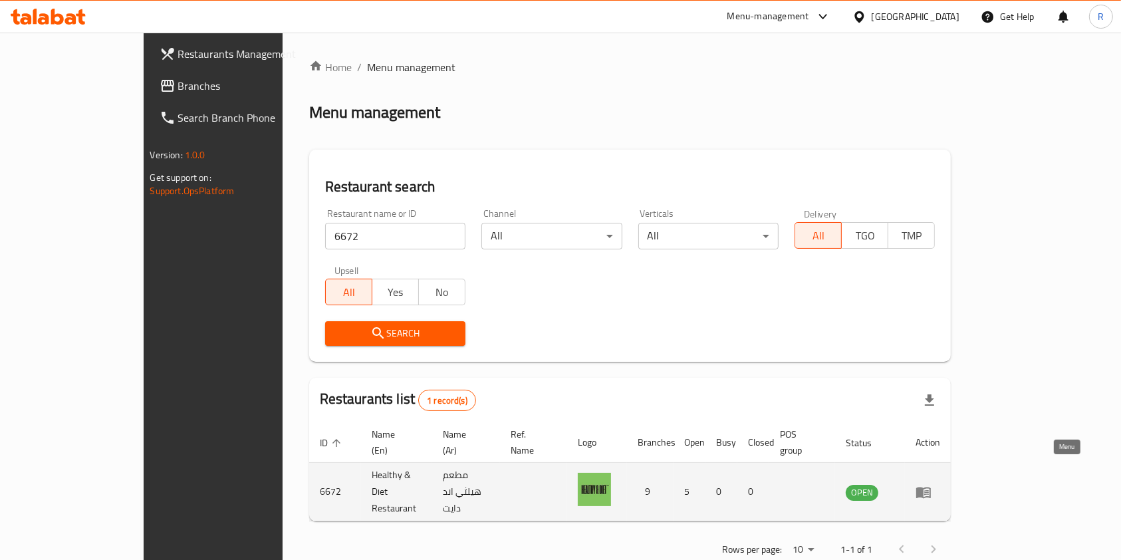
click at [930, 486] on icon "enhanced table" at bounding box center [923, 491] width 15 height 11
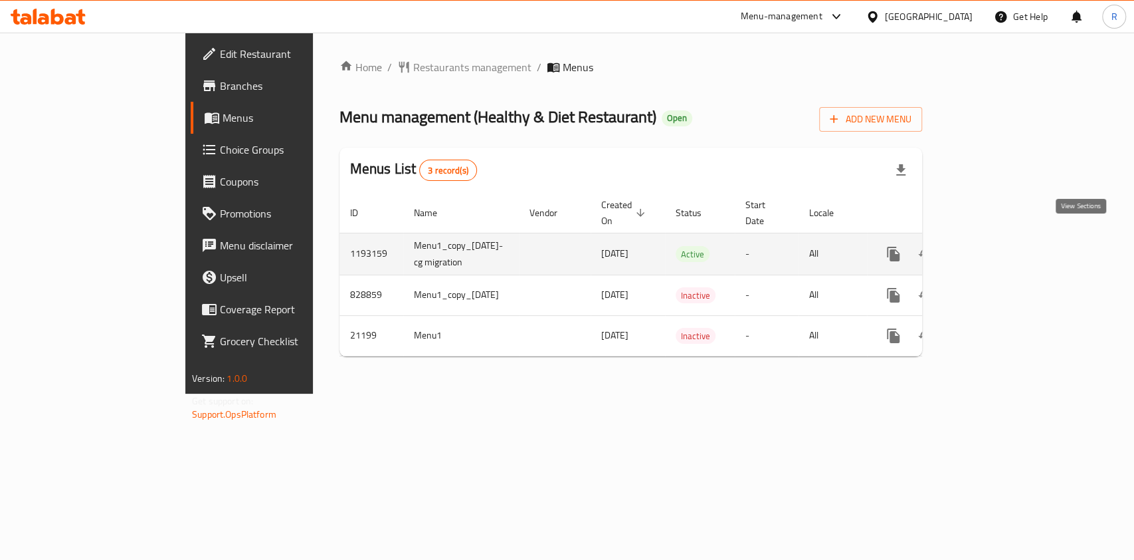
click at [998, 246] on icon "enhanced table" at bounding box center [990, 254] width 16 height 16
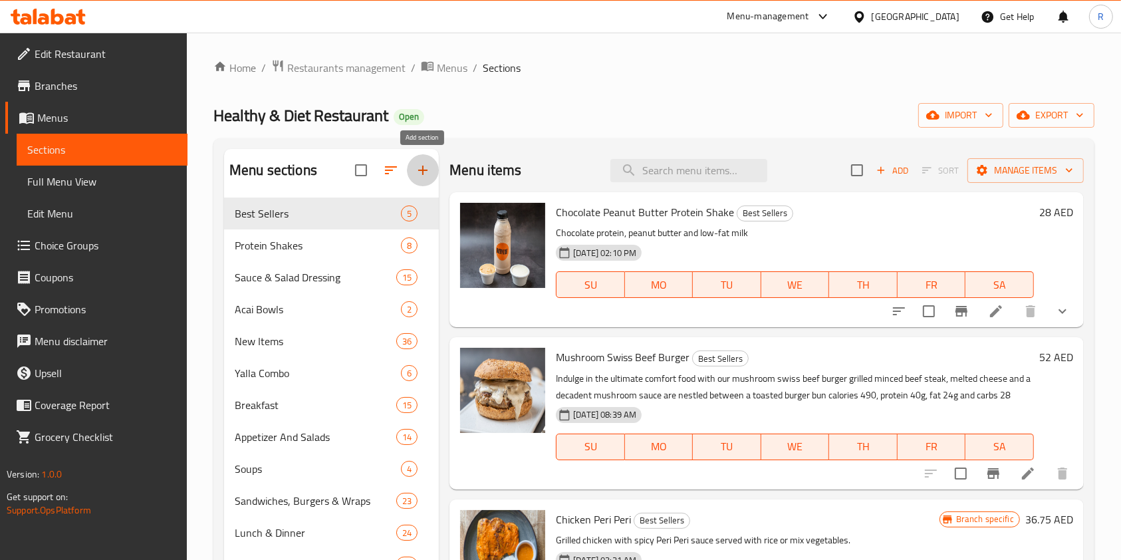
click at [419, 169] on icon "button" at bounding box center [423, 170] width 16 height 16
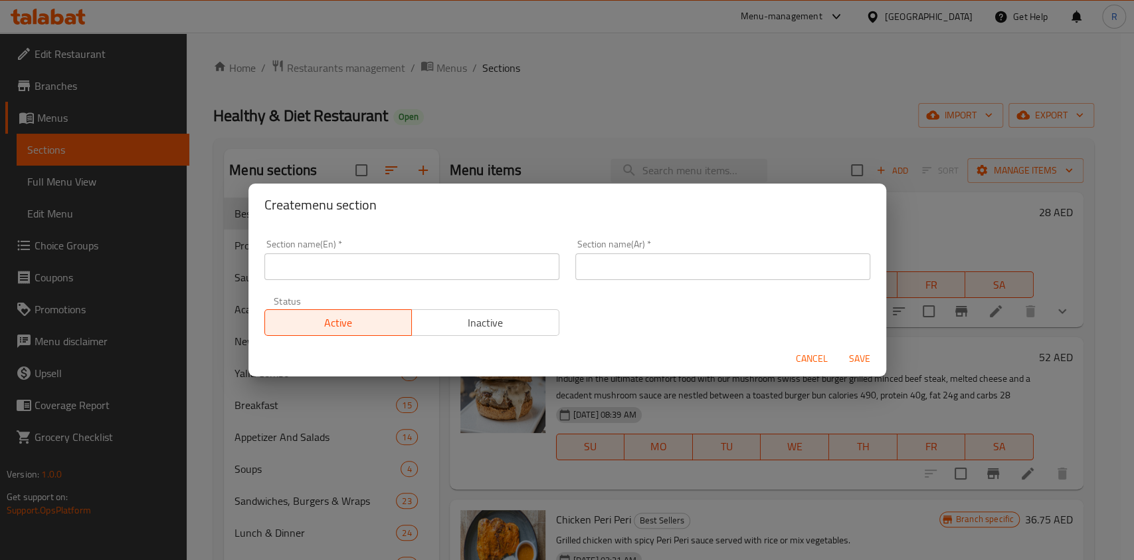
click at [435, 274] on input "text" at bounding box center [412, 266] width 295 height 27
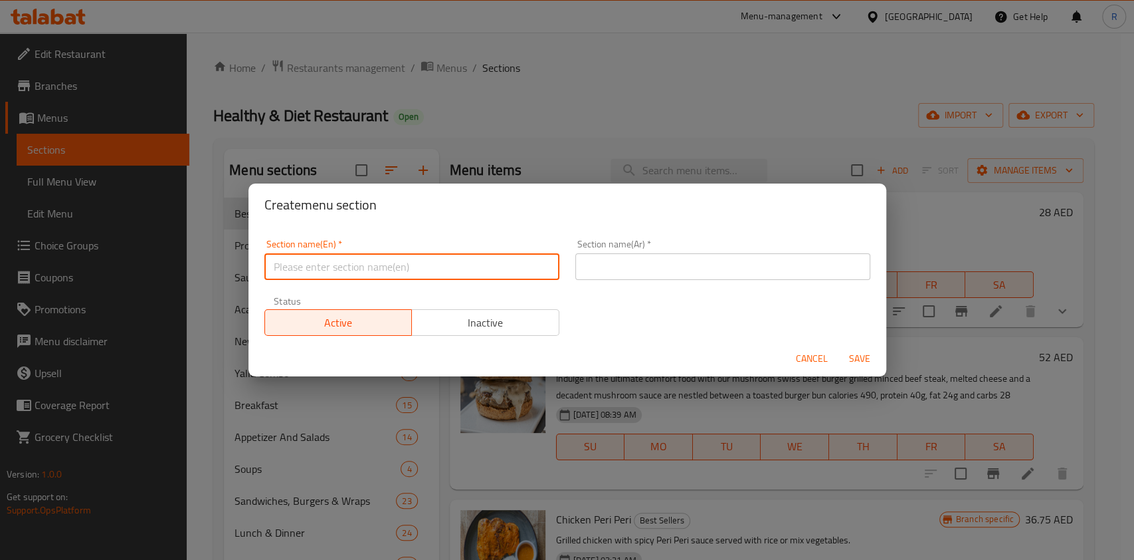
type input "M41"
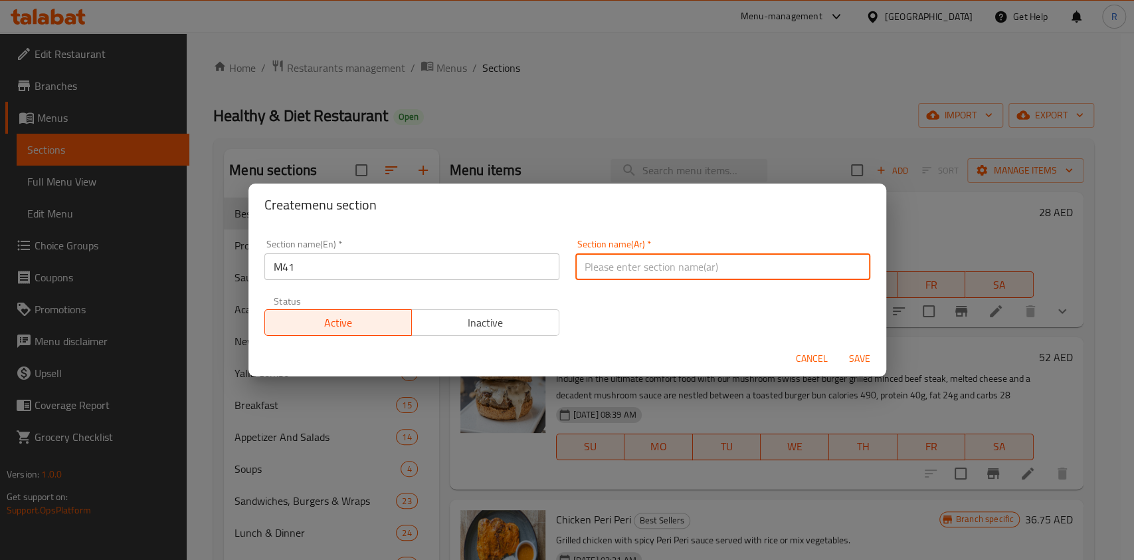
click at [641, 274] on input "text" at bounding box center [723, 266] width 295 height 27
paste input "م41"
type input "م41"
drag, startPoint x: 486, startPoint y: 334, endPoint x: 519, endPoint y: 334, distance: 33.2
click at [488, 332] on button "Inactive" at bounding box center [485, 322] width 148 height 27
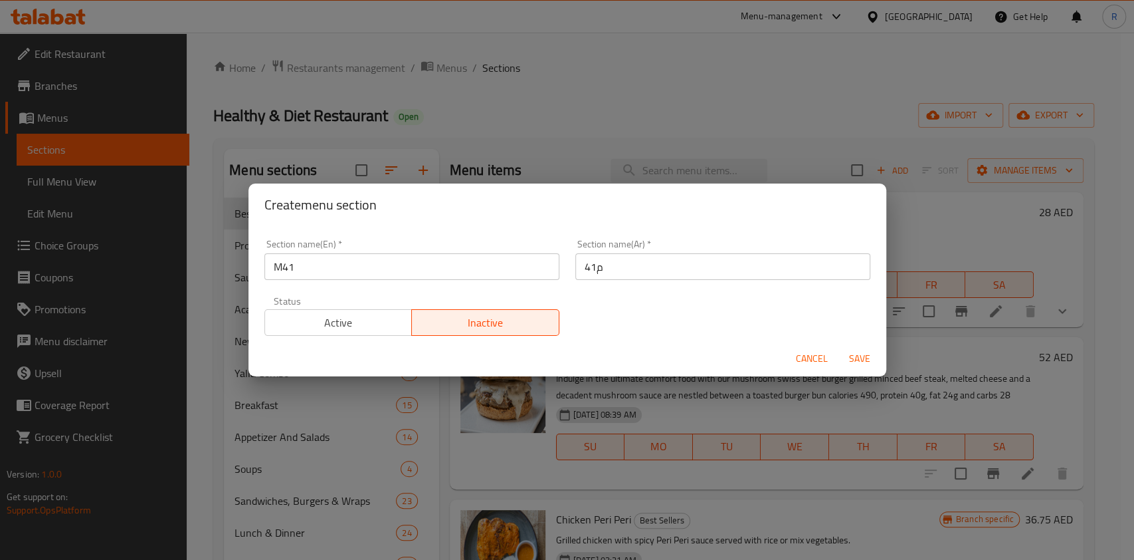
click at [858, 352] on span "Save" at bounding box center [860, 358] width 32 height 17
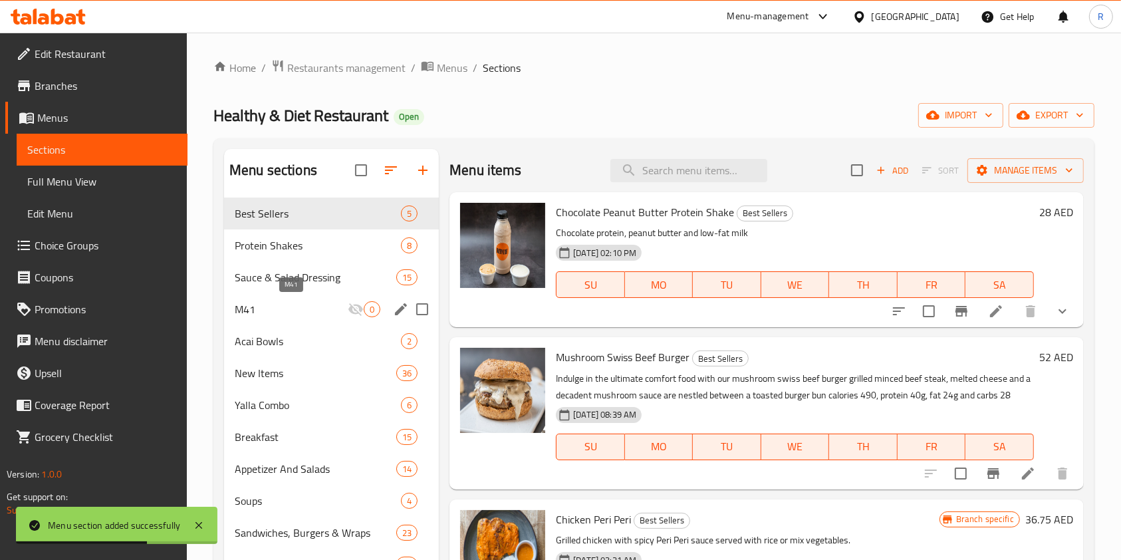
click at [276, 312] on span "M41" at bounding box center [291, 309] width 113 height 16
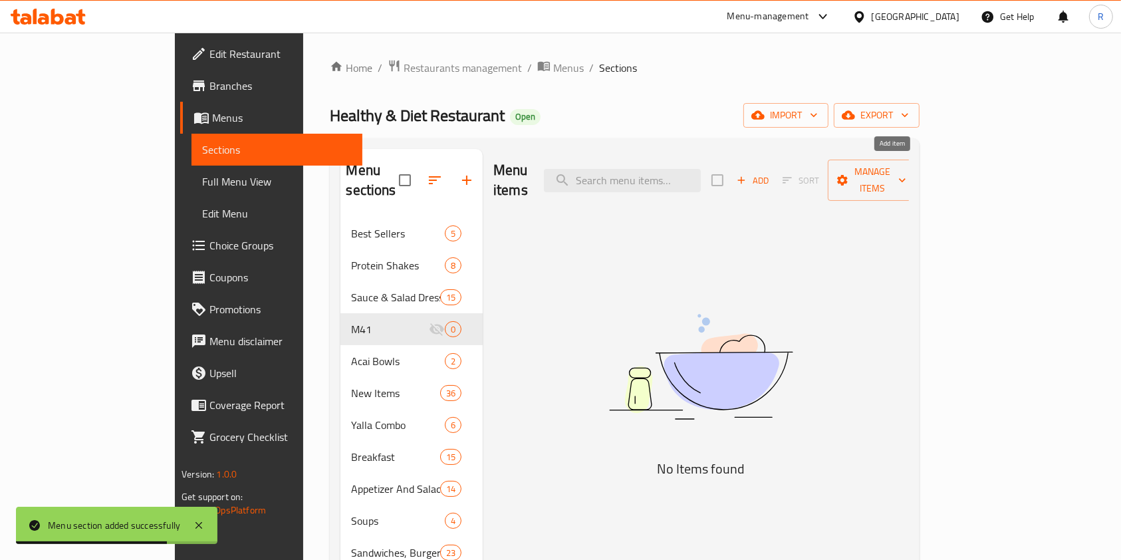
click at [770, 173] on span "Add" at bounding box center [752, 180] width 36 height 15
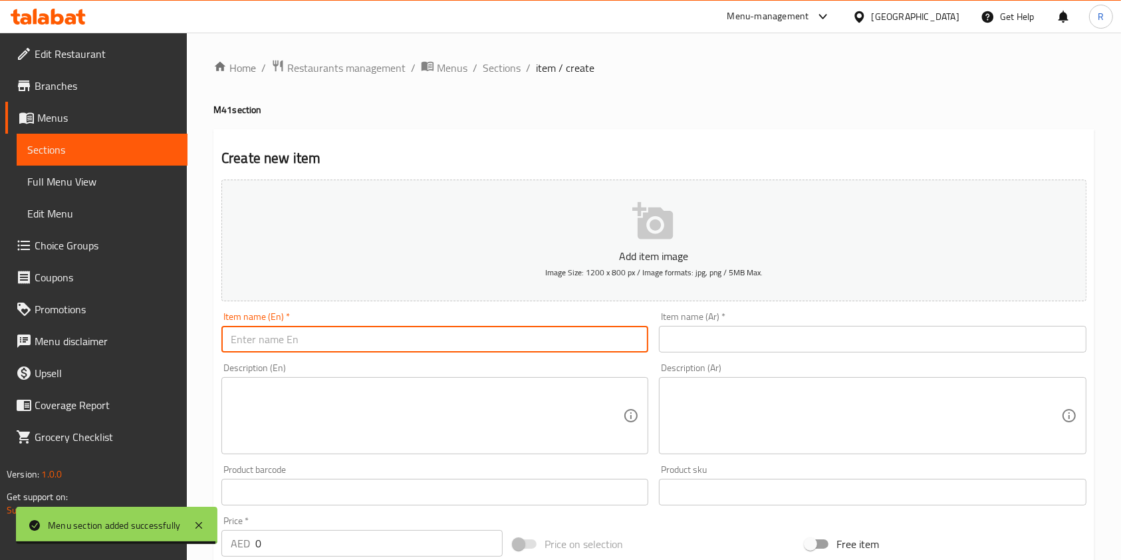
click at [287, 340] on input "text" at bounding box center [434, 339] width 427 height 27
paste input "Club Sandwich with Fries and Soft Drink"
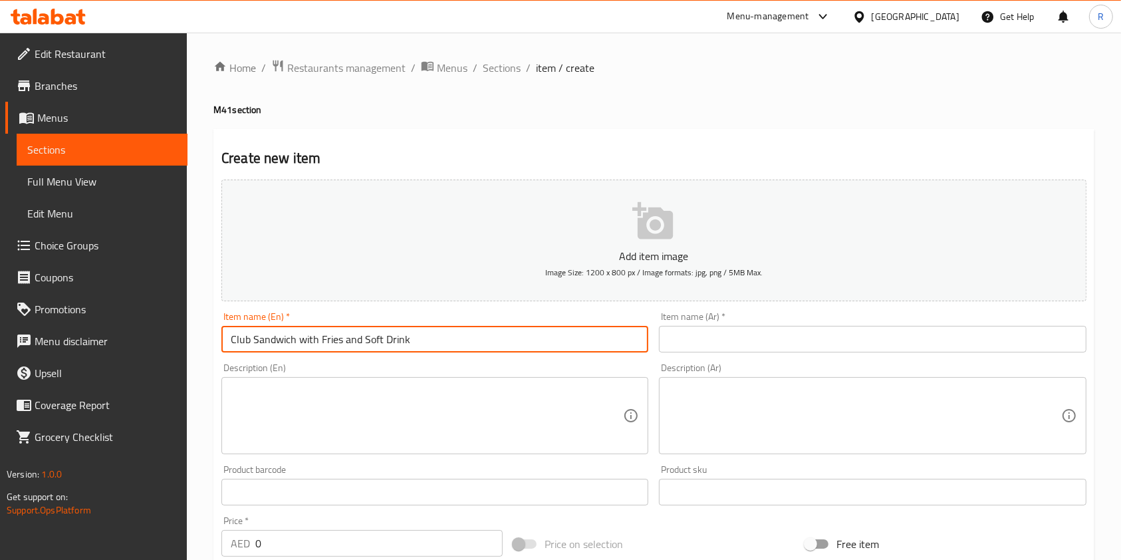
type input "Club Sandwich with Fries and Soft Drink"
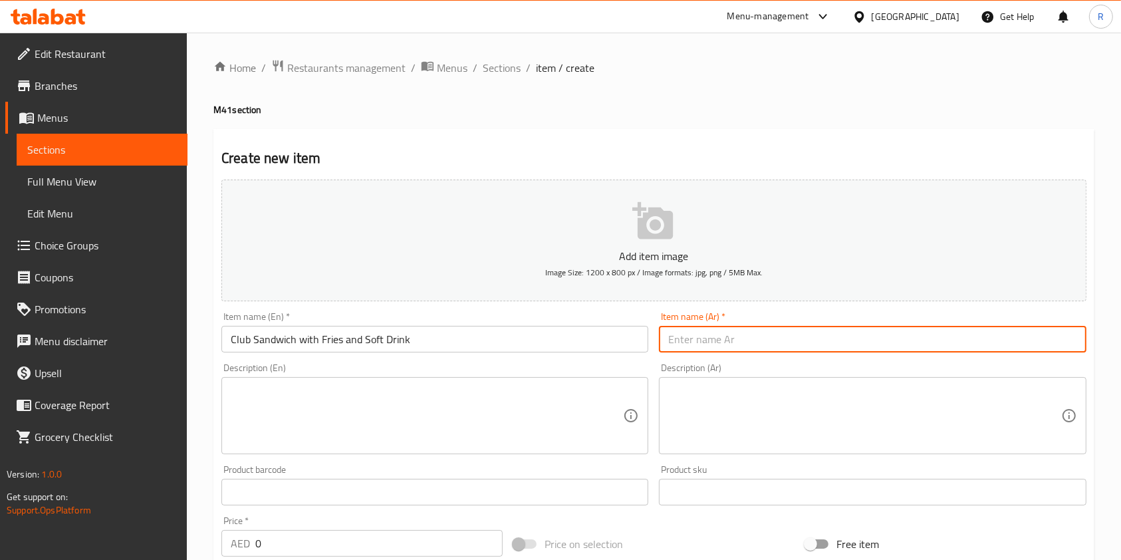
click at [699, 343] on input "text" at bounding box center [872, 339] width 427 height 27
paste input "ساندويتش كلوب مع بطاطس مقلية ومشروب غازي"
type input "ساندويتش كلوب مع بطاطس مقلية ومشروب غازي"
click at [321, 396] on textarea at bounding box center [427, 415] width 392 height 63
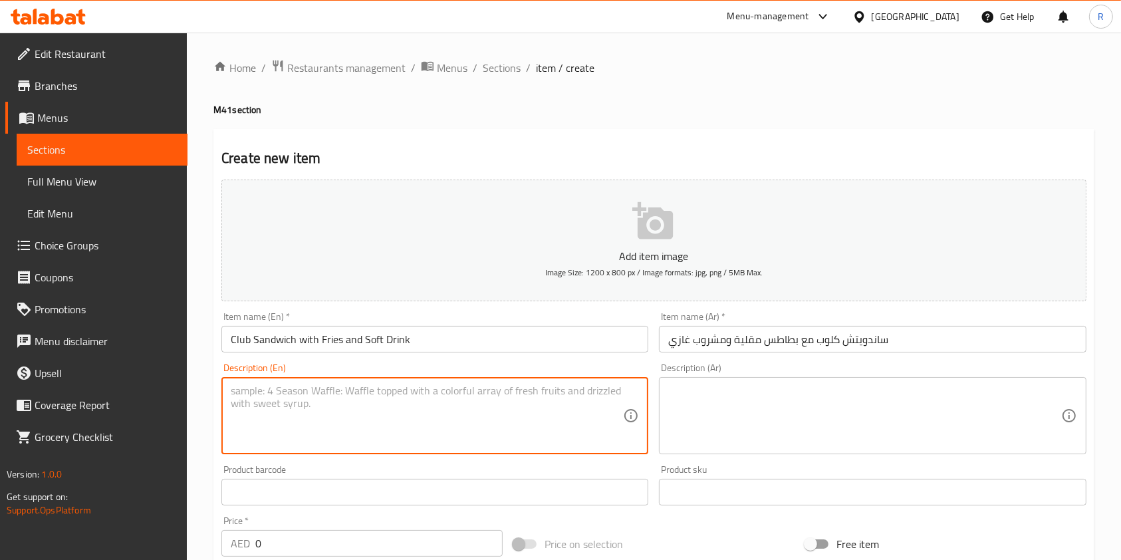
paste textarea "Three slices of brown bread layered with turkey bacon, eggs, lettuce, tomato, c…"
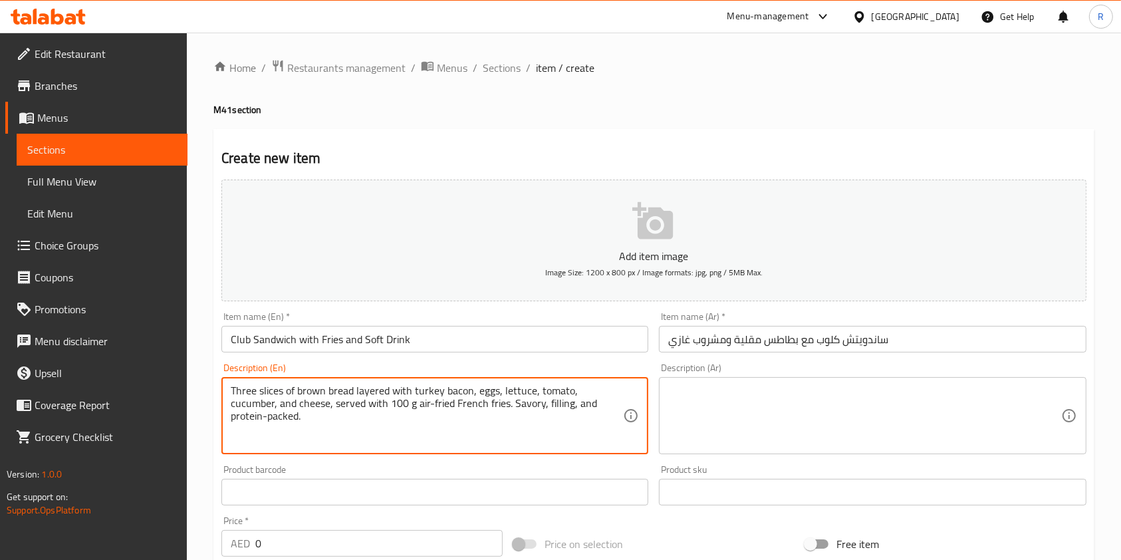
type textarea "Three slices of brown bread layered with turkey bacon, eggs, lettuce, tomato, c…"
drag, startPoint x: 292, startPoint y: 549, endPoint x: 96, endPoint y: 516, distance: 199.4
click at [185, 534] on div "Edit Restaurant Branches Menus Sections Full Menu View Edit Menu Choice Groups …" at bounding box center [560, 486] width 1121 height 907
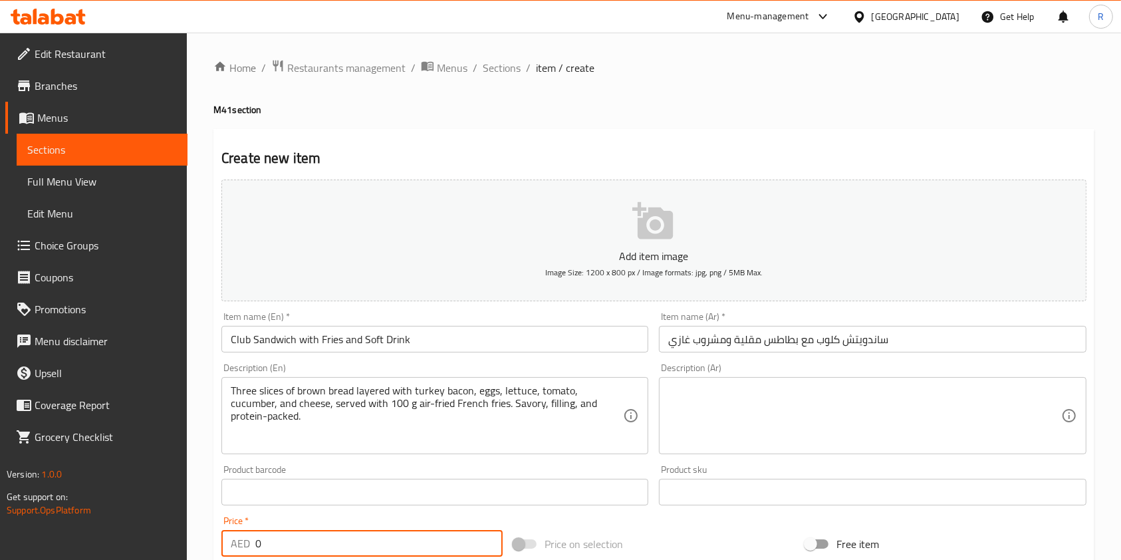
paste input "39"
type input "39"
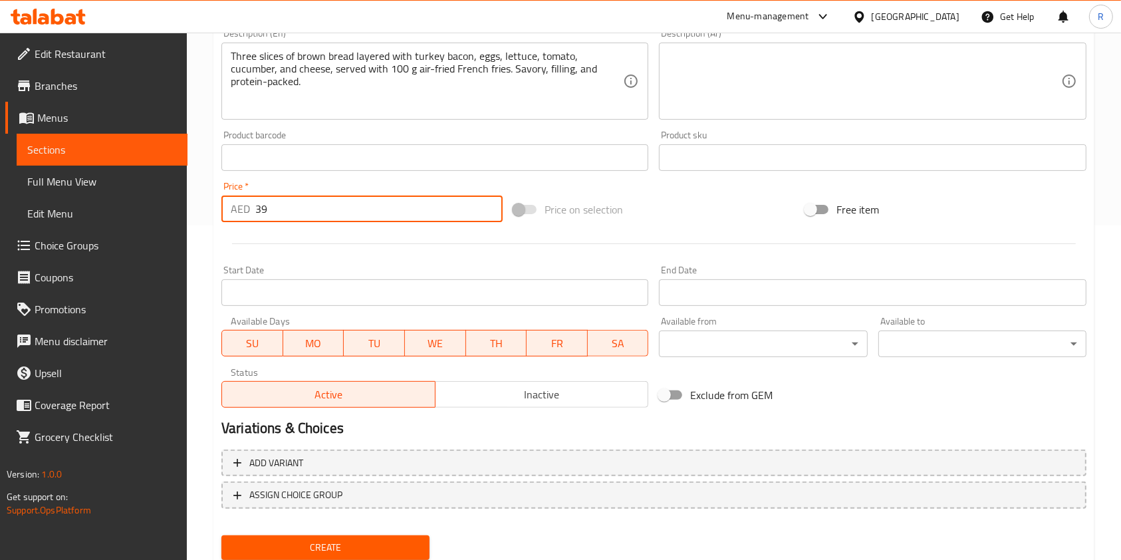
scroll to position [379, 0]
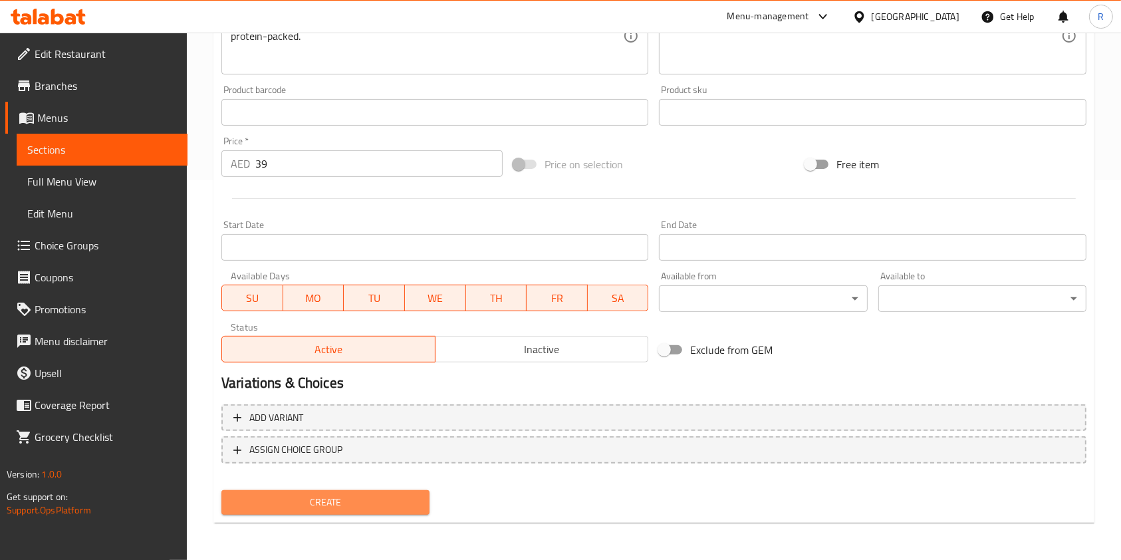
click at [324, 501] on span "Create" at bounding box center [325, 502] width 187 height 17
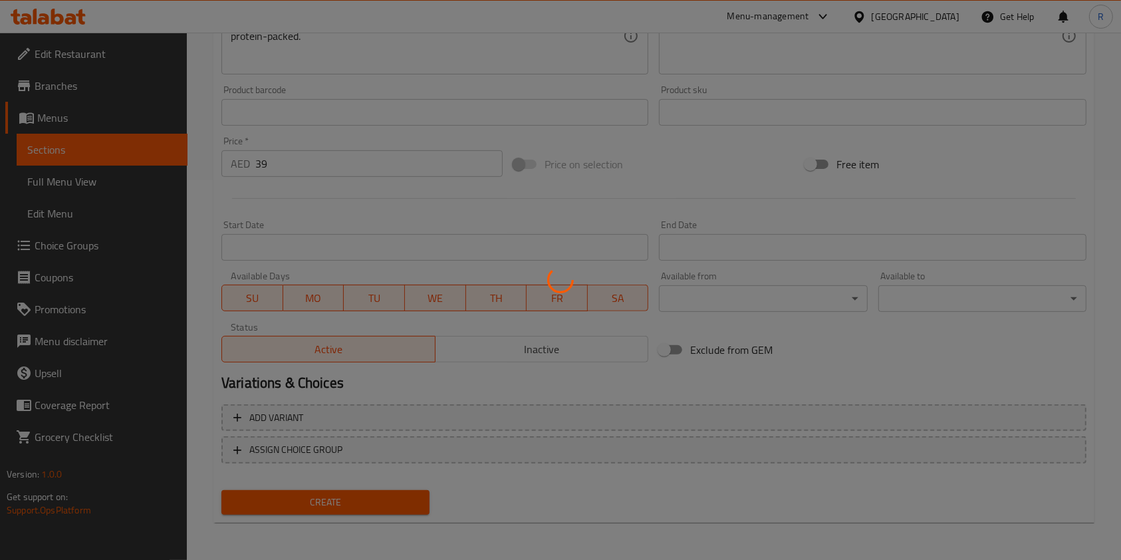
type input "0"
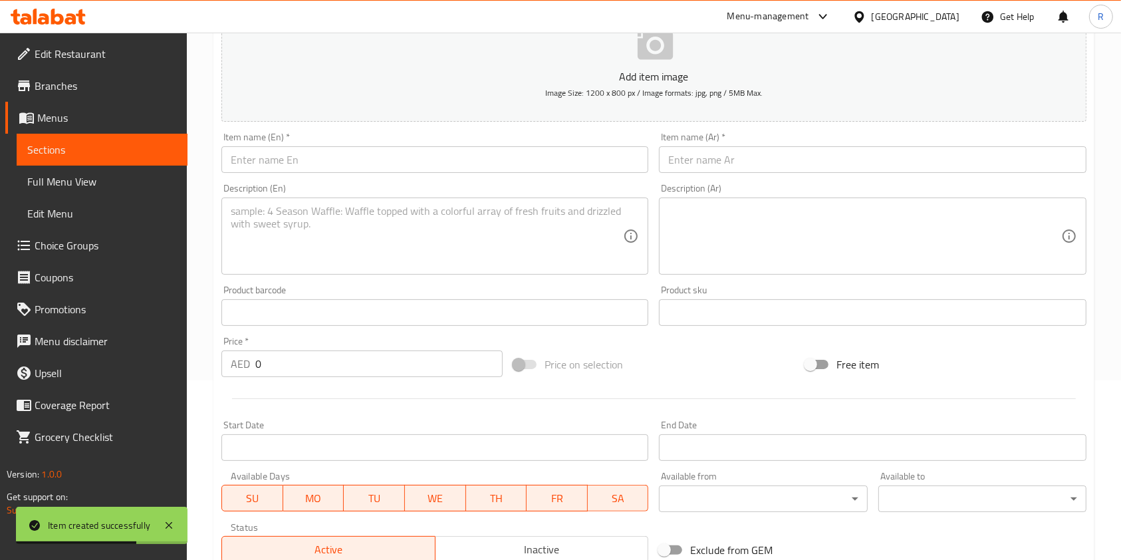
scroll to position [0, 0]
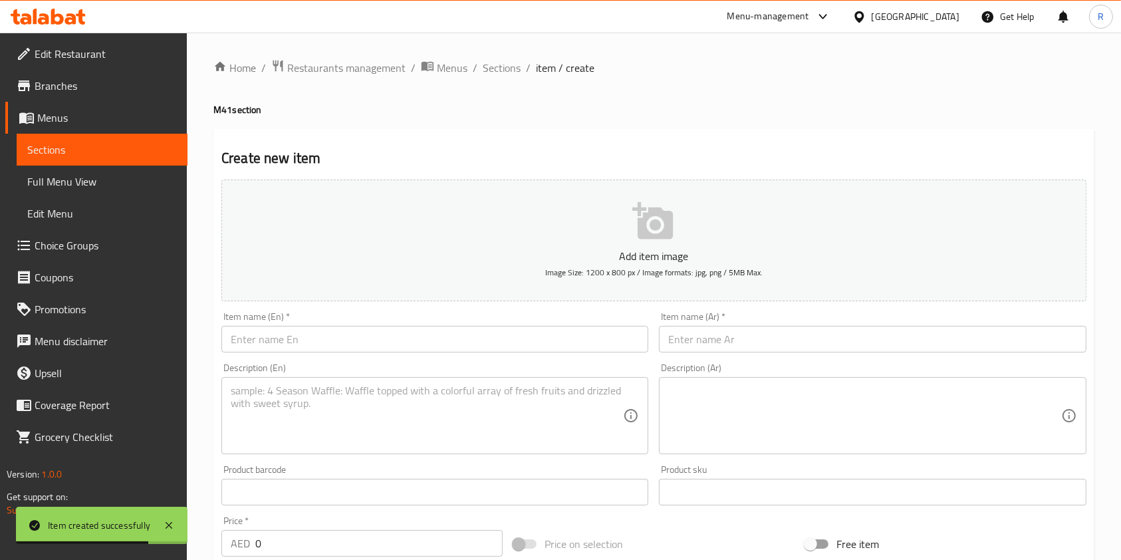
click at [333, 343] on input "text" at bounding box center [434, 339] width 427 height 27
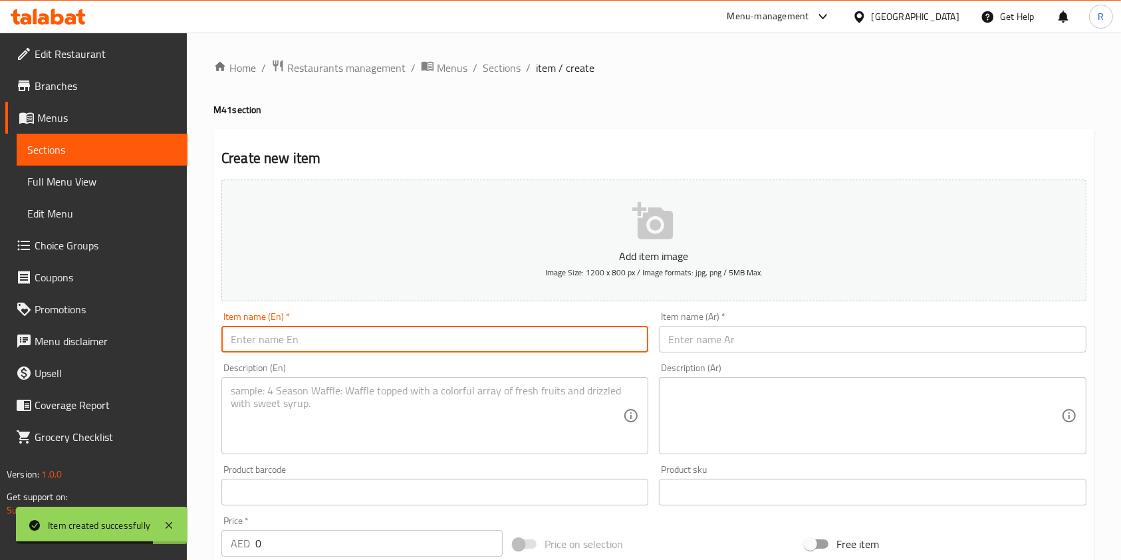
paste input "Tuna Wrap with Steamed Vegetables"
type input "Tuna Wrap with Steamed Vegetables"
click at [783, 340] on input "text" at bounding box center [872, 339] width 427 height 27
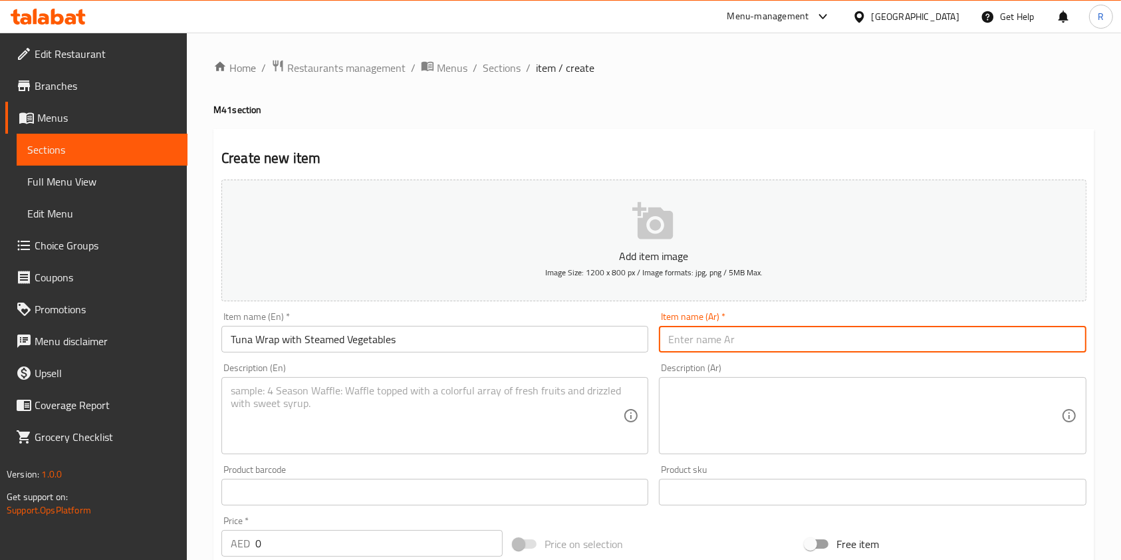
paste input "لفّة تونة مع خضار مطهية على البخار"
type input "لفّة تونة مع خضار مطهية على البخار"
click at [337, 407] on textarea at bounding box center [427, 415] width 392 height 63
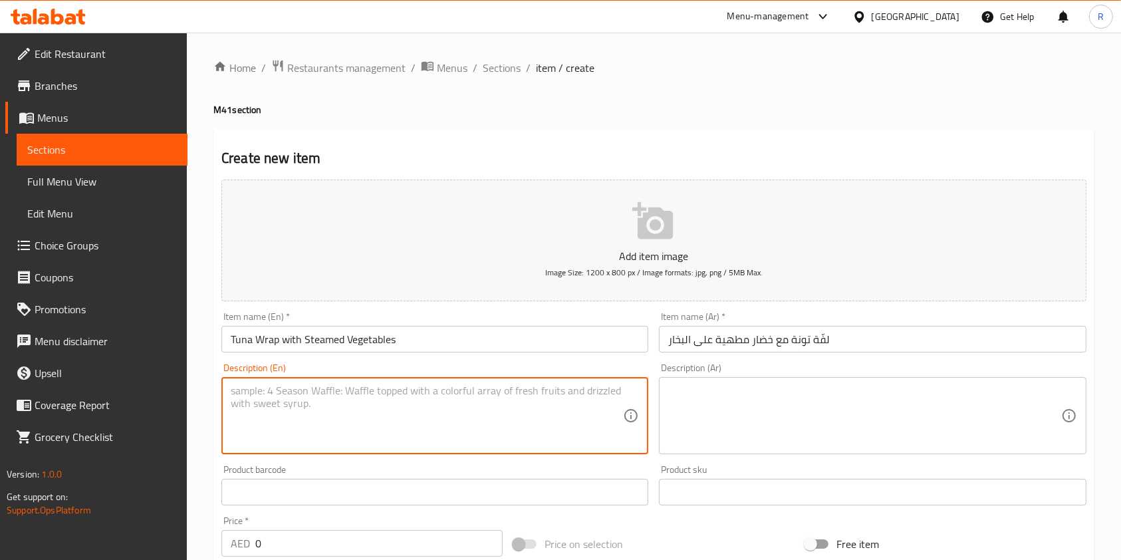
paste textarea "Healthy tuna wrap with lettuce and onion, paired with 100 g lightly cooked mixe…"
type textarea "Healthy tuna wrap with lettuce and onion, paired with 100 g lightly cooked mixe…"
drag, startPoint x: 278, startPoint y: 536, endPoint x: 146, endPoint y: 497, distance: 137.9
click at [128, 507] on div "Edit Restaurant Branches Menus Sections Full Menu View Edit Menu Choice Groups …" at bounding box center [560, 486] width 1121 height 907
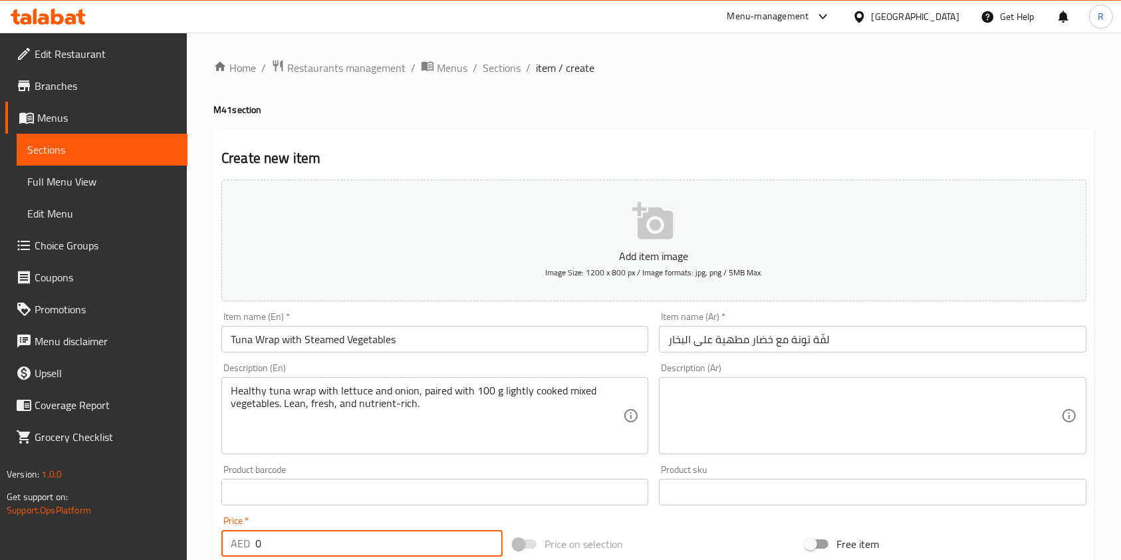
paste input "29"
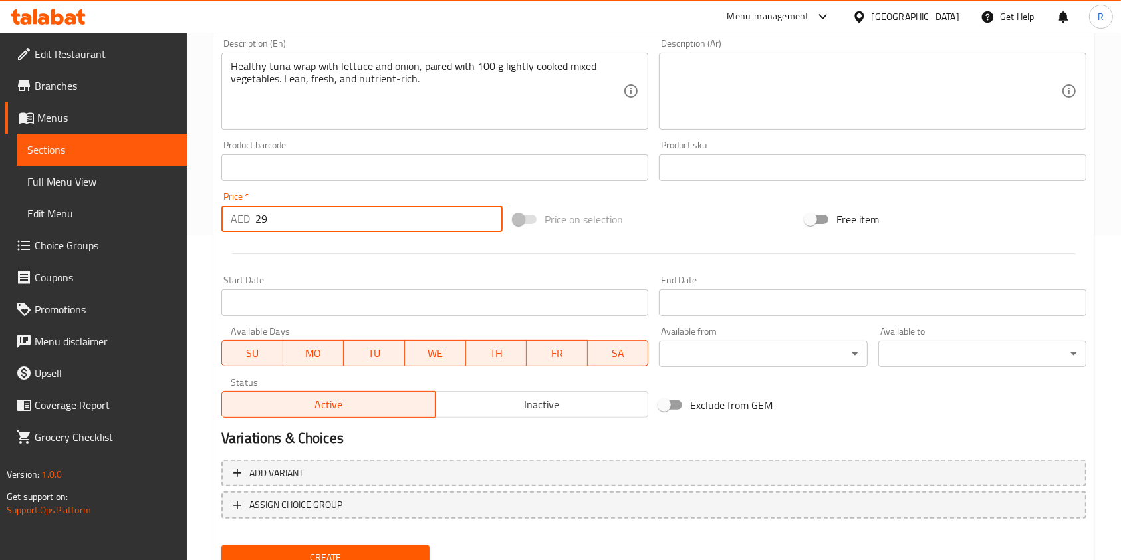
scroll to position [379, 0]
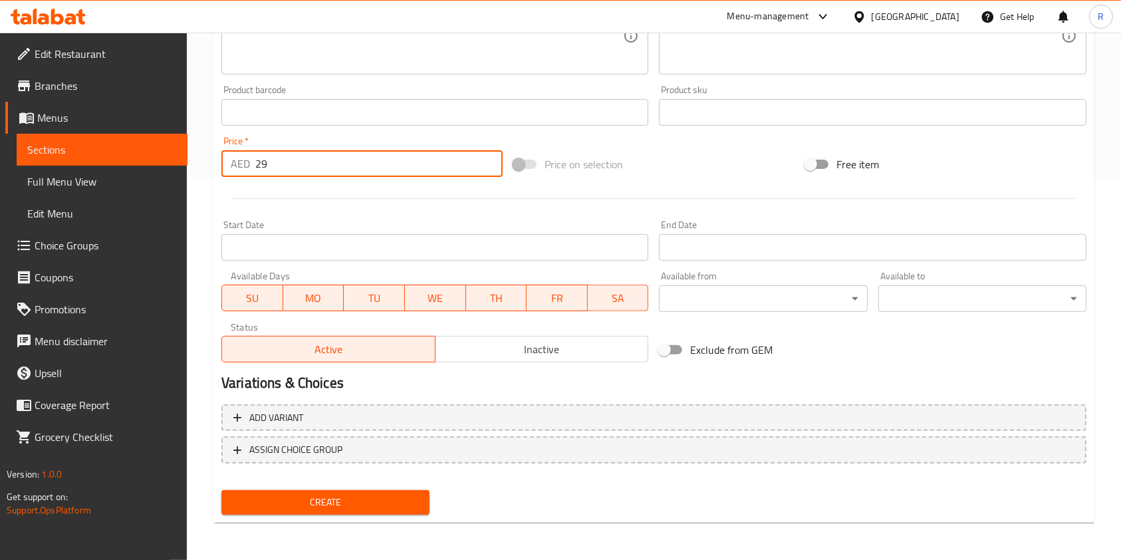
type input "29"
click at [334, 498] on span "Create" at bounding box center [325, 502] width 187 height 17
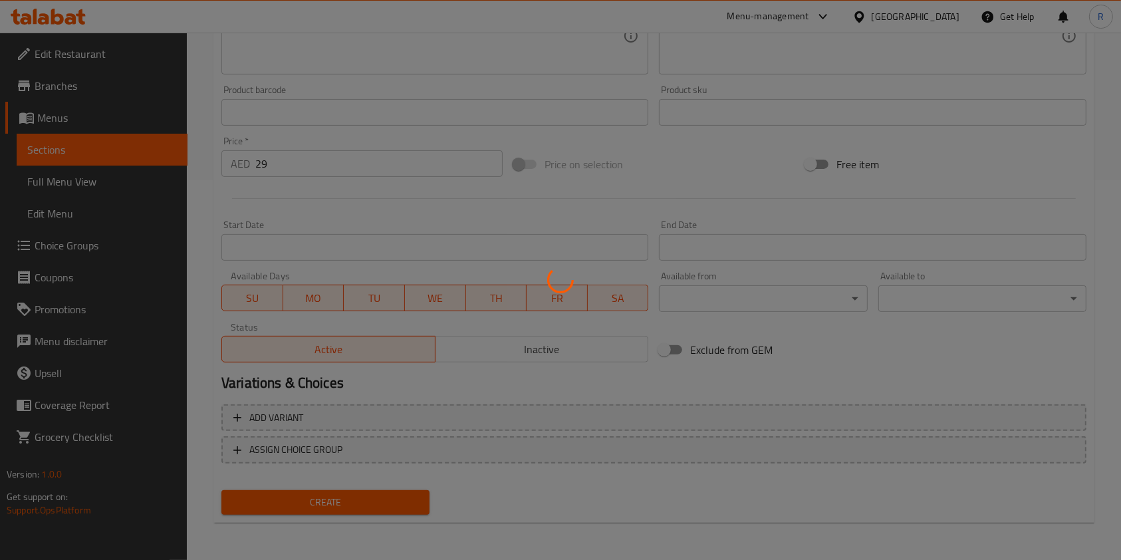
type input "0"
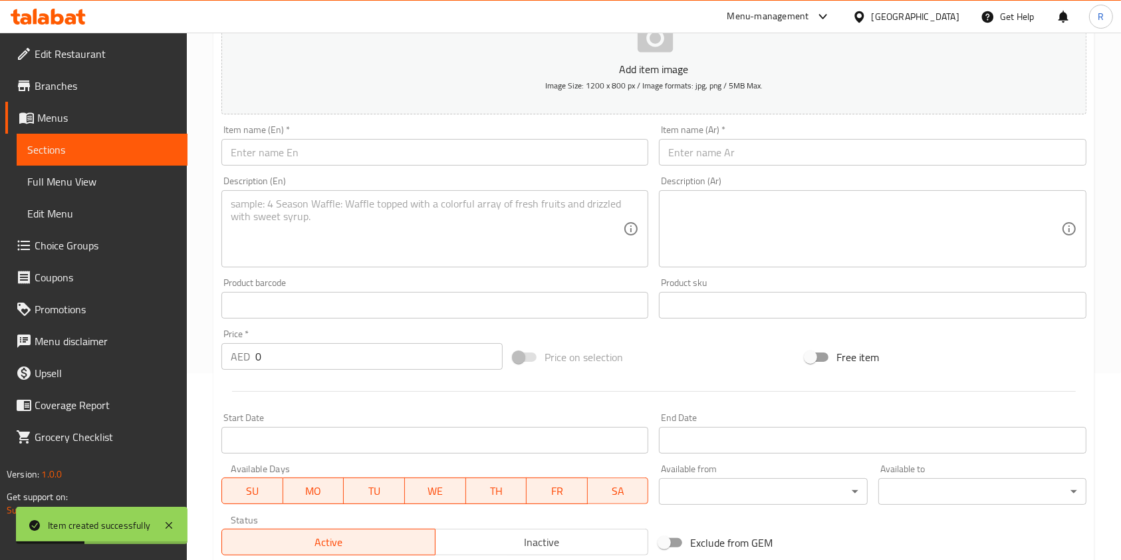
scroll to position [0, 0]
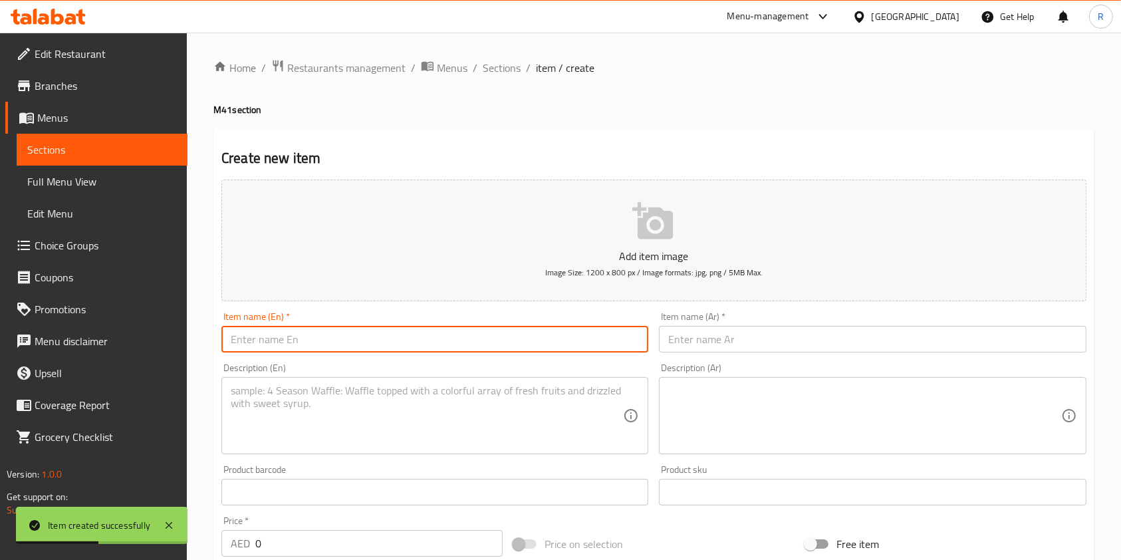
click at [344, 338] on input "text" at bounding box center [434, 339] width 427 height 27
paste input "Butter Chicken Masala with Rice and Soft Drink"
type input "Butter Chicken Masala with Rice and Soft Drink"
drag, startPoint x: 803, startPoint y: 337, endPoint x: 795, endPoint y: 344, distance: 10.8
click at [802, 341] on input "text" at bounding box center [872, 339] width 427 height 27
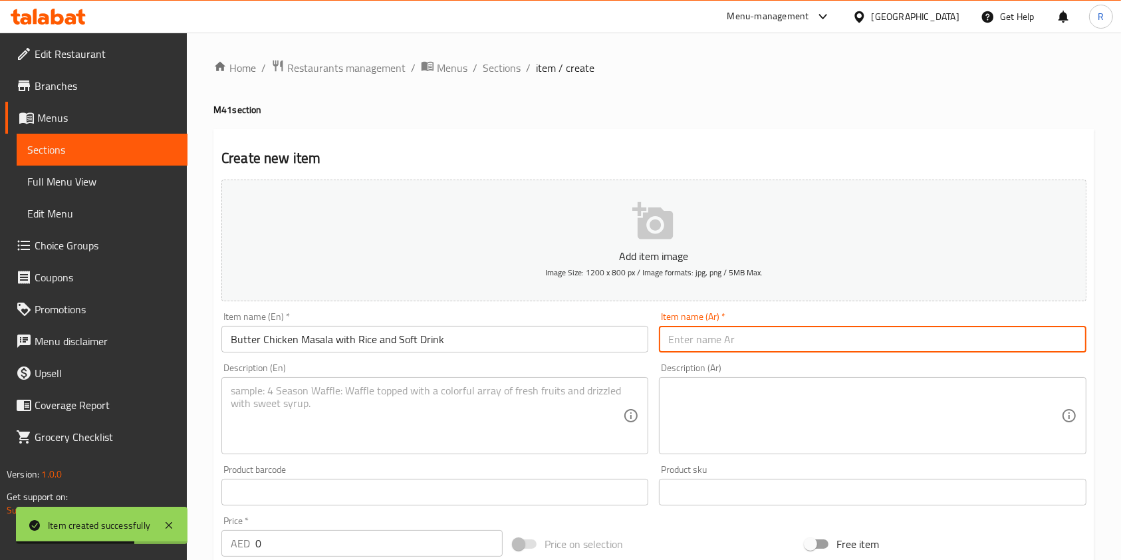
paste input "دجاج بالزبدة ماسالا مع الأرز ومشروب غازي"
type input "دجاج بالزبدة ماسالا مع الأرز ومشروب غازي"
click at [441, 394] on textarea at bounding box center [427, 415] width 392 height 63
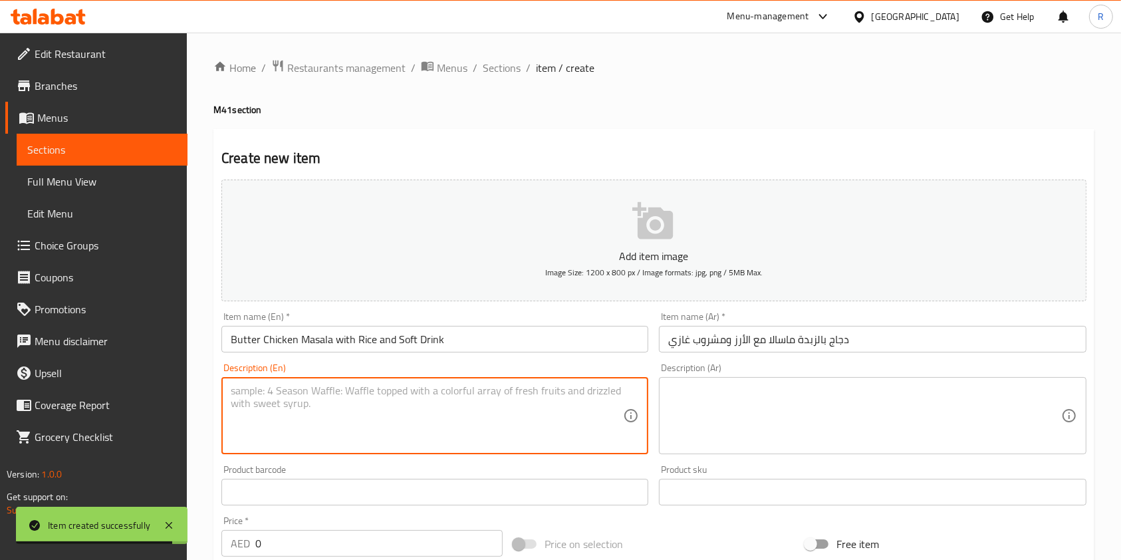
paste textarea "Tender chicken in rich butter tomato sauce served with rice and soft drink. Cre…"
type textarea "Tender chicken in rich butter tomato sauce served with rice and soft drink. Cre…"
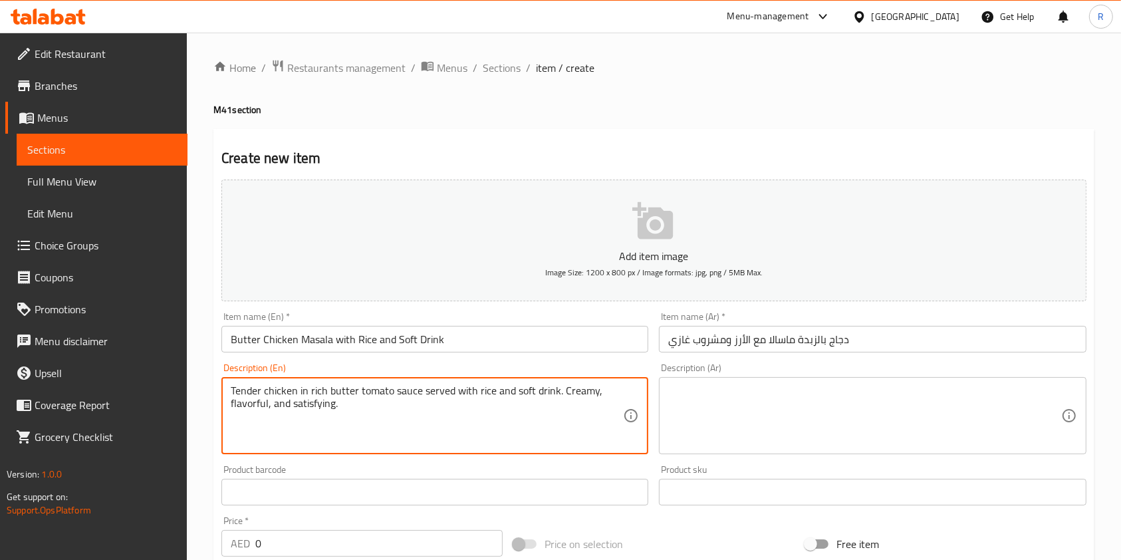
click at [475, 349] on input "Butter Chicken Masala with Rice and Soft Drink" at bounding box center [434, 339] width 427 height 27
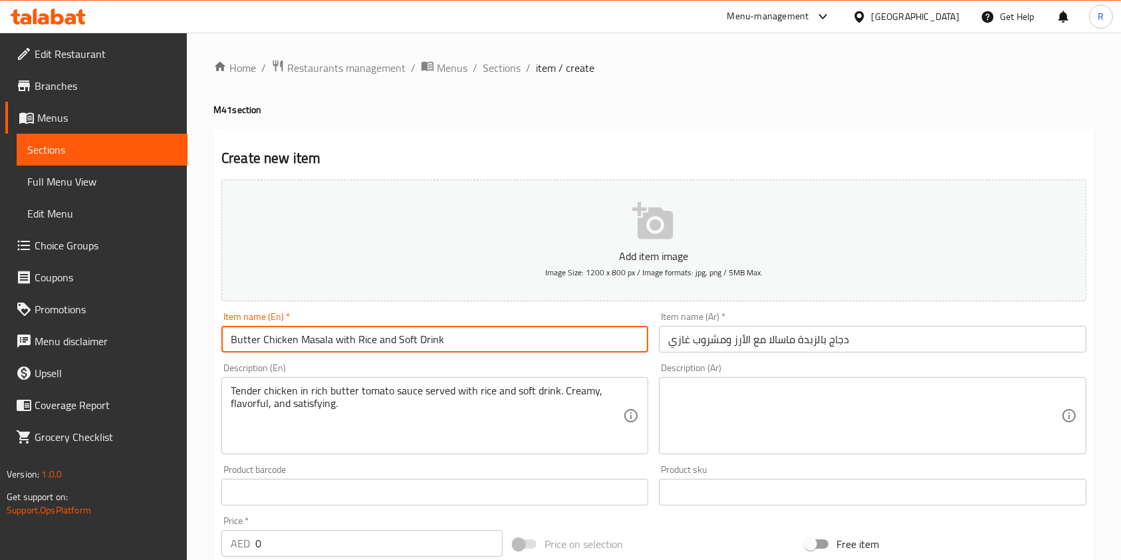
paste input "– 475 cal"
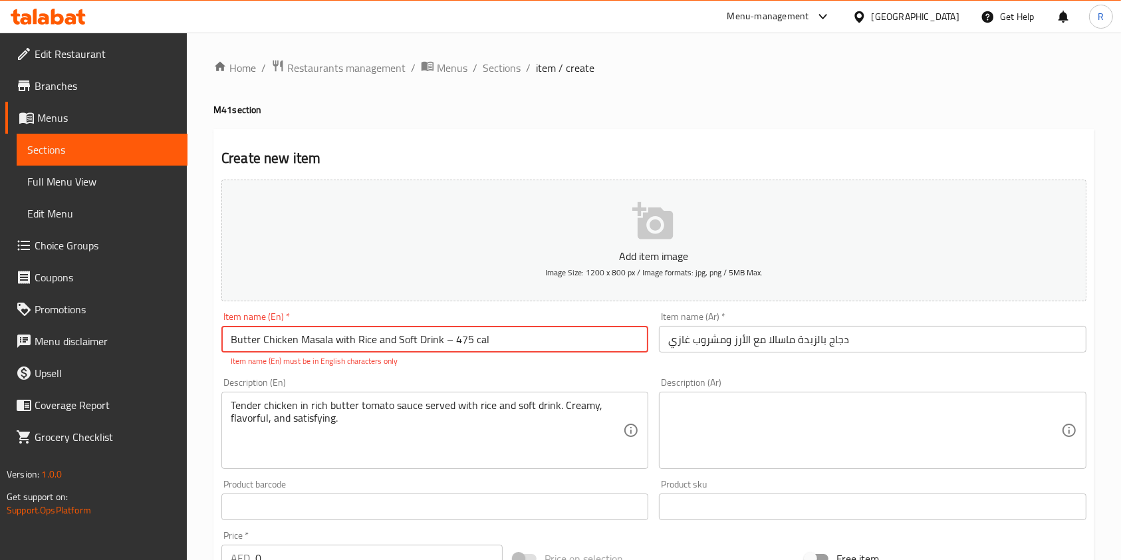
click at [447, 337] on input "Butter Chicken Masala with Rice and Soft Drink – 475 cal" at bounding box center [434, 339] width 427 height 27
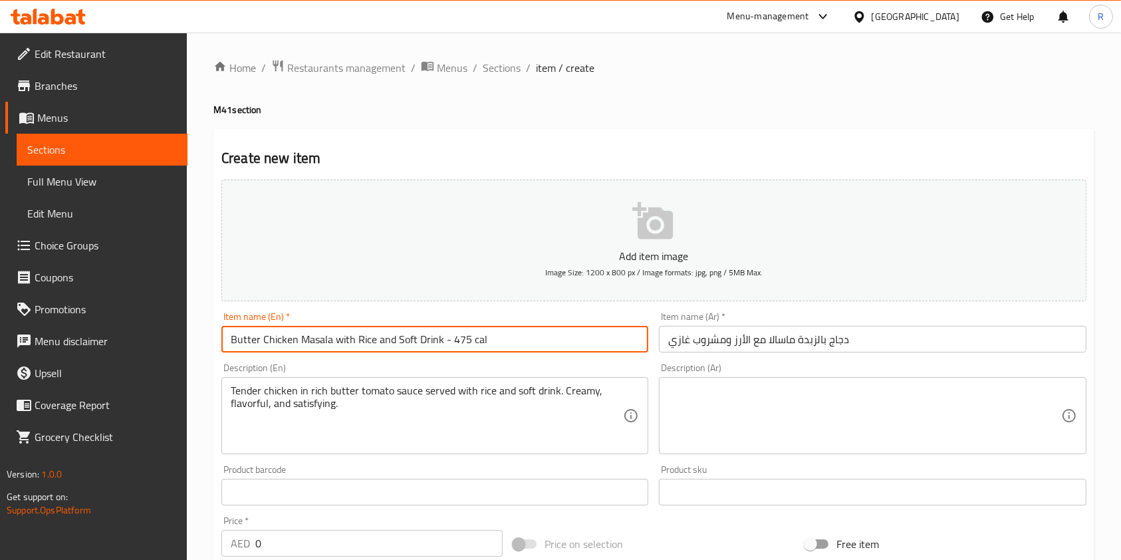
type input "Butter Chicken Masala with Rice and Soft Drink - 475 cal"
drag, startPoint x: 294, startPoint y: 554, endPoint x: 69, endPoint y: 517, distance: 228.4
click at [69, 517] on div "Edit Restaurant Branches Menus Sections Full Menu View Edit Menu Choice Groups …" at bounding box center [560, 486] width 1121 height 907
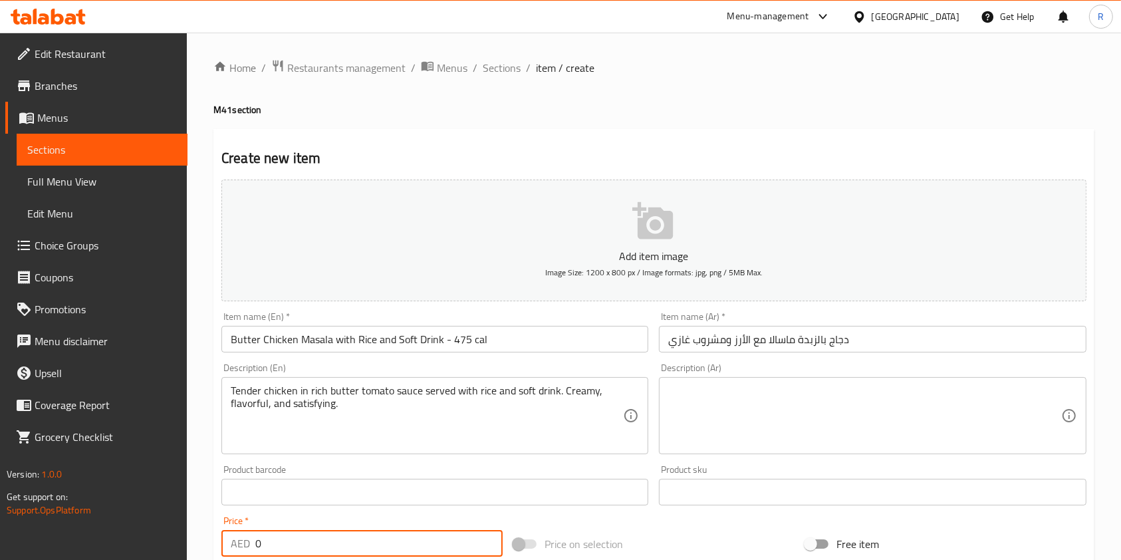
paste input "49"
type input "49"
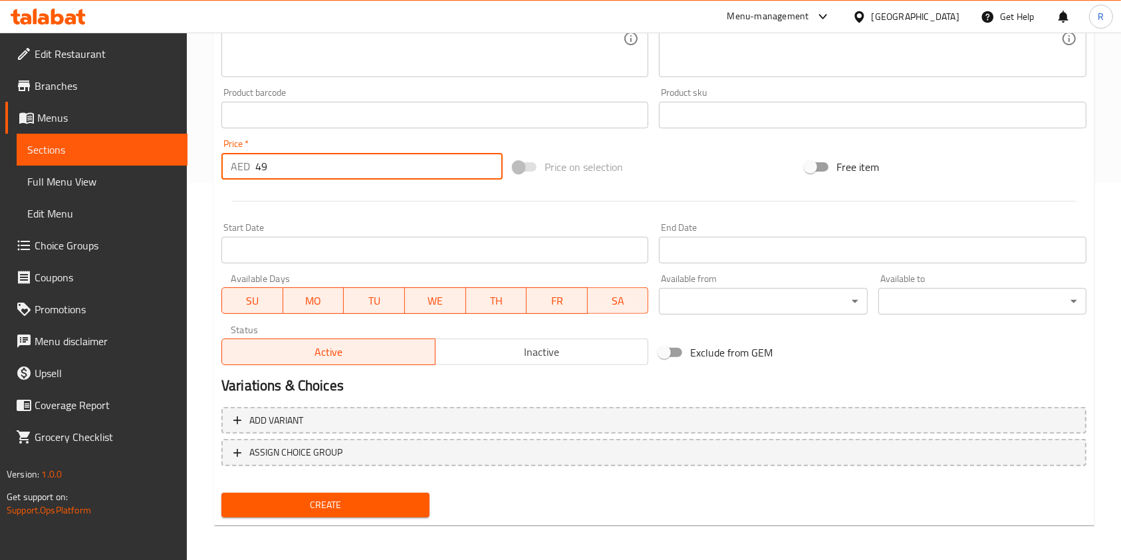
scroll to position [379, 0]
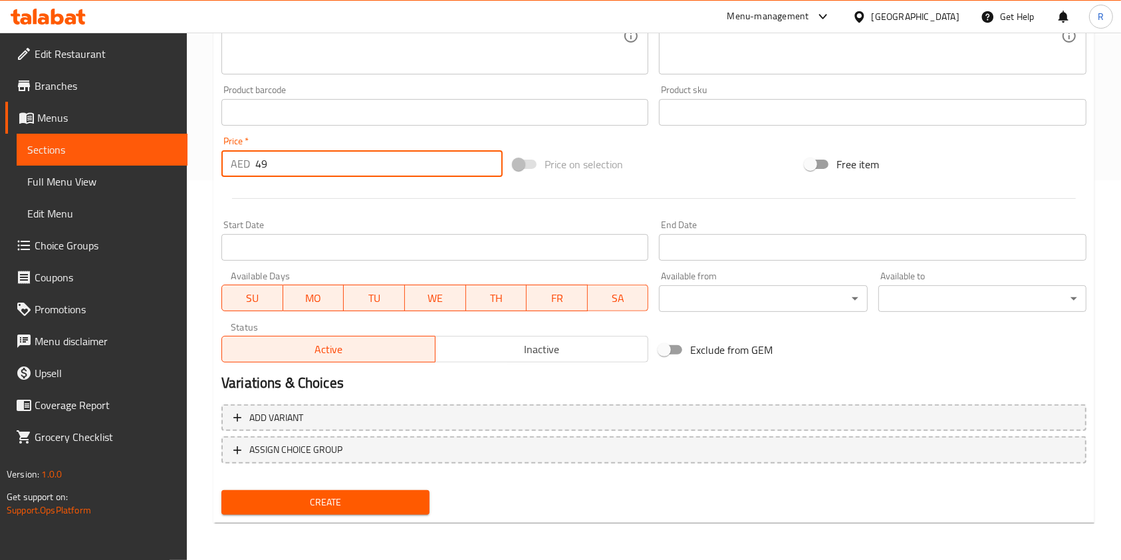
click at [344, 498] on span "Create" at bounding box center [325, 502] width 187 height 17
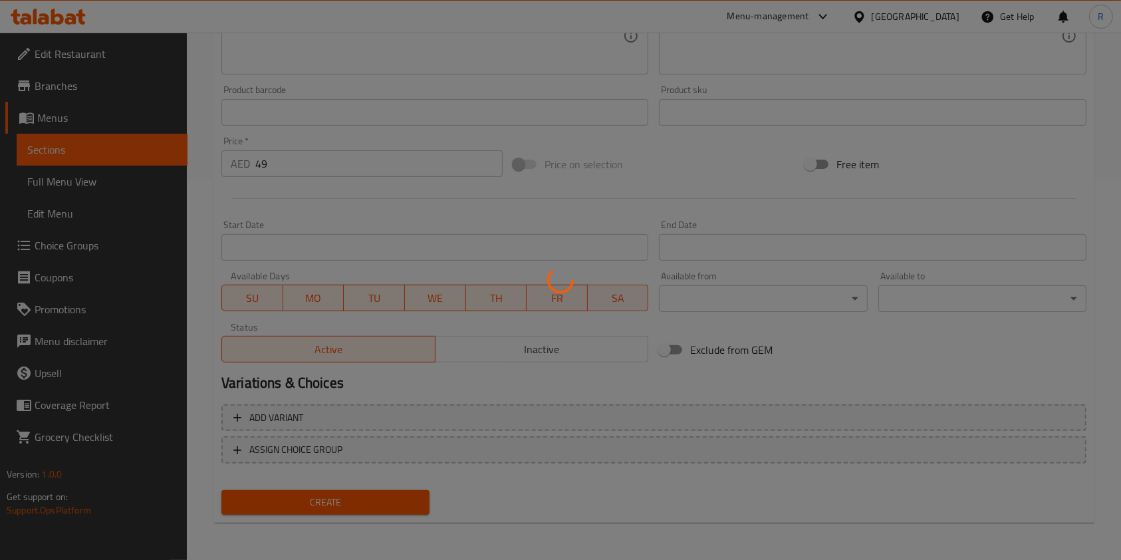
type input "0"
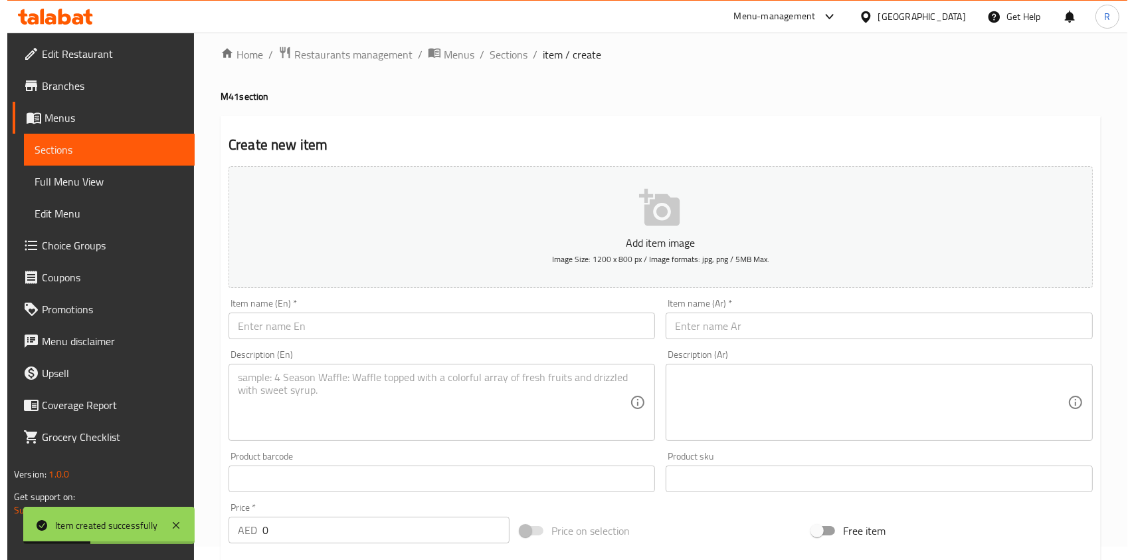
scroll to position [0, 0]
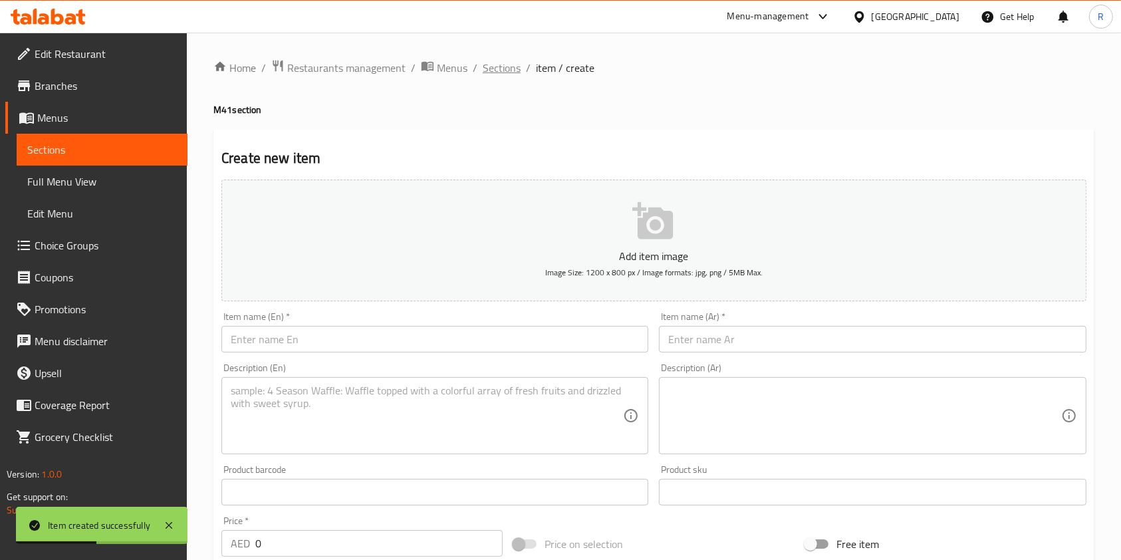
click at [491, 61] on span "Sections" at bounding box center [502, 68] width 38 height 16
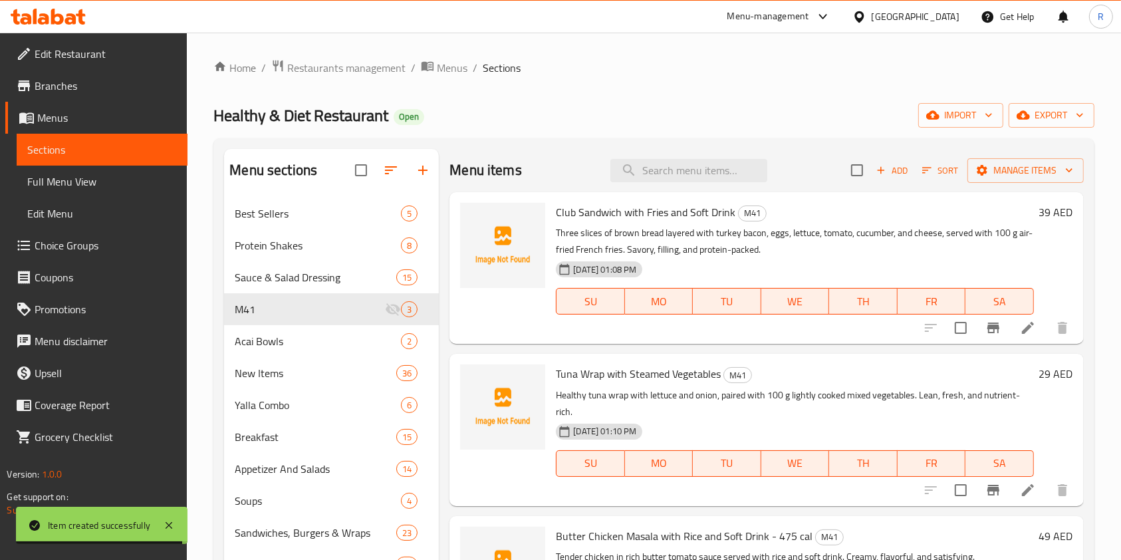
click at [84, 243] on span "Choice Groups" at bounding box center [106, 245] width 142 height 16
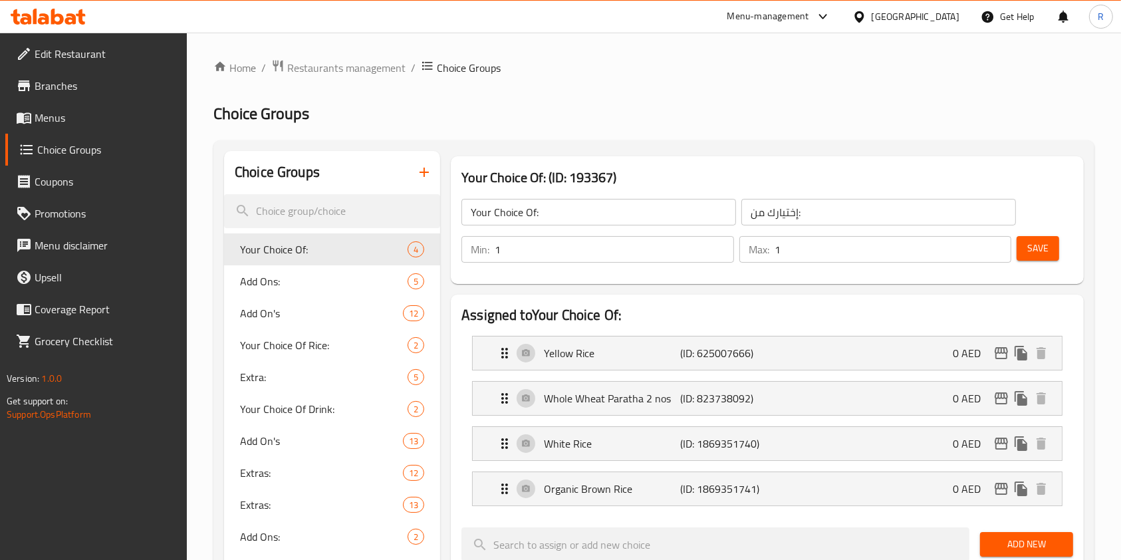
click at [422, 170] on icon "button" at bounding box center [424, 172] width 16 height 16
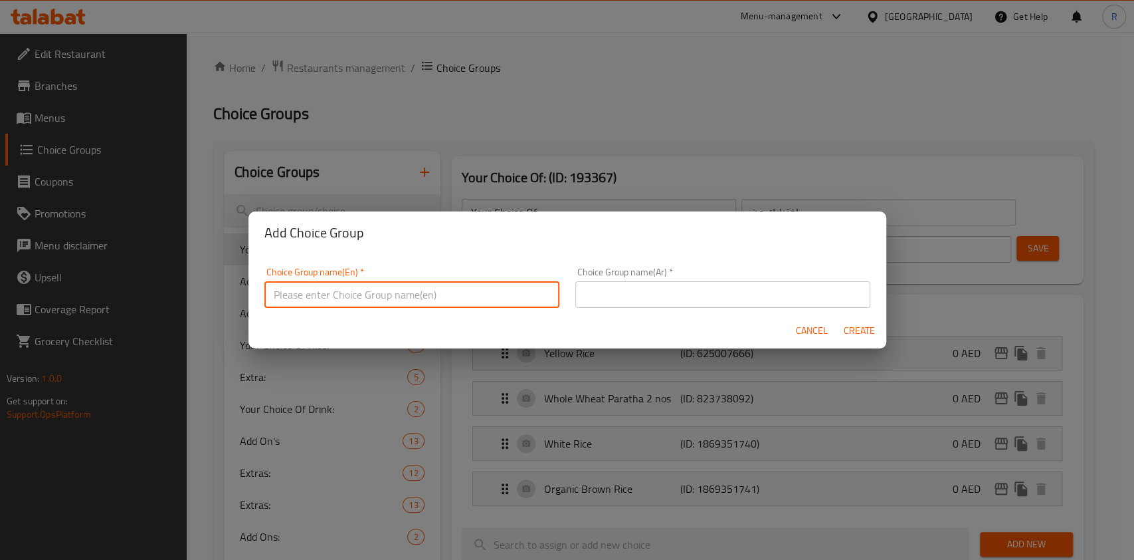
click at [435, 293] on input "text" at bounding box center [412, 294] width 295 height 27
paste input "Choice of Drink for M41:"
type input "Choice of Drink for M41:"
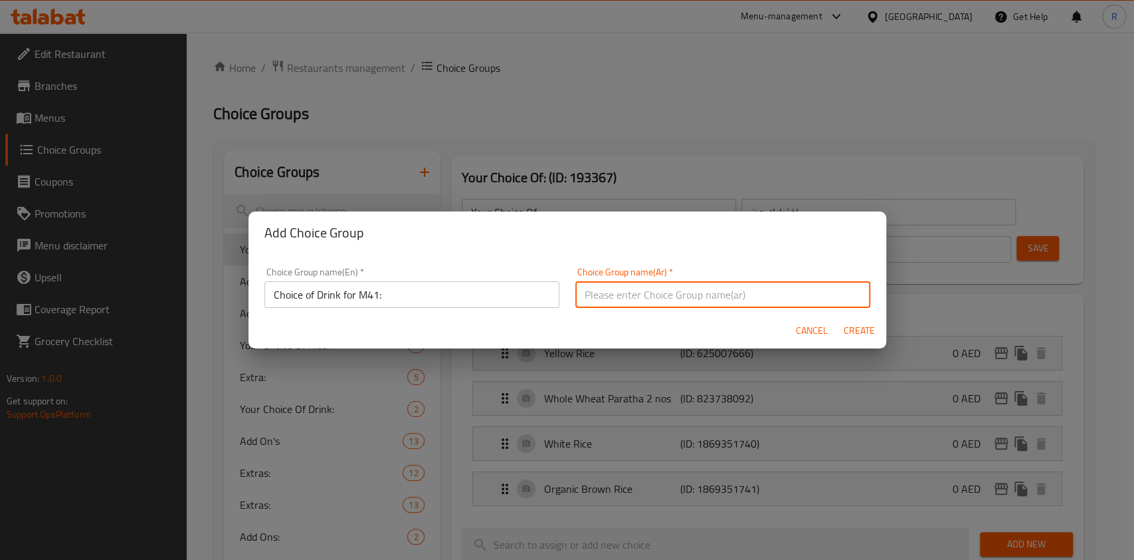
click at [702, 300] on input "text" at bounding box center [723, 294] width 295 height 27
paste input "Choice of Drink for M41:"
type input "Choice of Drink for M41:"
click at [864, 332] on span "Create" at bounding box center [860, 330] width 32 height 17
type input "Choice of Drink for M41:"
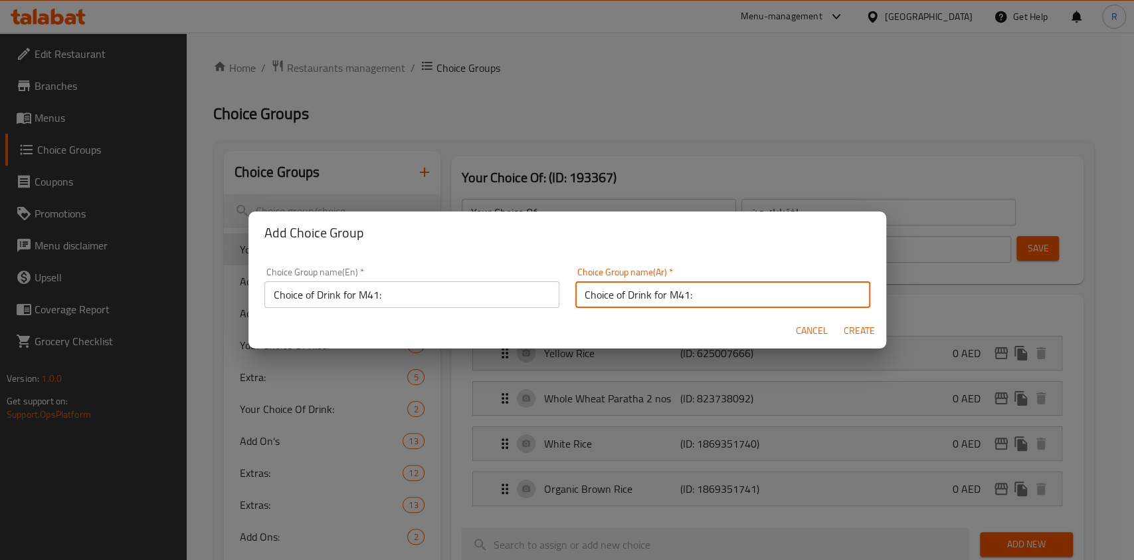
type input "Choice of Drink for M41:"
type input "0"
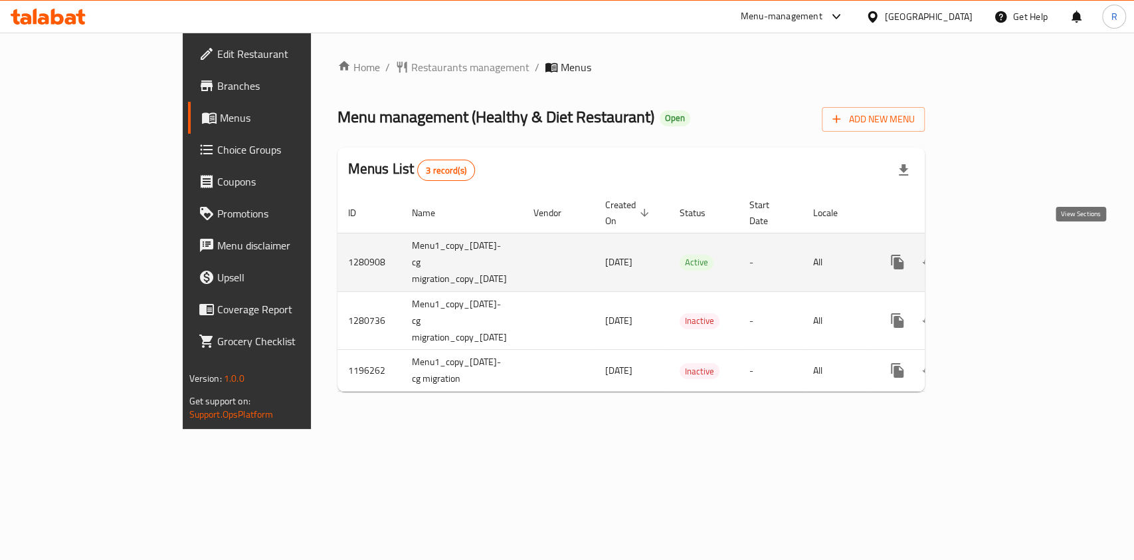
click at [1002, 254] on icon "enhanced table" at bounding box center [994, 262] width 16 height 16
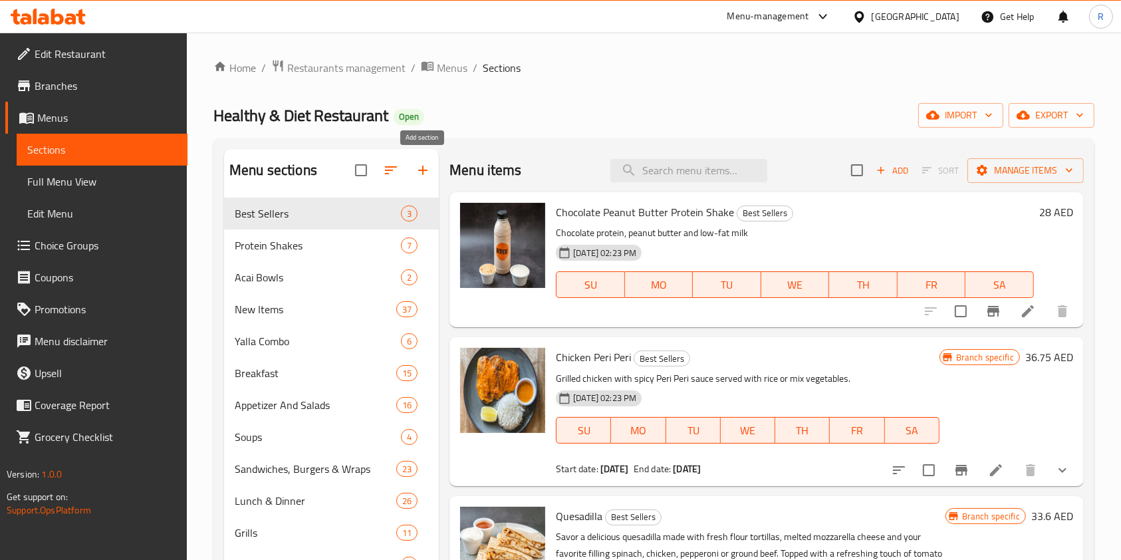
click at [427, 165] on icon "button" at bounding box center [423, 170] width 16 height 16
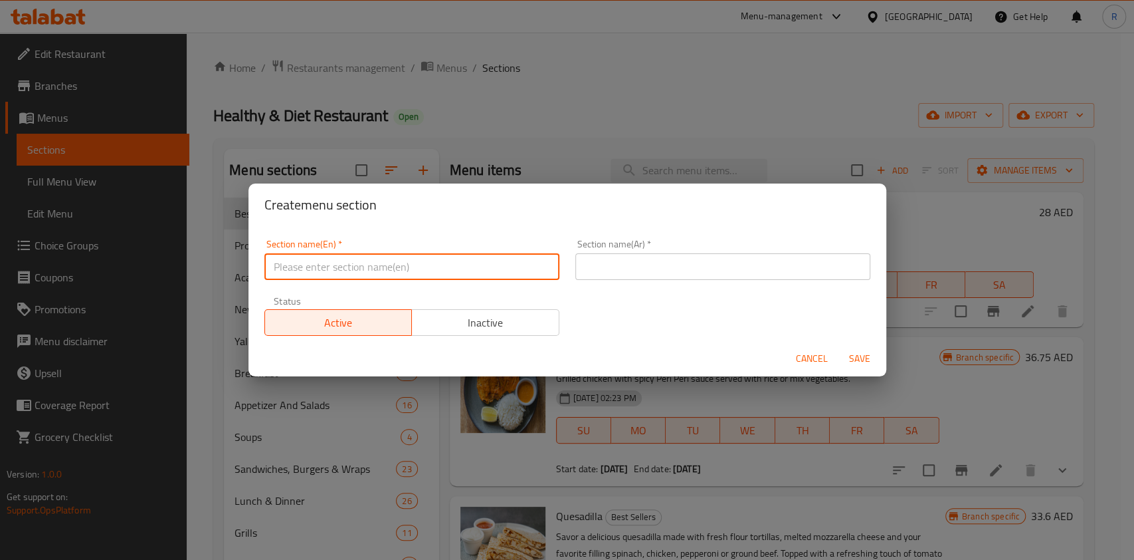
click at [440, 266] on input "text" at bounding box center [412, 266] width 295 height 27
type input "M41"
click at [659, 263] on input "text" at bounding box center [723, 266] width 295 height 27
paste input "م41"
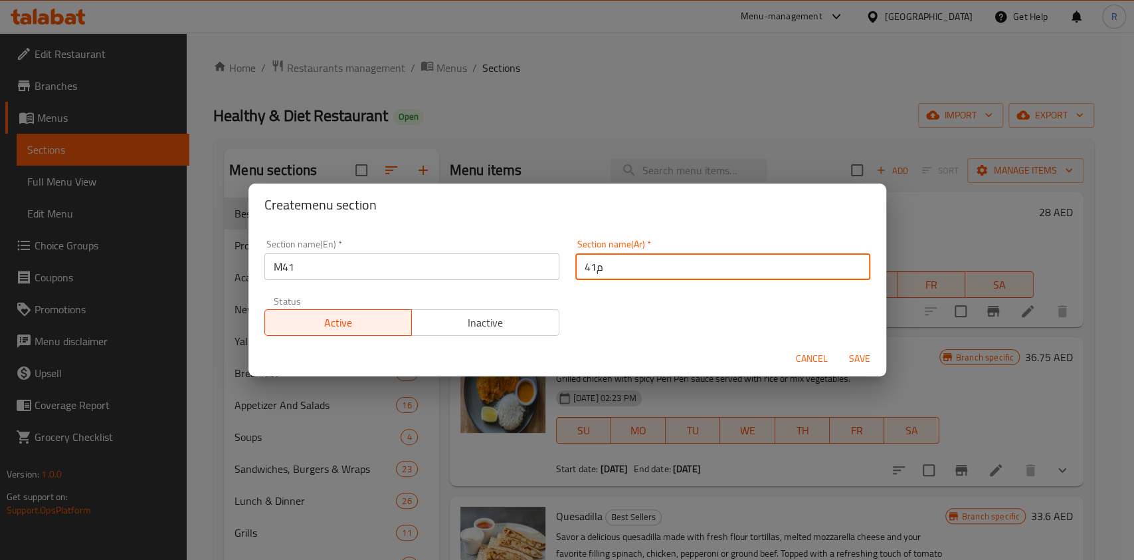
type input "م41"
click at [512, 327] on span "Inactive" at bounding box center [485, 322] width 137 height 19
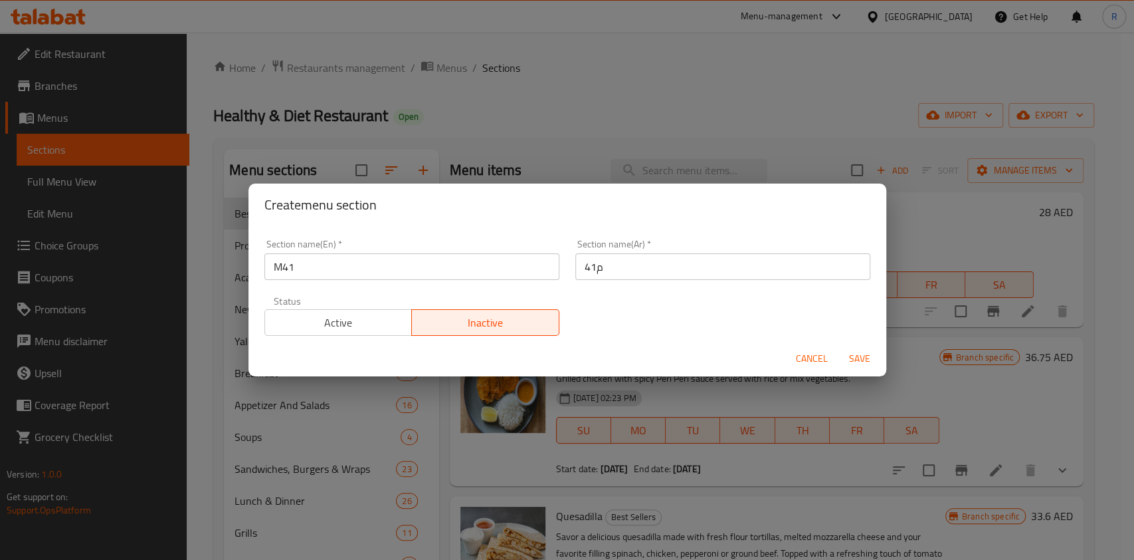
click at [862, 356] on span "Save" at bounding box center [860, 358] width 32 height 17
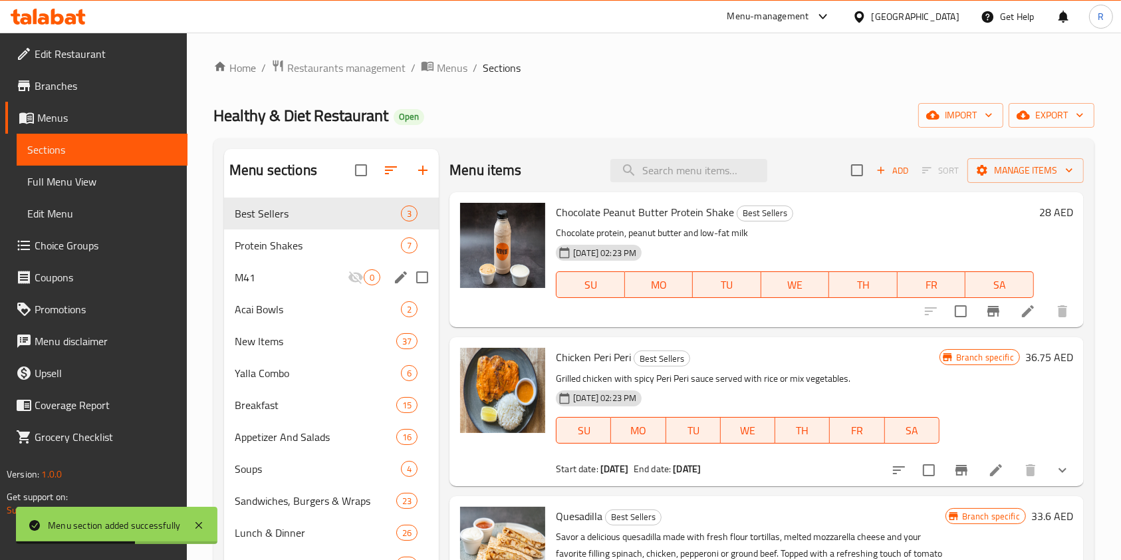
click at [300, 271] on span "M41" at bounding box center [291, 277] width 113 height 16
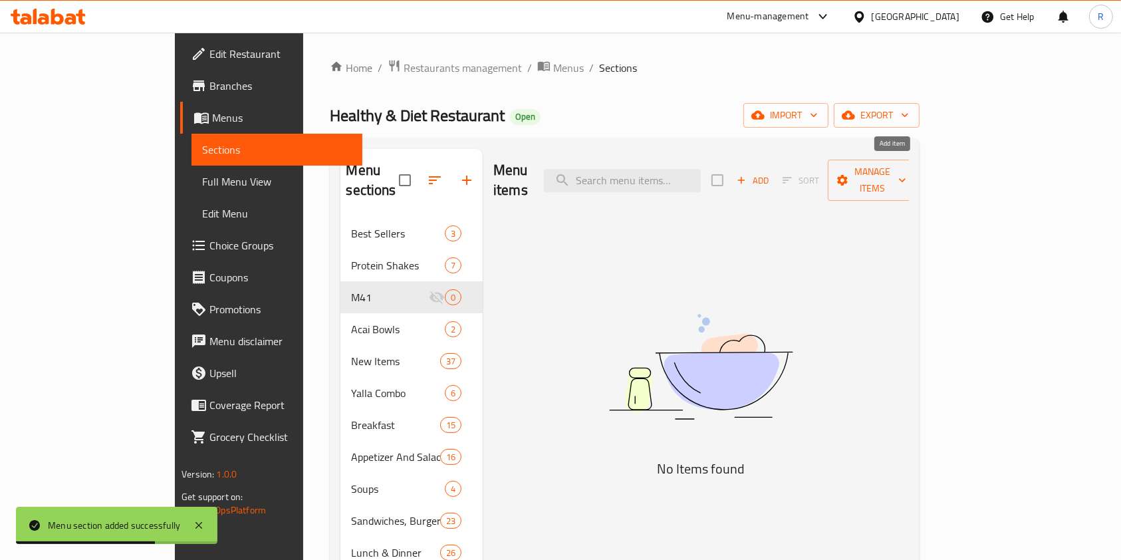
click at [770, 173] on span "Add" at bounding box center [752, 180] width 36 height 15
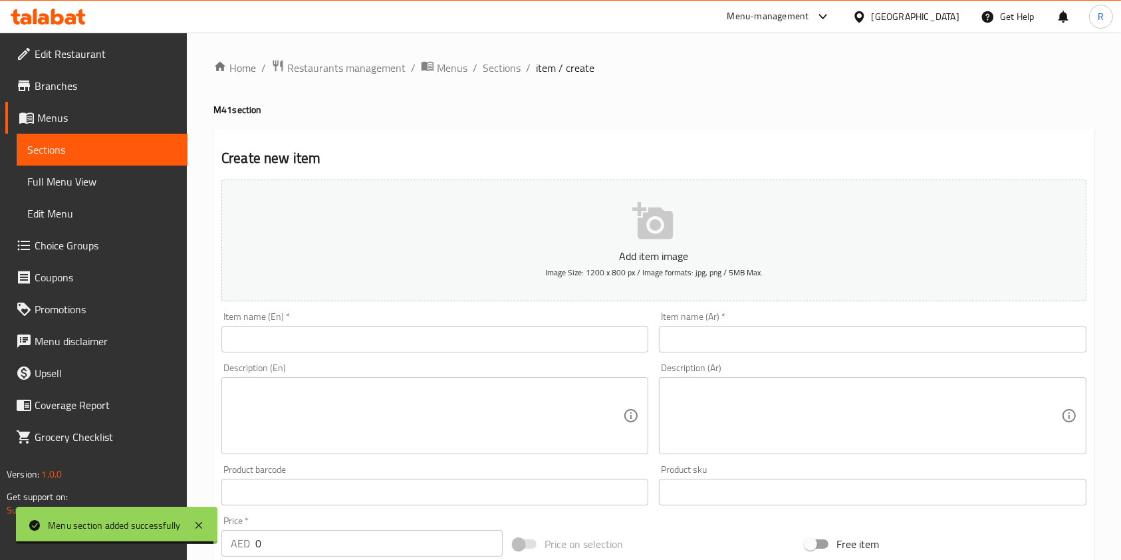
click at [313, 339] on input "text" at bounding box center [434, 339] width 427 height 27
paste input "Club Sandwich with Fries and Soft Drink"
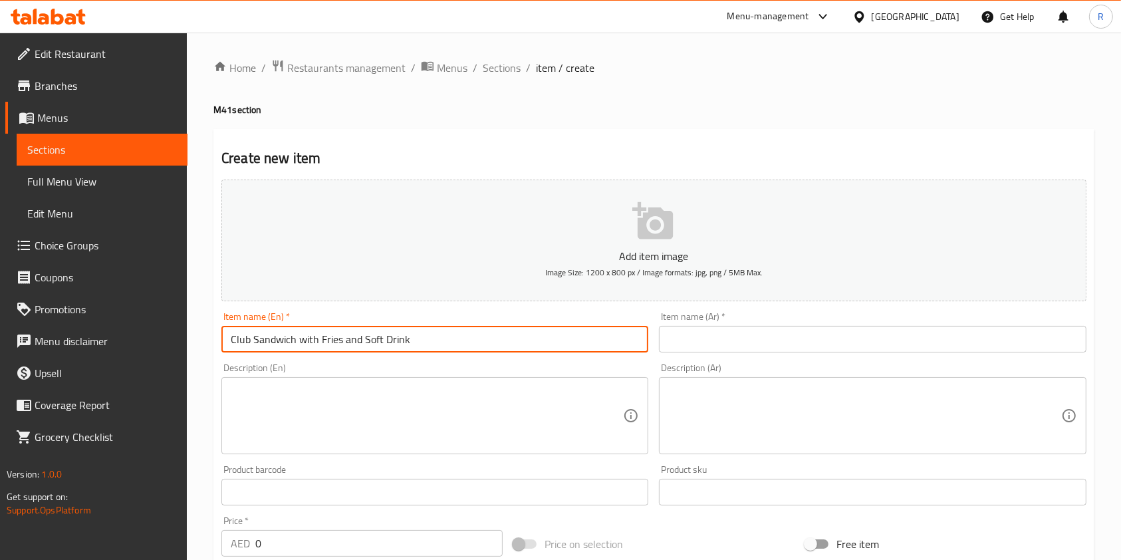
type input "Club Sandwich with Fries and Soft Drink"
click at [723, 339] on input "text" at bounding box center [872, 339] width 427 height 27
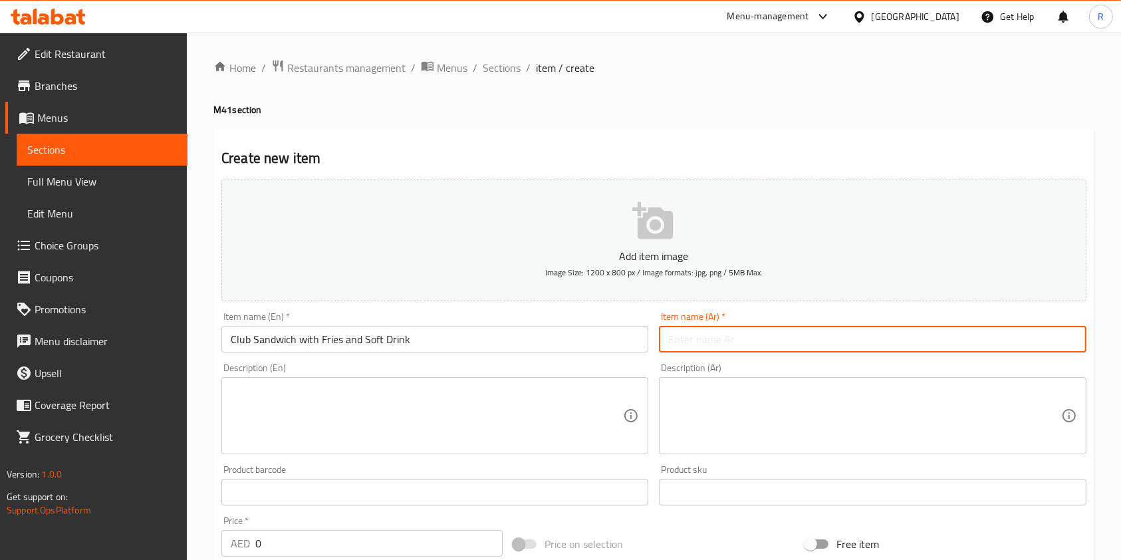
paste input "ساندويتش كلوب مع بطاطس مقلية ومشروب غازي"
type input "ساندويتش كلوب مع بطاطس مقلية ومشروب غازي"
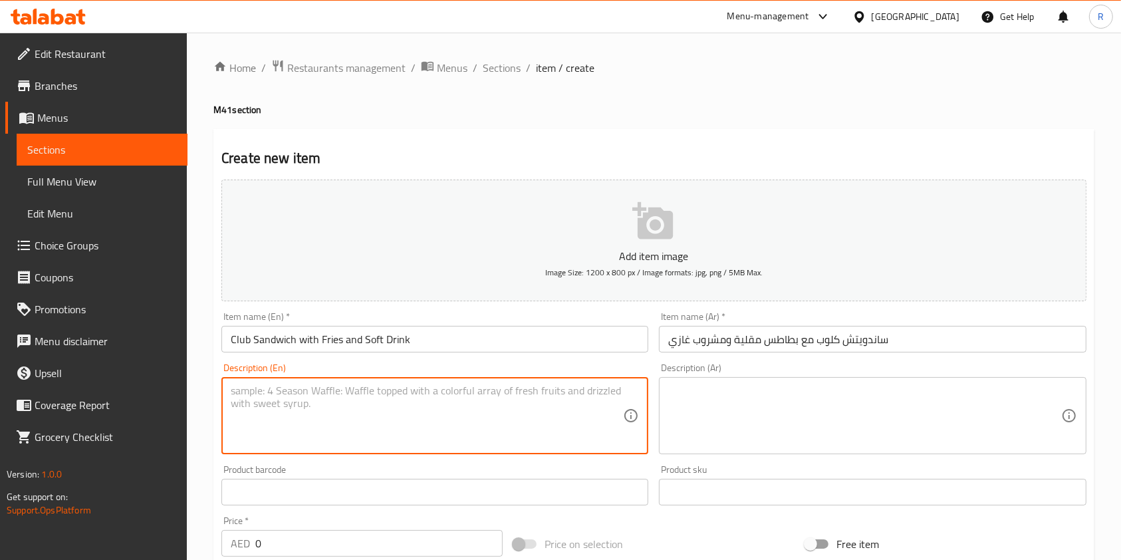
click at [402, 423] on textarea at bounding box center [427, 415] width 392 height 63
paste textarea "Three slices of brown bread layered with turkey bacon, eggs, lettuce, tomato, c…"
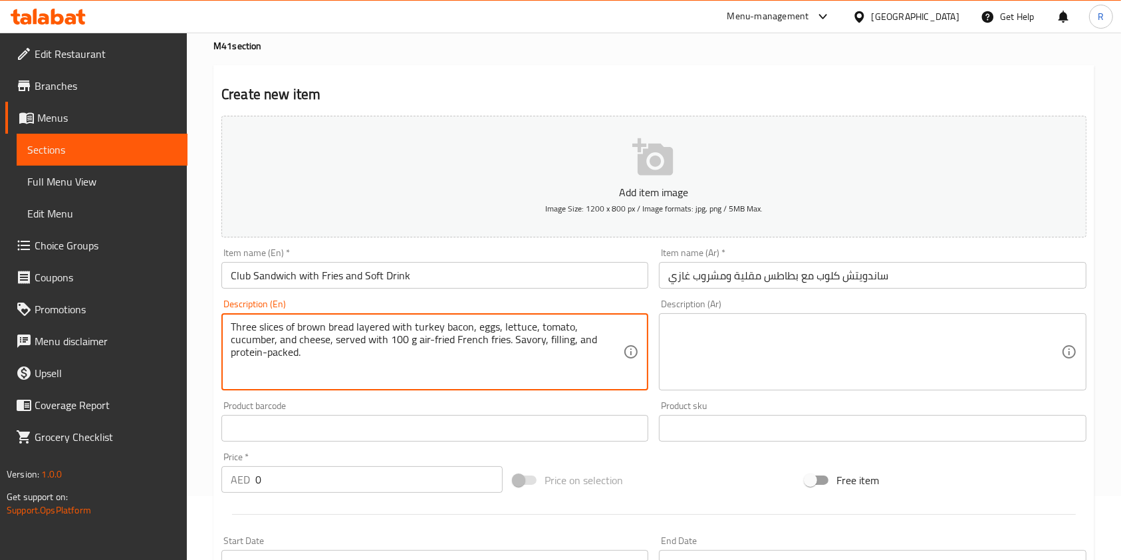
scroll to position [88, 0]
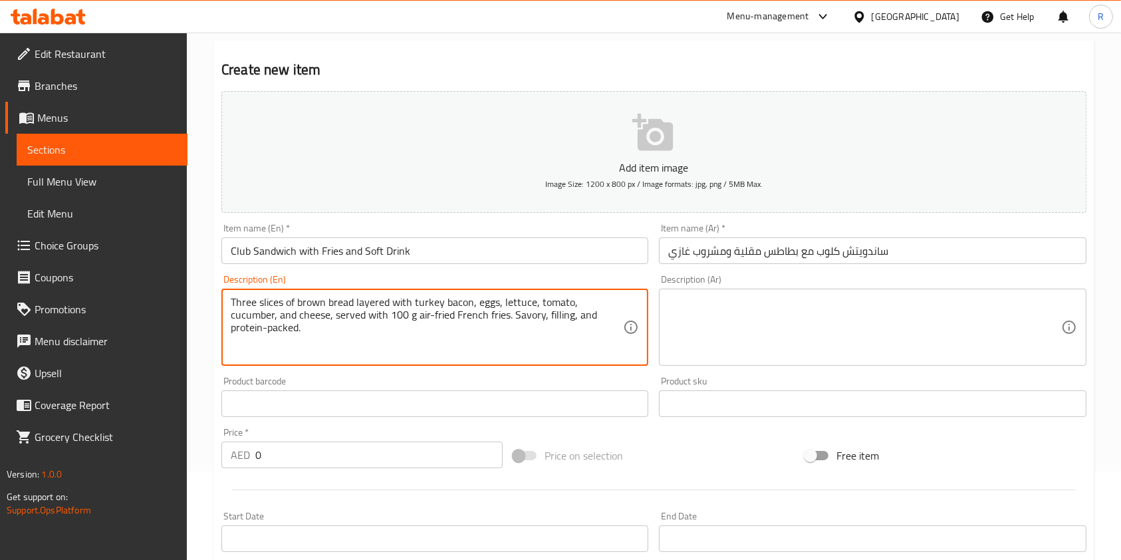
type textarea "Three slices of brown bread layered with turkey bacon, eggs, lettuce, tomato, c…"
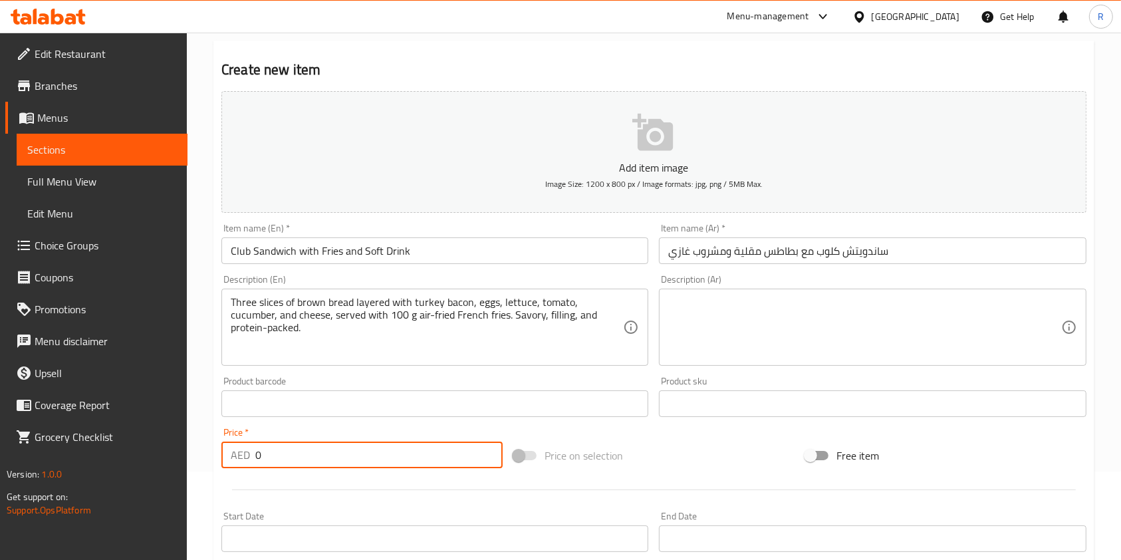
drag, startPoint x: 344, startPoint y: 460, endPoint x: 126, endPoint y: 423, distance: 221.1
click at [126, 423] on div "Edit Restaurant Branches Menus Sections Full Menu View Edit Menu Choice Groups …" at bounding box center [560, 397] width 1121 height 907
type input "39"
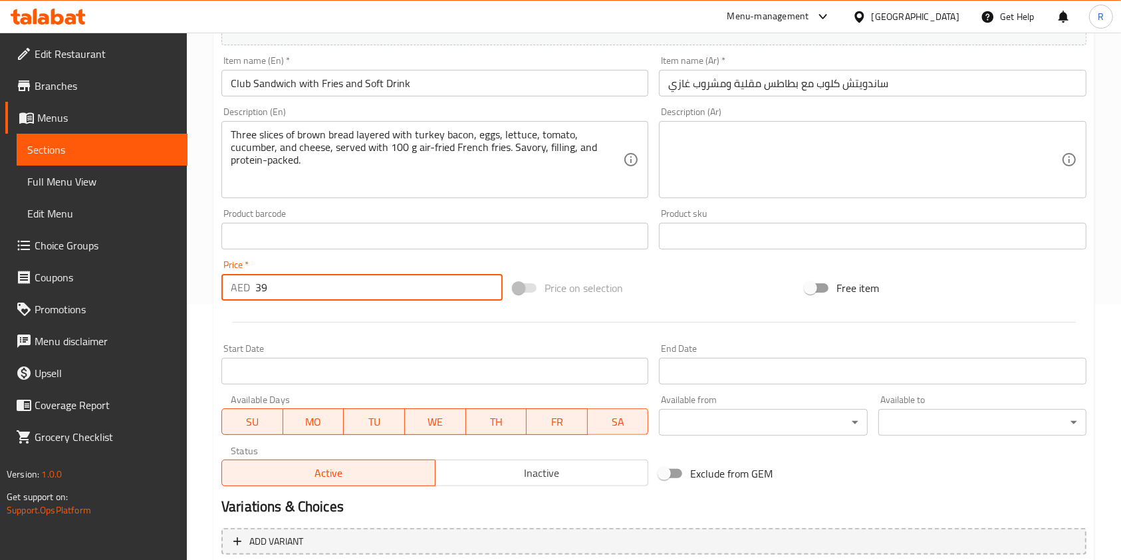
scroll to position [379, 0]
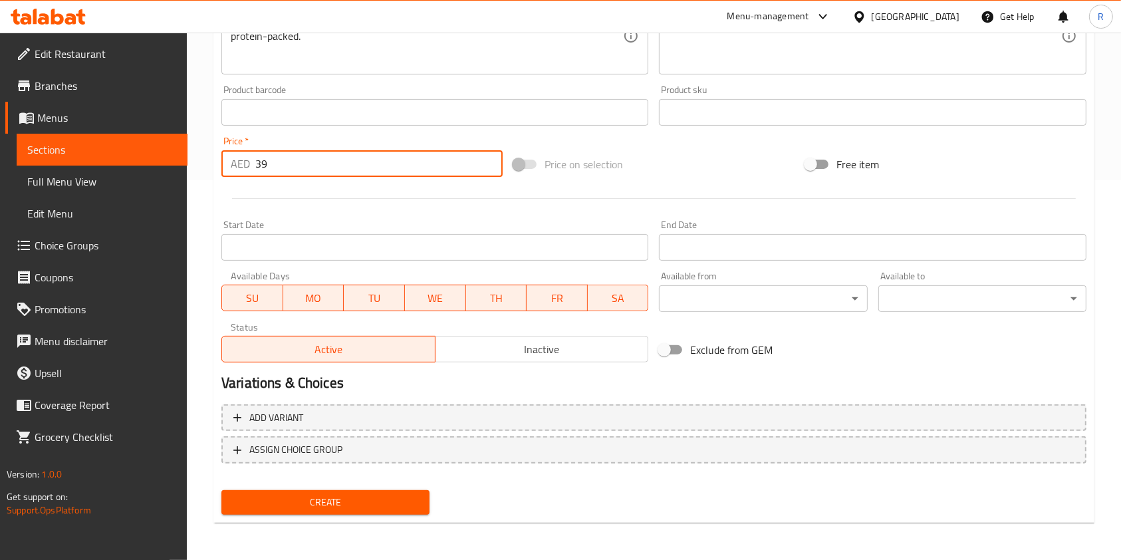
click at [332, 510] on span "Create" at bounding box center [325, 502] width 187 height 17
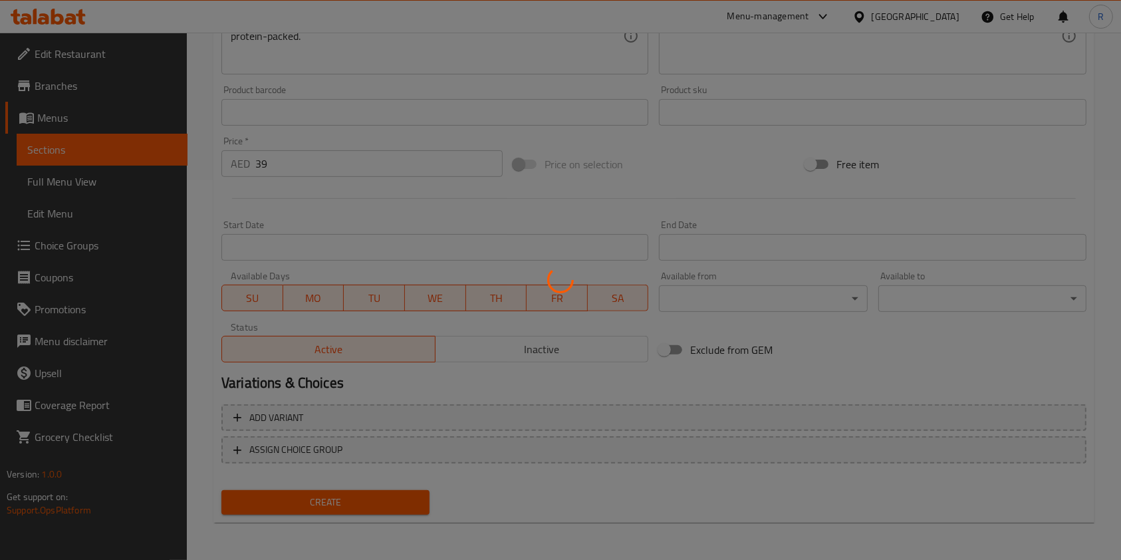
type input "0"
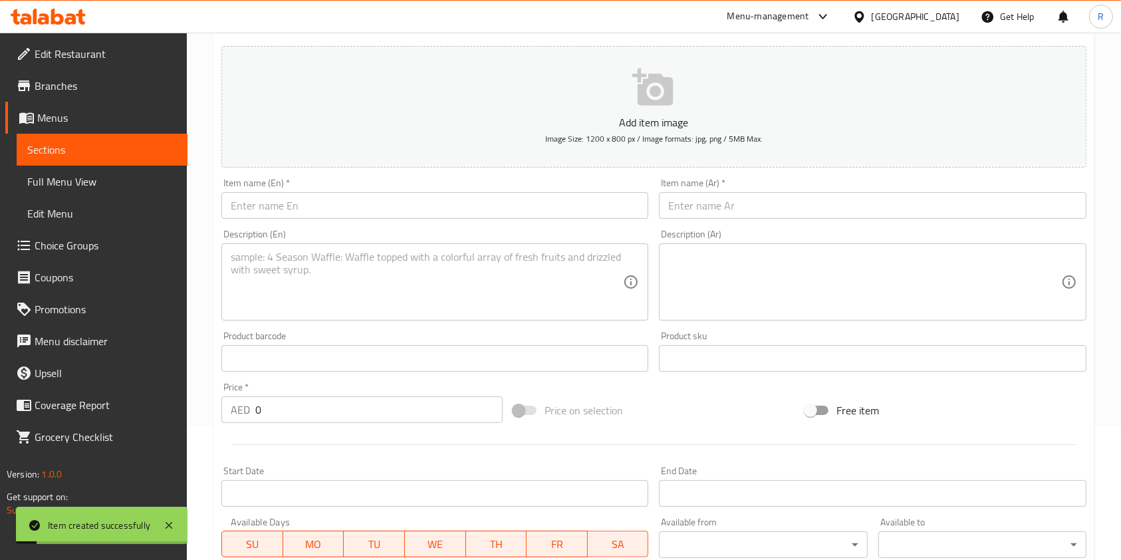
scroll to position [0, 0]
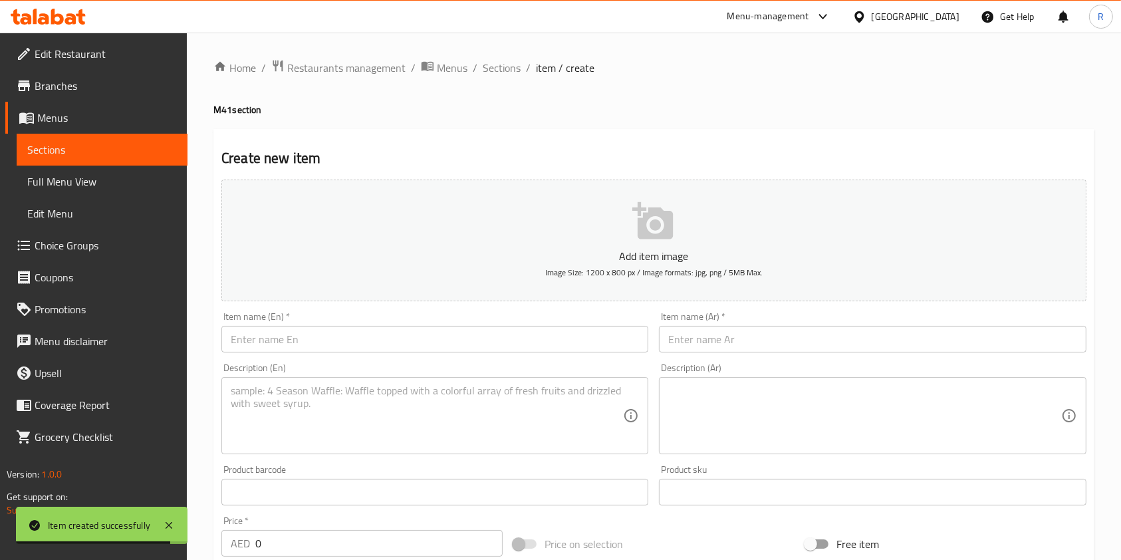
click at [281, 354] on div "Item name (En)   * Item name (En) *" at bounding box center [434, 331] width 437 height 51
drag, startPoint x: 296, startPoint y: 348, endPoint x: 303, endPoint y: 350, distance: 7.4
click at [296, 348] on input "text" at bounding box center [434, 339] width 427 height 27
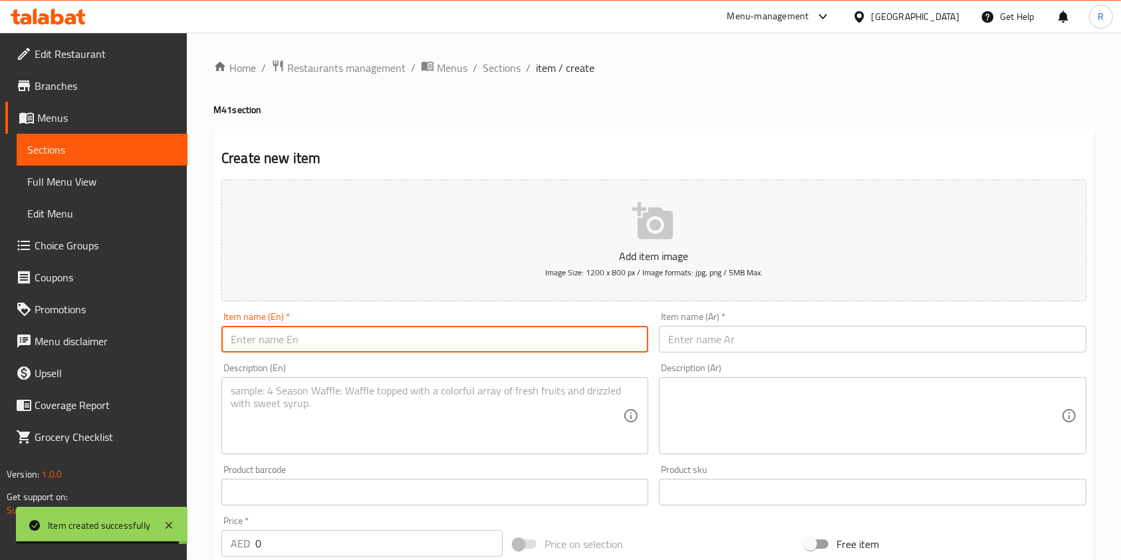
paste input "Tuna Wrap with Steamed Vegetables"
type input "Tuna Wrap with Steamed Vegetables"
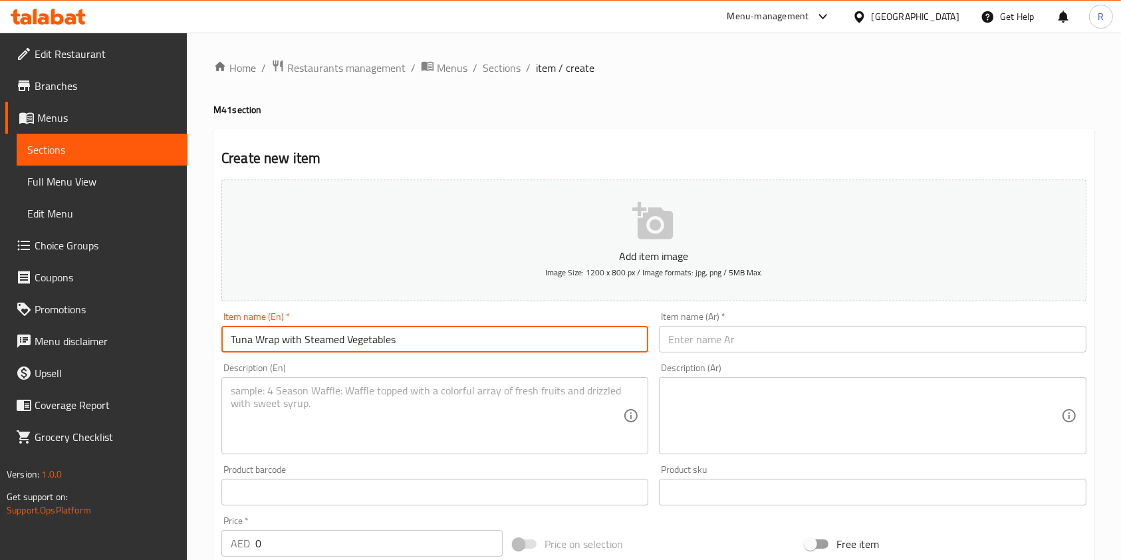
click at [713, 344] on input "text" at bounding box center [872, 339] width 427 height 27
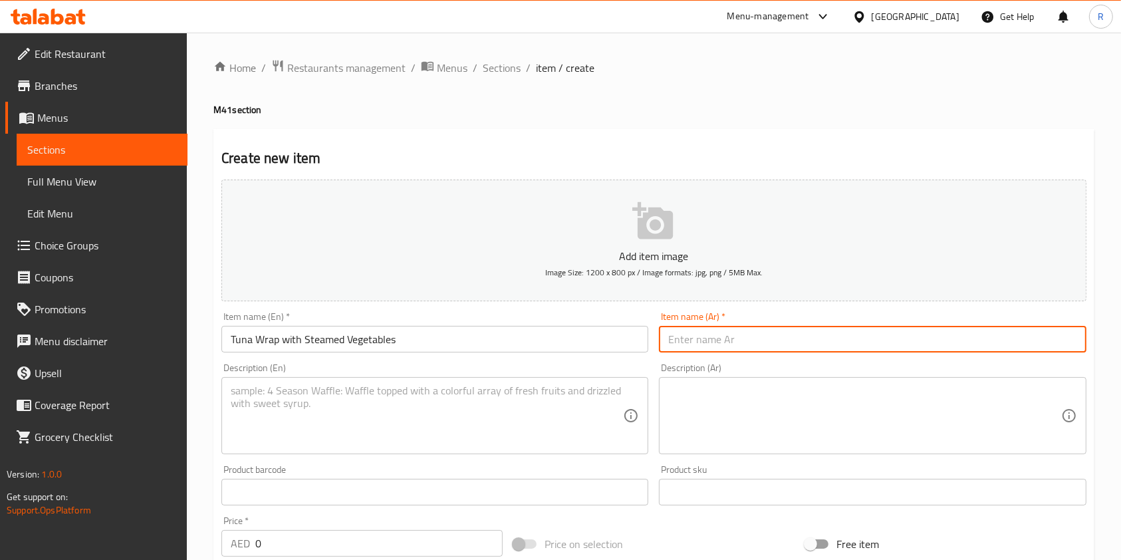
paste input "لفّة تونة مع خضار مطهية على البخار"
type input "لفّة تونة مع خضار مطهية على البخار"
click at [333, 397] on textarea at bounding box center [427, 415] width 392 height 63
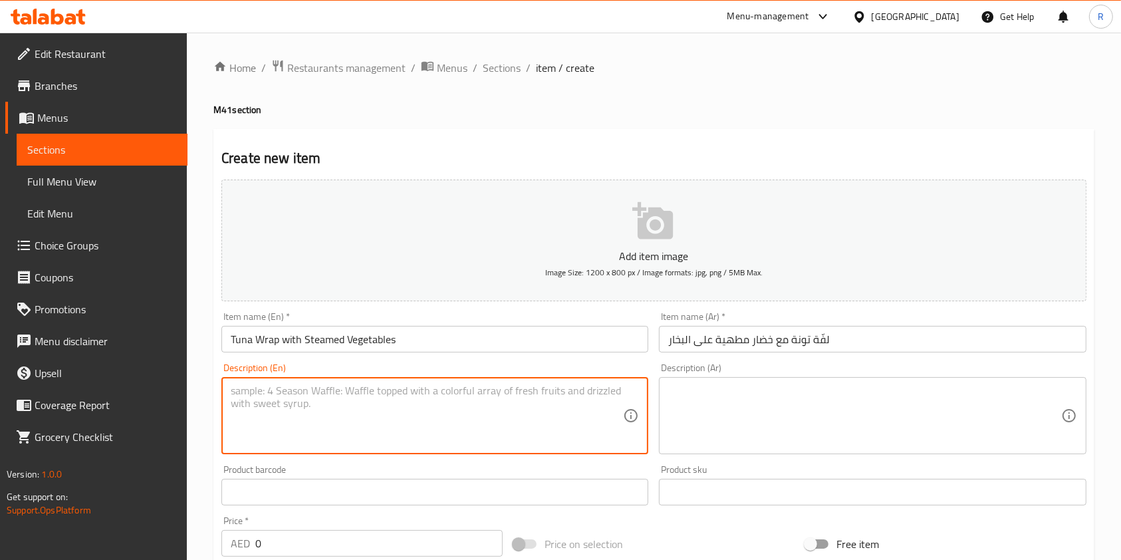
paste textarea "Healthy tuna wrap with lettuce and onion, paired with 100 g lightly cooked mixe…"
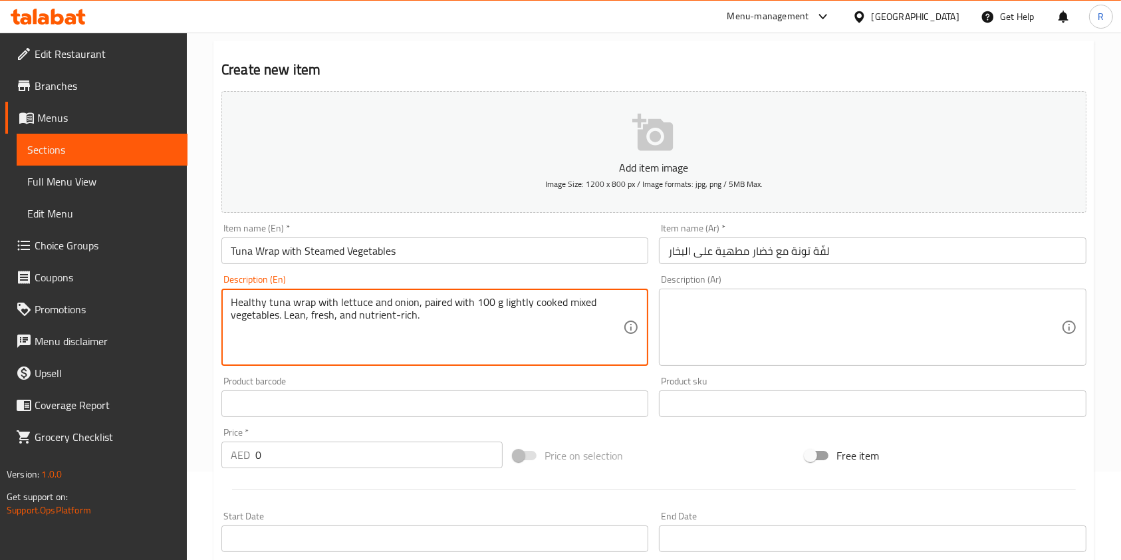
type textarea "Healthy tuna wrap with lettuce and onion, paired with 100 g lightly cooked mixe…"
click at [86, 445] on div "Edit Restaurant Branches Menus Sections Full Menu View Edit Menu Choice Groups …" at bounding box center [560, 397] width 1121 height 907
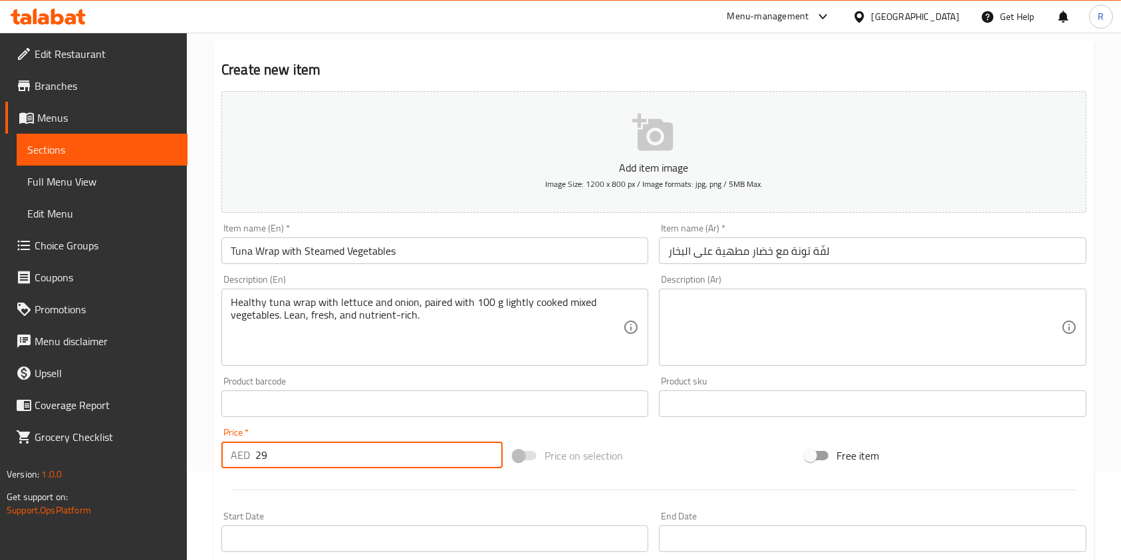
type input "29"
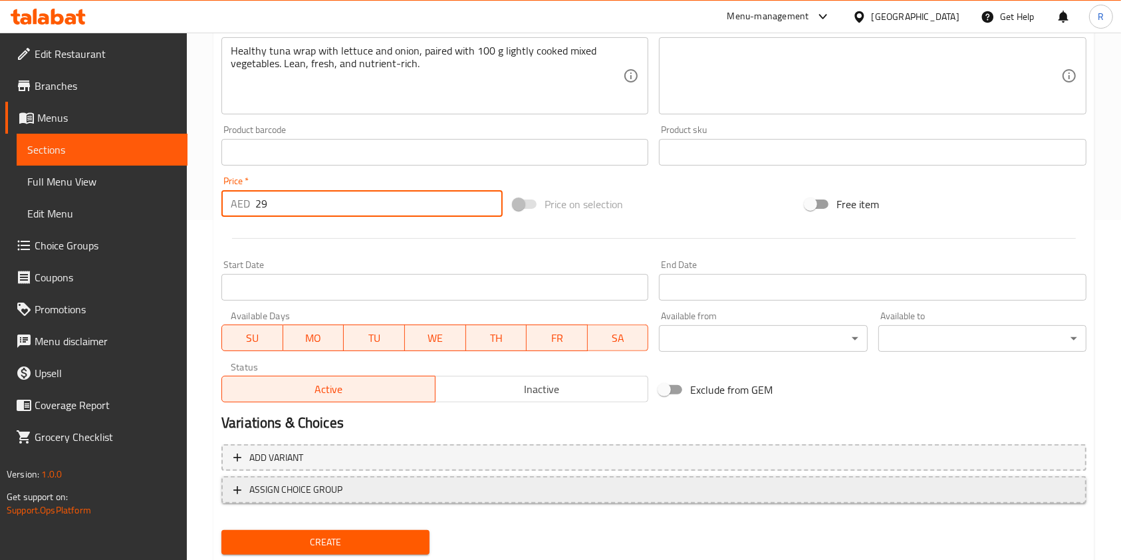
scroll to position [379, 0]
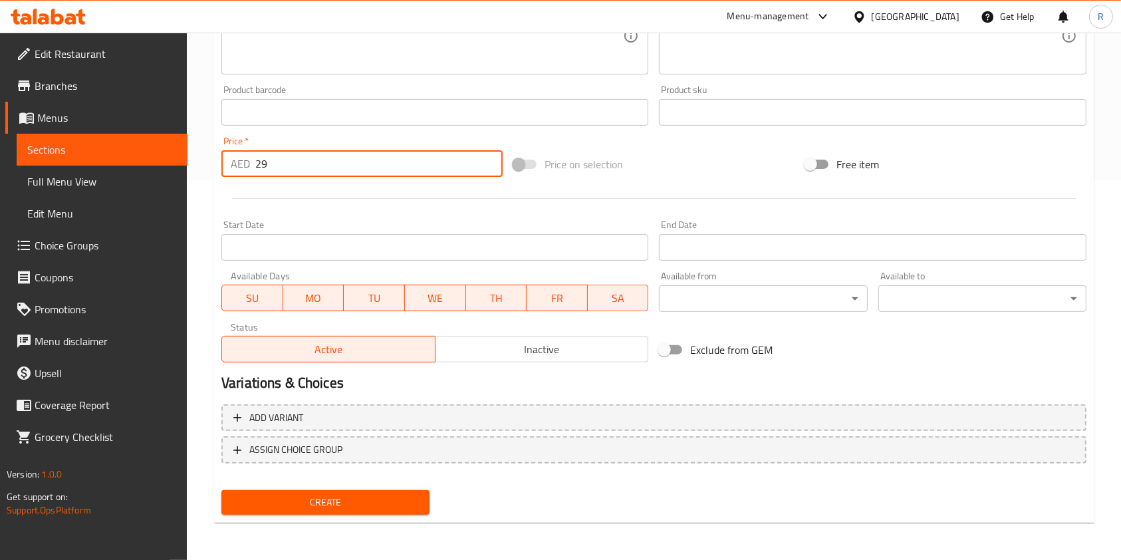
click at [346, 502] on span "Create" at bounding box center [325, 502] width 187 height 17
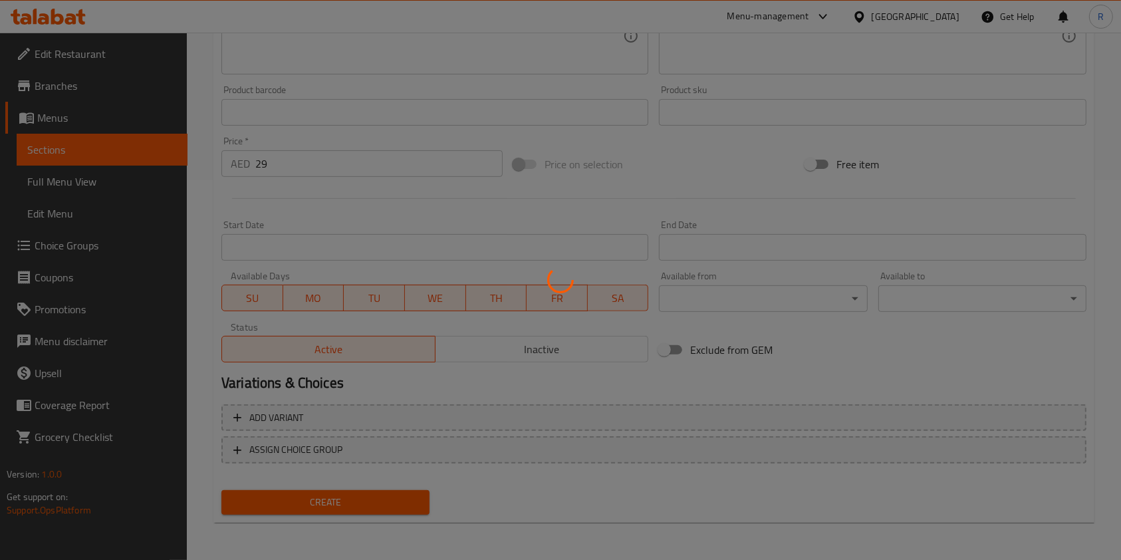
type input "0"
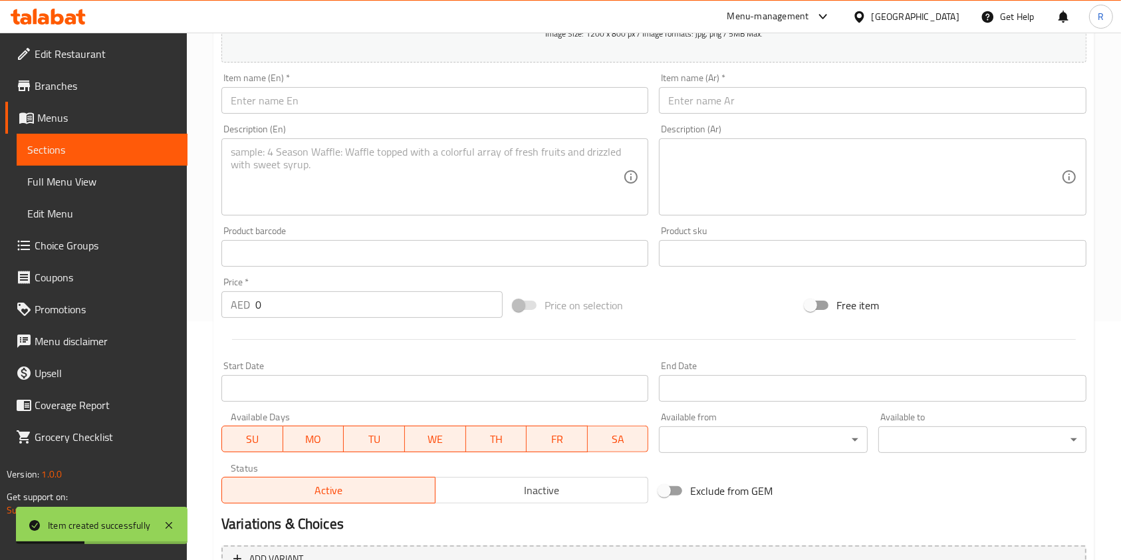
scroll to position [114, 0]
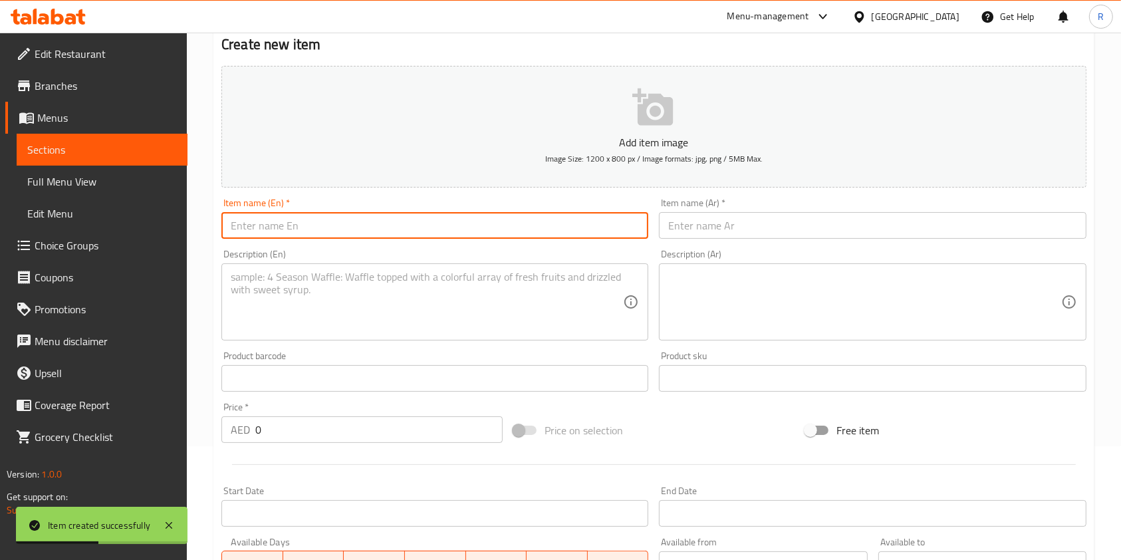
click at [366, 221] on input "text" at bounding box center [434, 225] width 427 height 27
paste input "Butter Chicken Masala with Rice and Soft Drink"
type input "Butter Chicken Masala with Rice and Soft Drink"
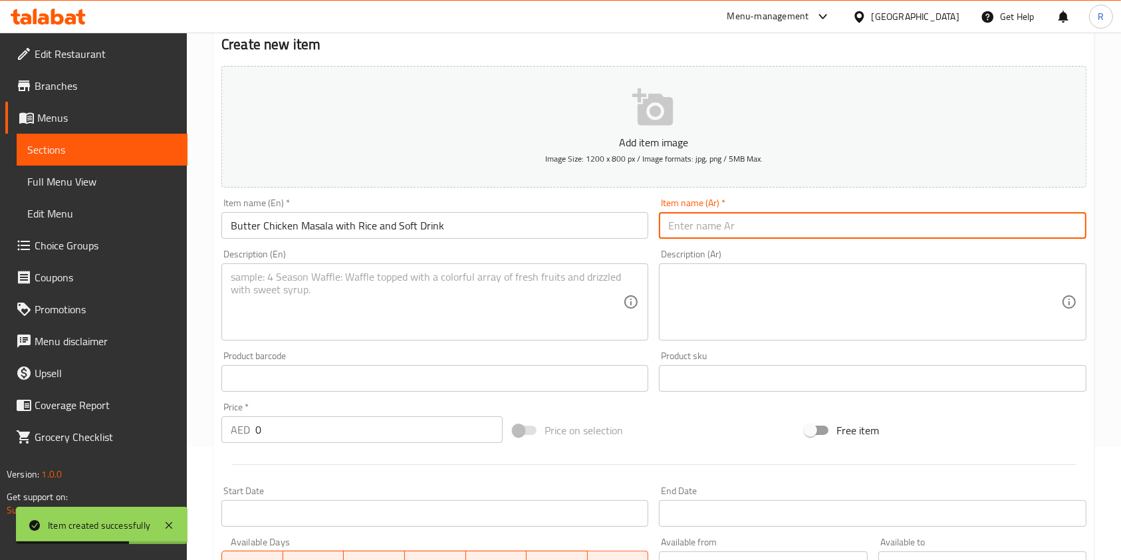
click at [750, 221] on input "text" at bounding box center [872, 225] width 427 height 27
paste input "دجاج بالزبدة ماسالا مع الأرز ومشروب غازي"
type input "دجاج بالزبدة ماسالا مع الأرز ومشروب غازي"
click at [383, 296] on textarea at bounding box center [427, 301] width 392 height 63
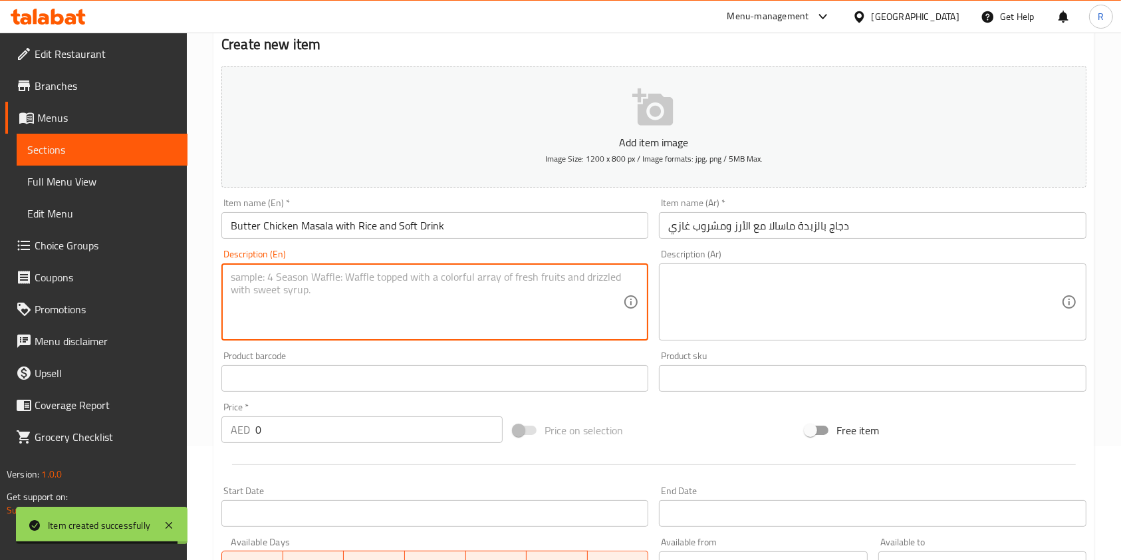
paste textarea "Tender chicken in rich butter tomato sauce served with rice and soft drink. Cre…"
type textarea "Tender chicken in rich butter tomato sauce served with rice and soft drink. Cre…"
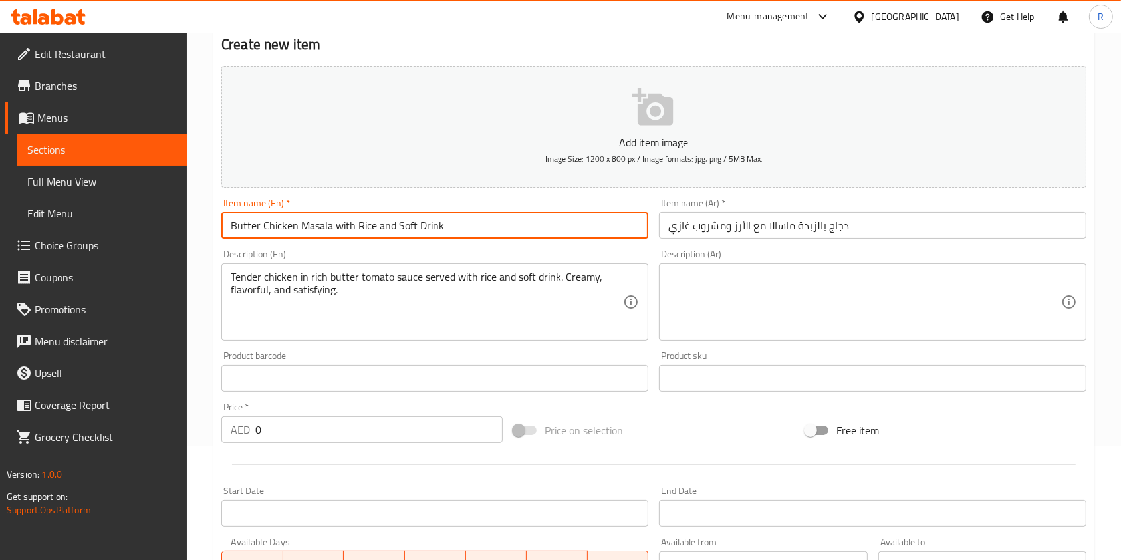
click at [467, 230] on input "Butter Chicken Masala with Rice and Soft Drink" at bounding box center [434, 225] width 427 height 27
paste input "– 475 cal"
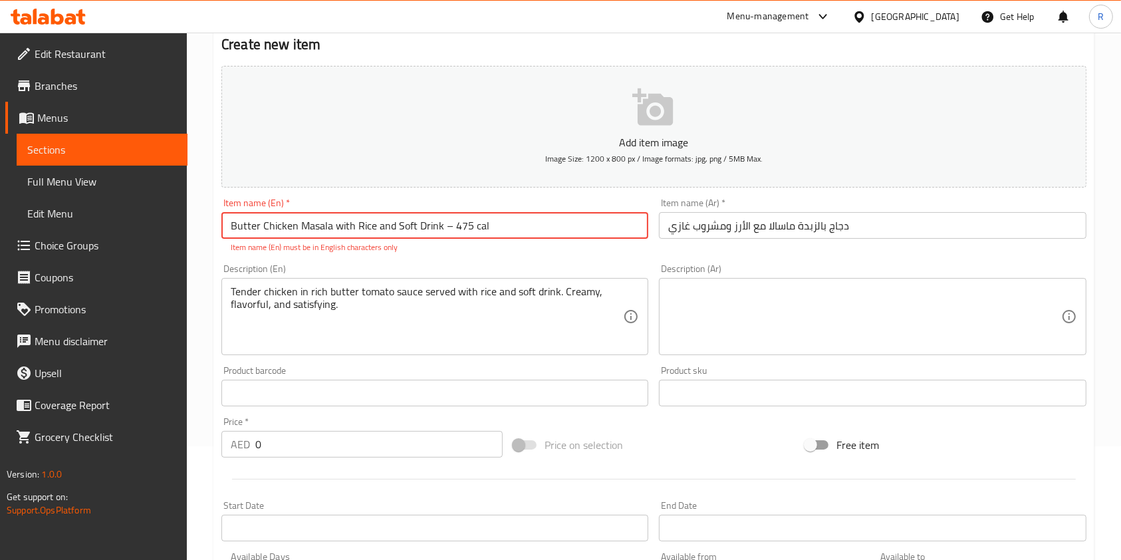
paste input "-"
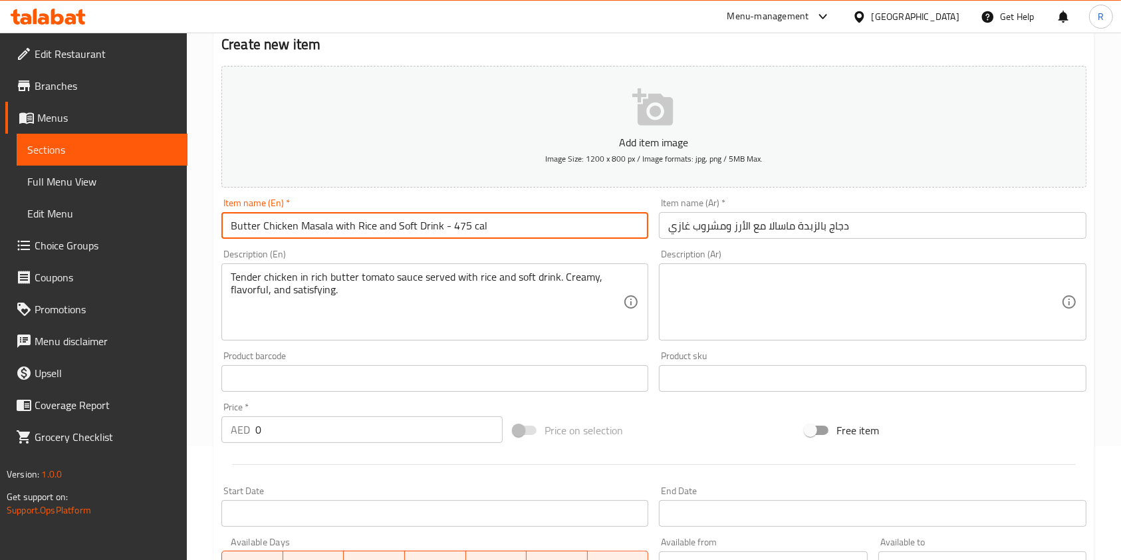
type input "Butter Chicken Masala with Rice and Soft Drink - 475 cal"
drag, startPoint x: 283, startPoint y: 431, endPoint x: 167, endPoint y: 421, distance: 116.7
click at [175, 423] on div "Edit Restaurant Branches Menus Sections Full Menu View Edit Menu Choice Groups …" at bounding box center [560, 372] width 1121 height 907
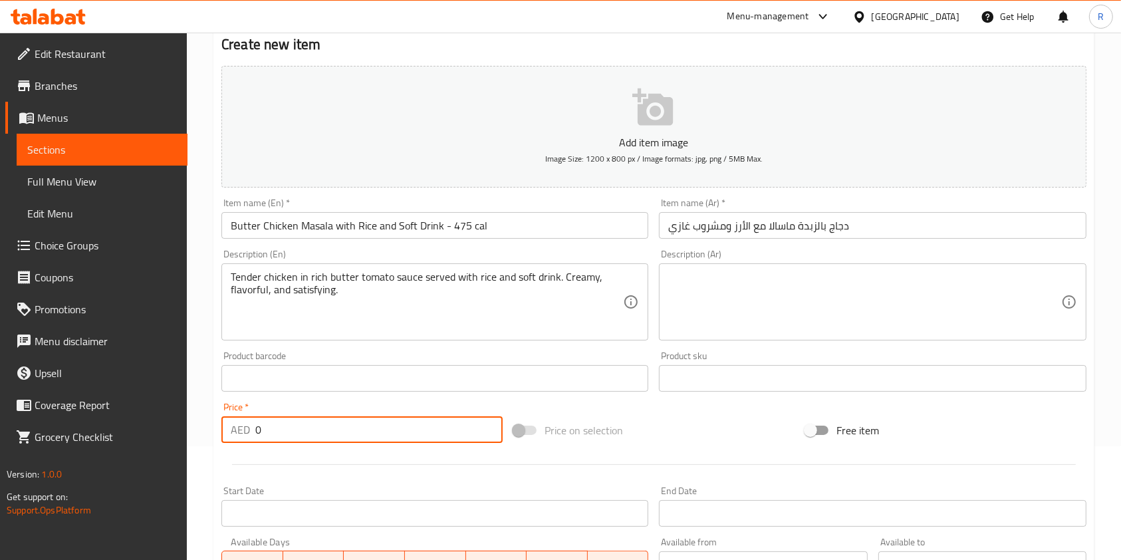
paste input "49"
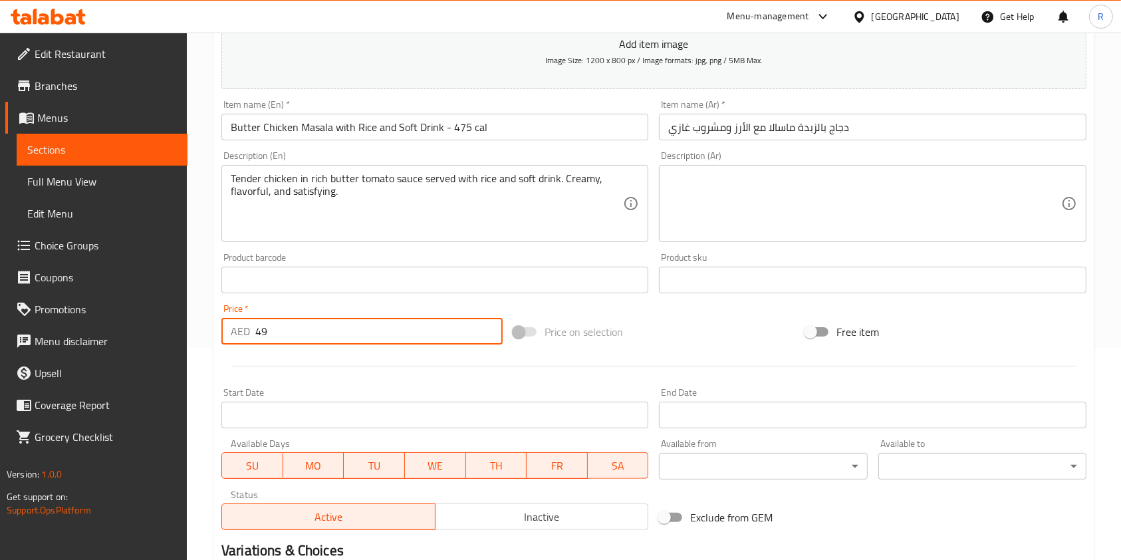
scroll to position [379, 0]
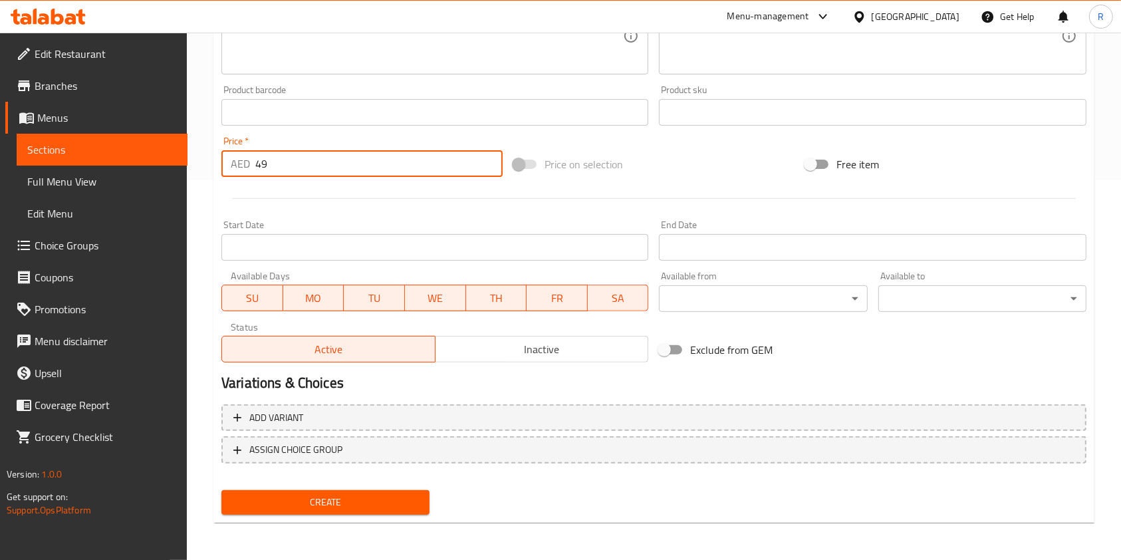
type input "49"
click at [324, 508] on span "Create" at bounding box center [325, 502] width 187 height 17
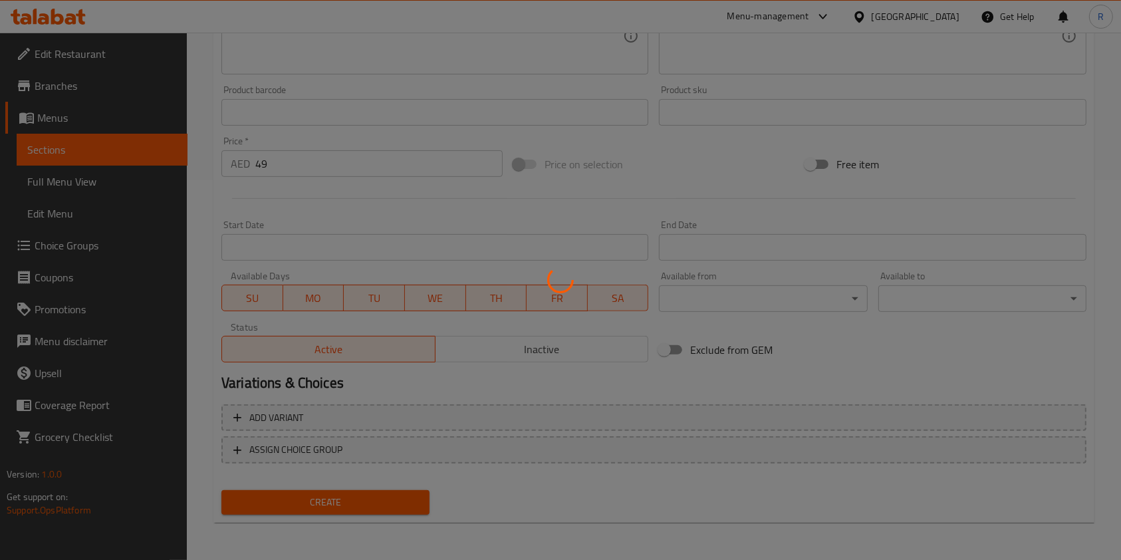
type input "0"
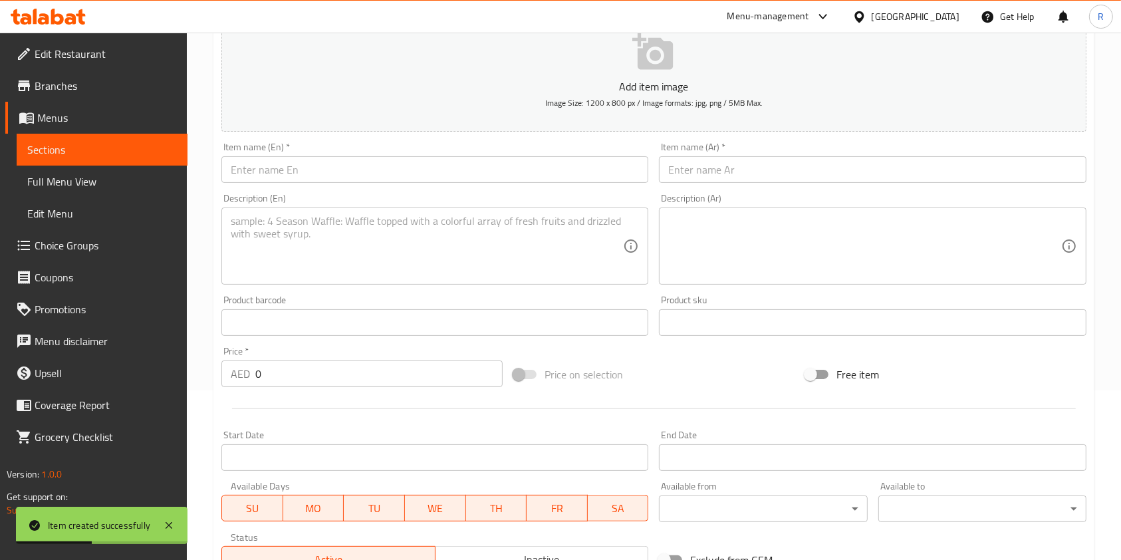
scroll to position [0, 0]
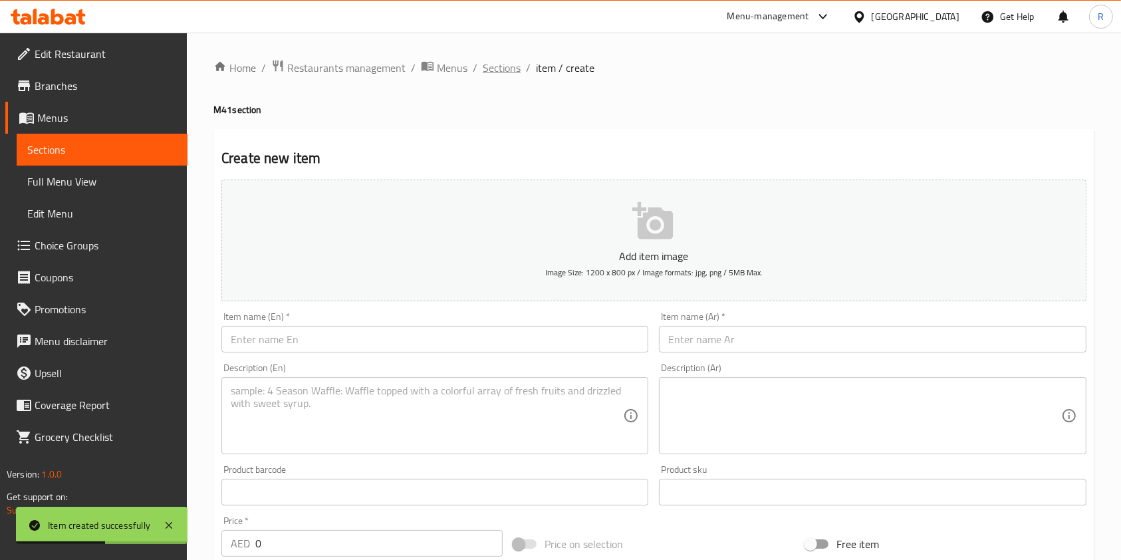
click at [491, 66] on span "Sections" at bounding box center [502, 68] width 38 height 16
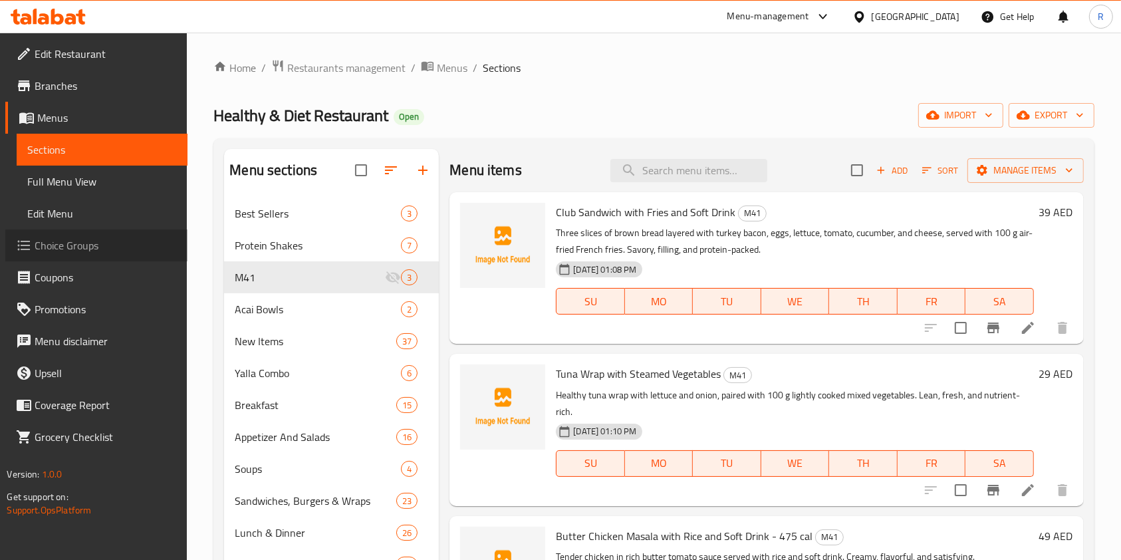
click at [86, 247] on span "Choice Groups" at bounding box center [106, 245] width 142 height 16
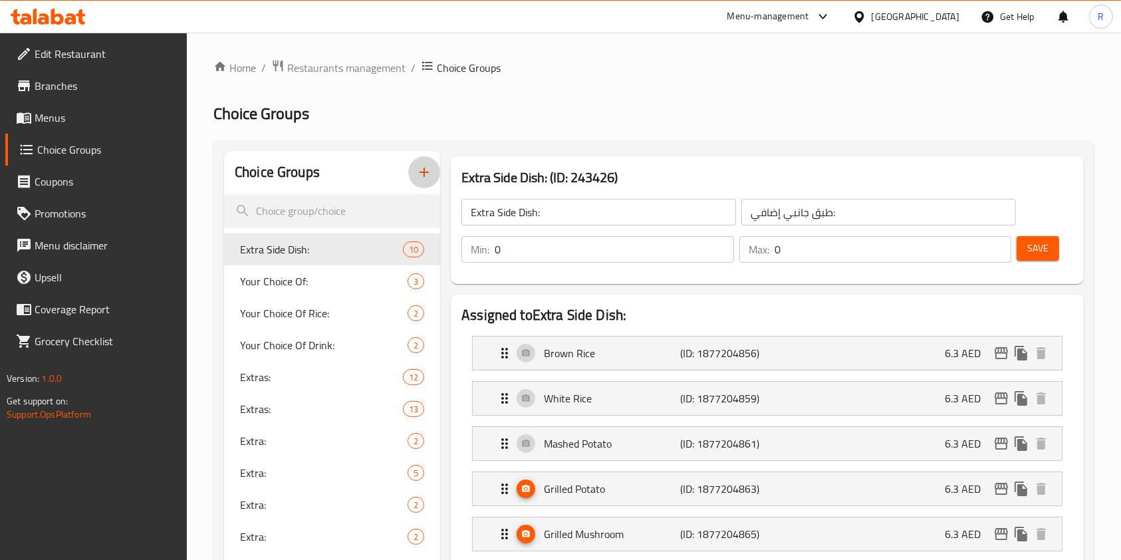
click at [425, 175] on icon "button" at bounding box center [424, 172] width 16 height 16
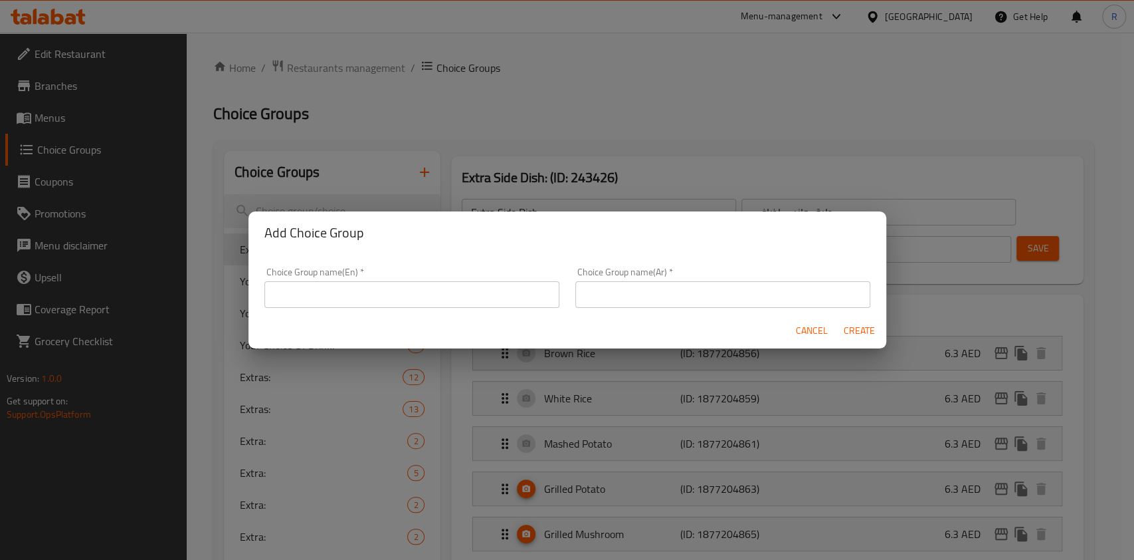
click at [433, 288] on input "text" at bounding box center [412, 294] width 295 height 27
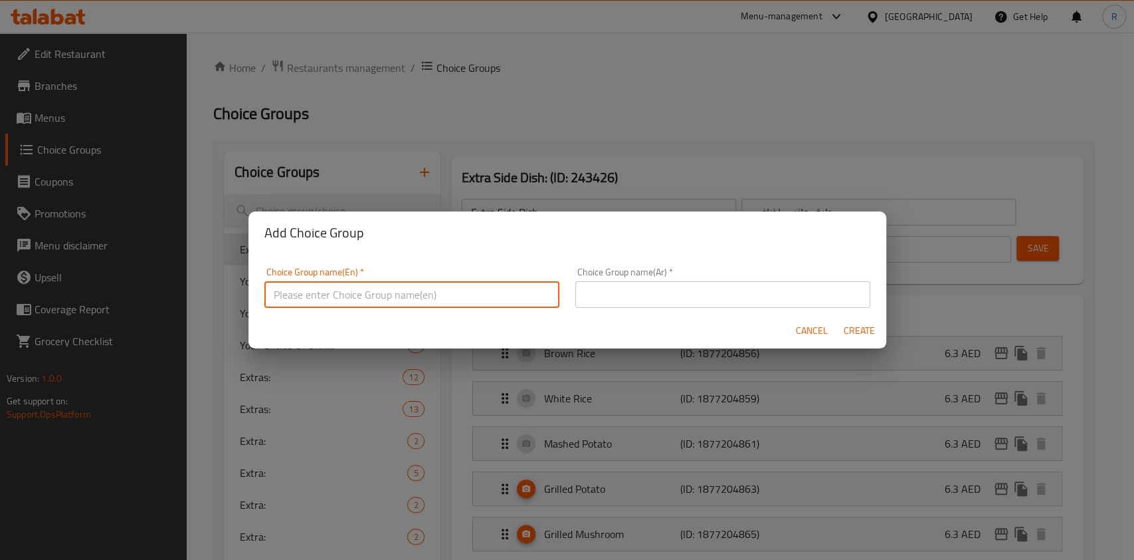
paste input "Choice of Drink for M41:"
type input "Choice of Drink for M41:"
click at [670, 292] on input "text" at bounding box center [723, 294] width 295 height 27
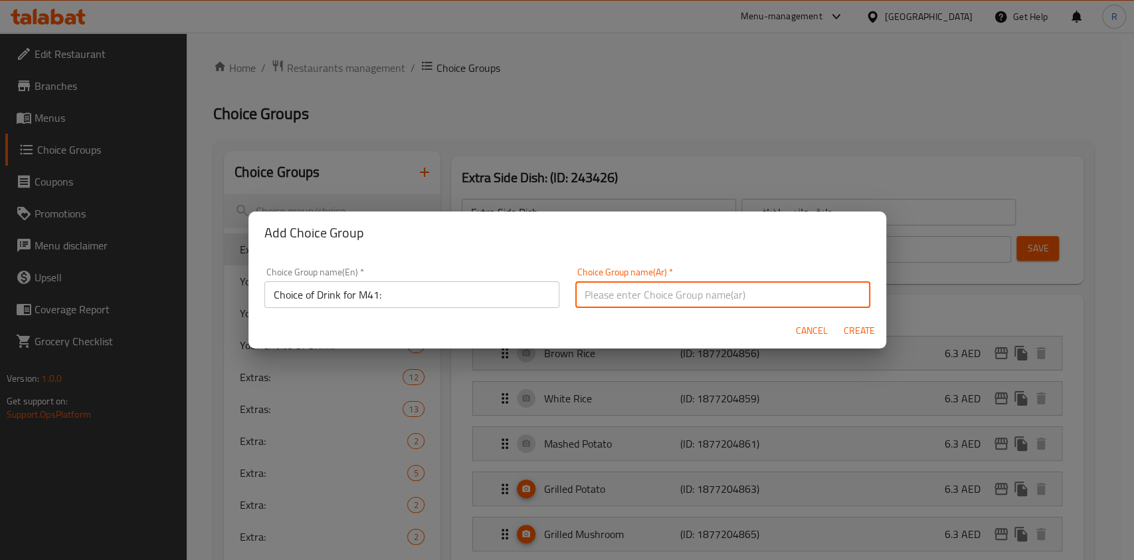
paste input "Choice of Drink for M41:"
type input "Choice of Drink for M41:"
drag, startPoint x: 868, startPoint y: 331, endPoint x: 1097, endPoint y: 372, distance: 232.8
click at [868, 330] on span "Create" at bounding box center [860, 330] width 32 height 17
type input "Choice of Drink for M41:"
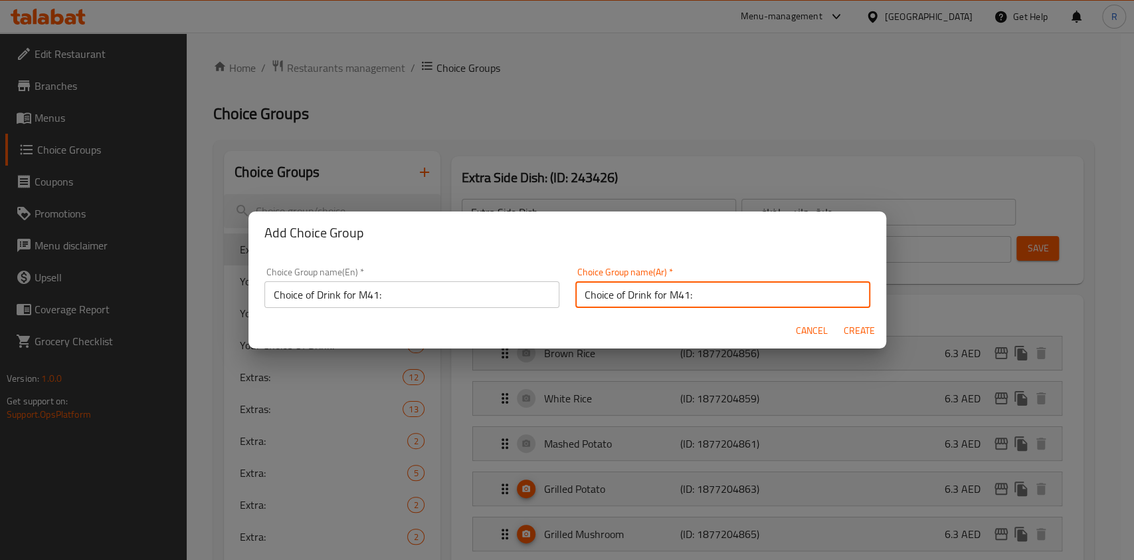
type input "Choice of Drink for M41:"
